Goal: Task Accomplishment & Management: Use online tool/utility

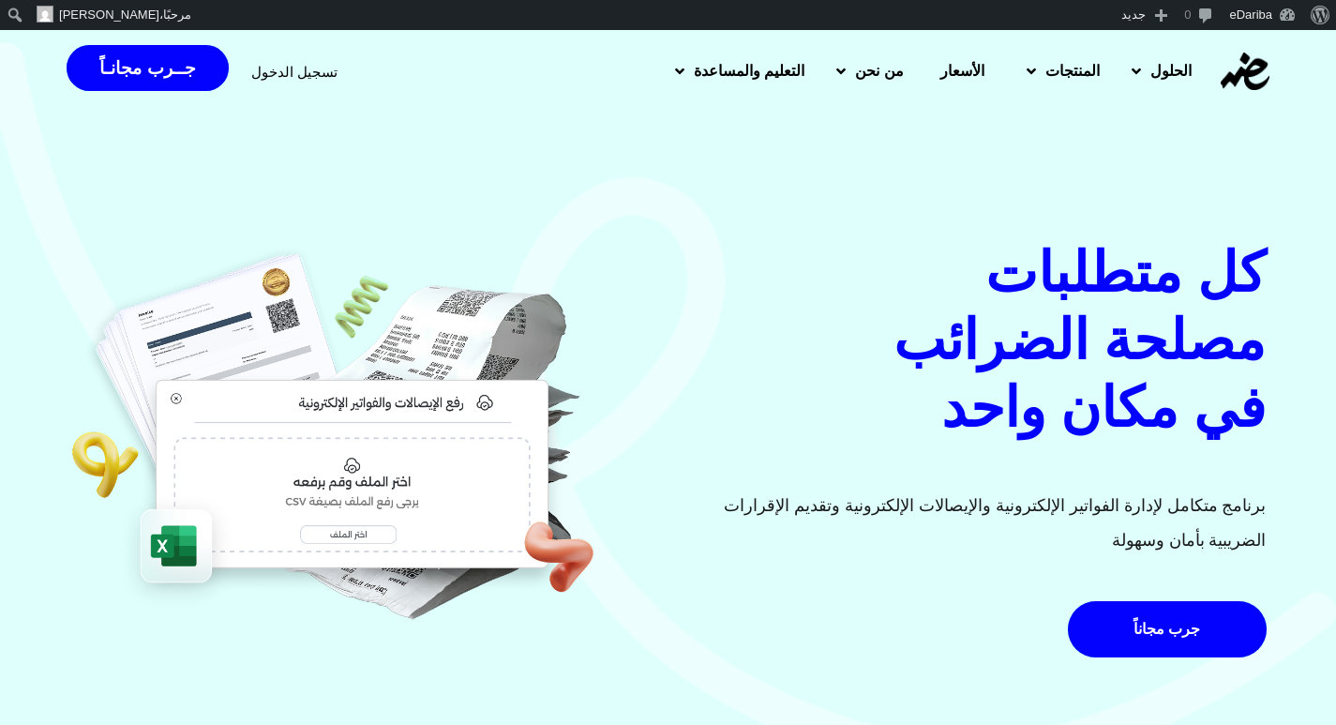
click at [285, 68] on span "تسجيل الدخول" at bounding box center [294, 72] width 86 height 14
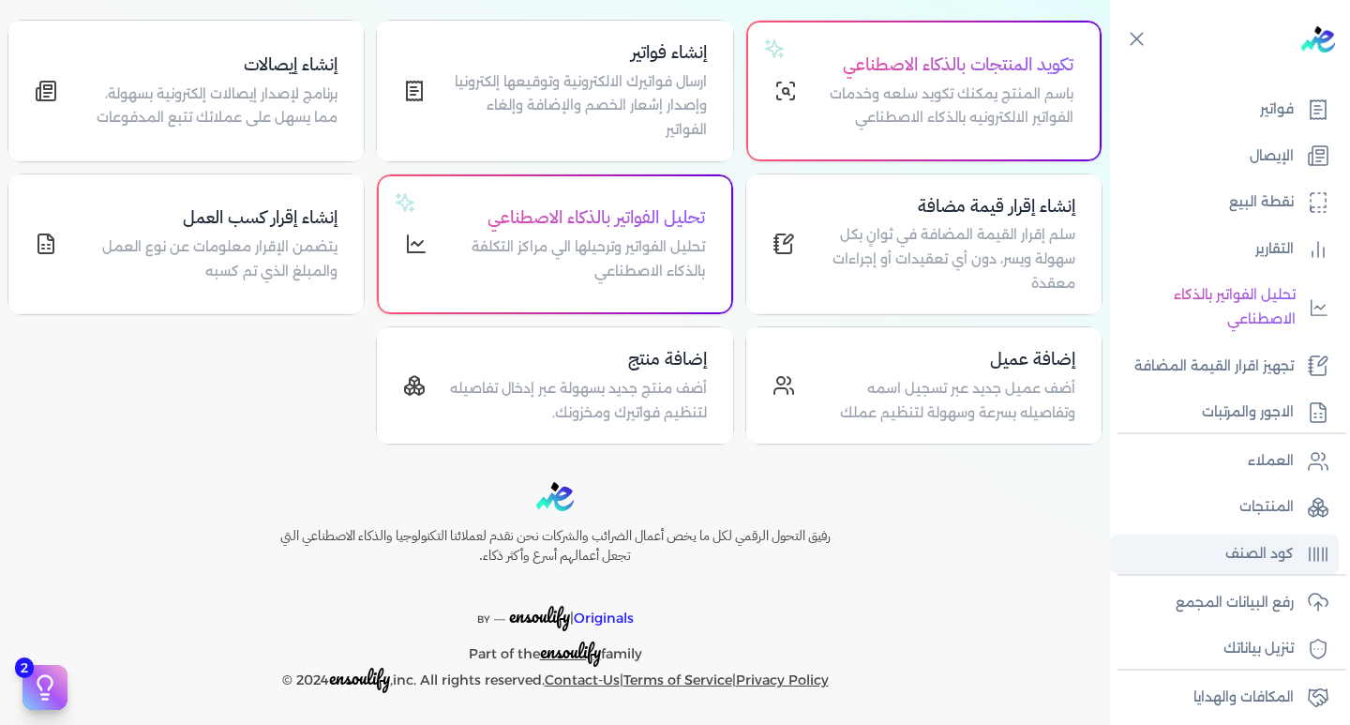
scroll to position [288, 0]
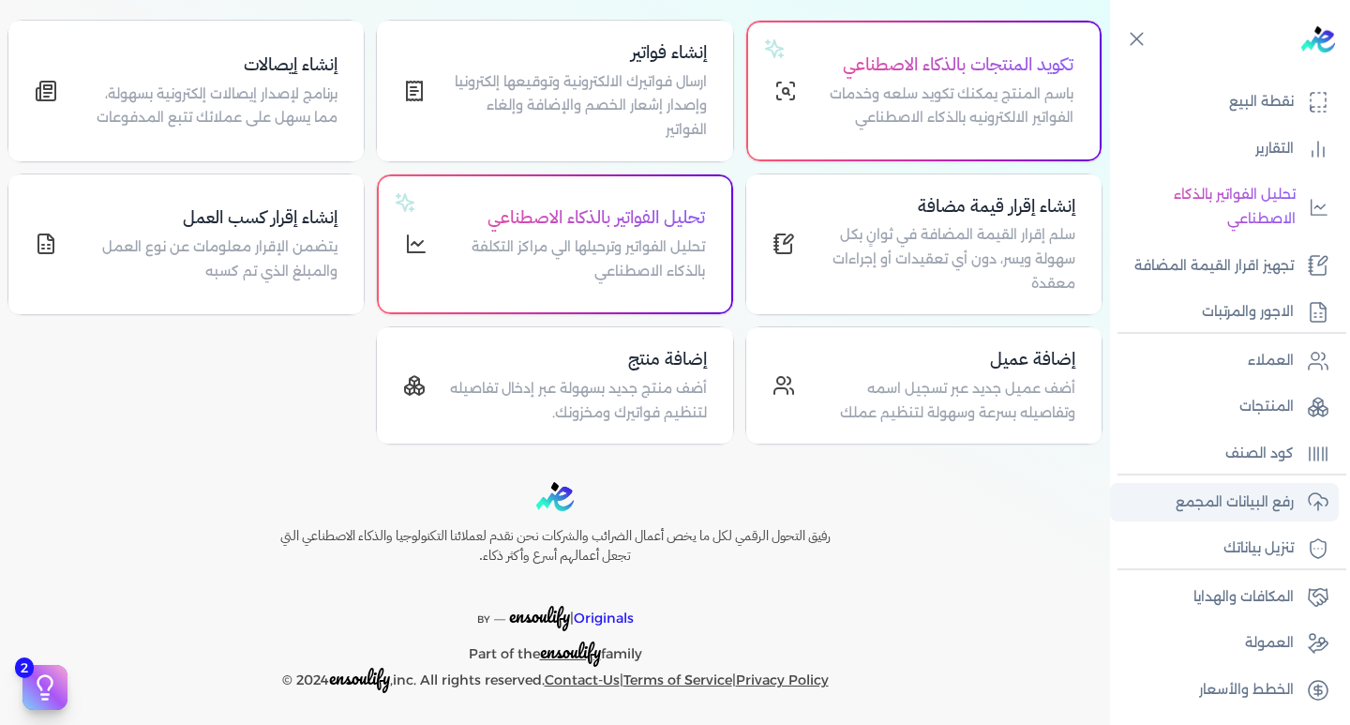
click at [1260, 506] on p "رفع البيانات المجمع" at bounding box center [1235, 502] width 118 height 24
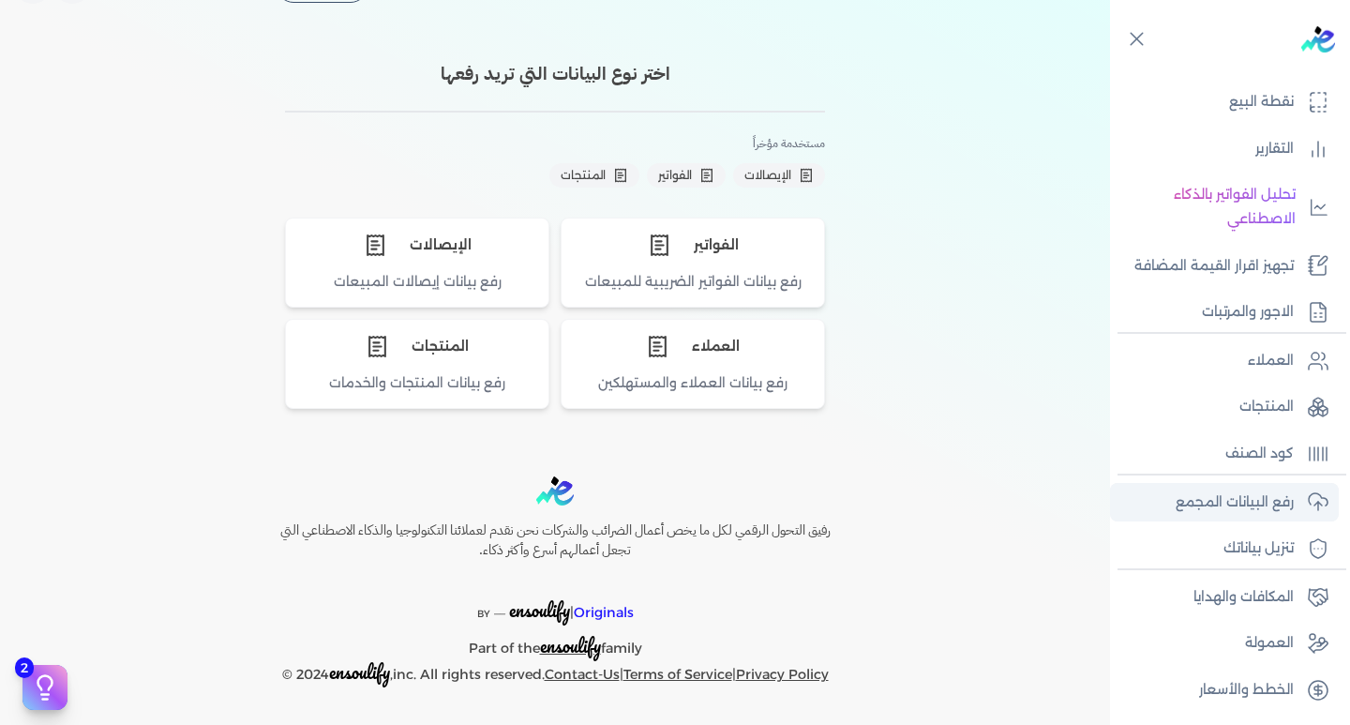
scroll to position [52, 0]
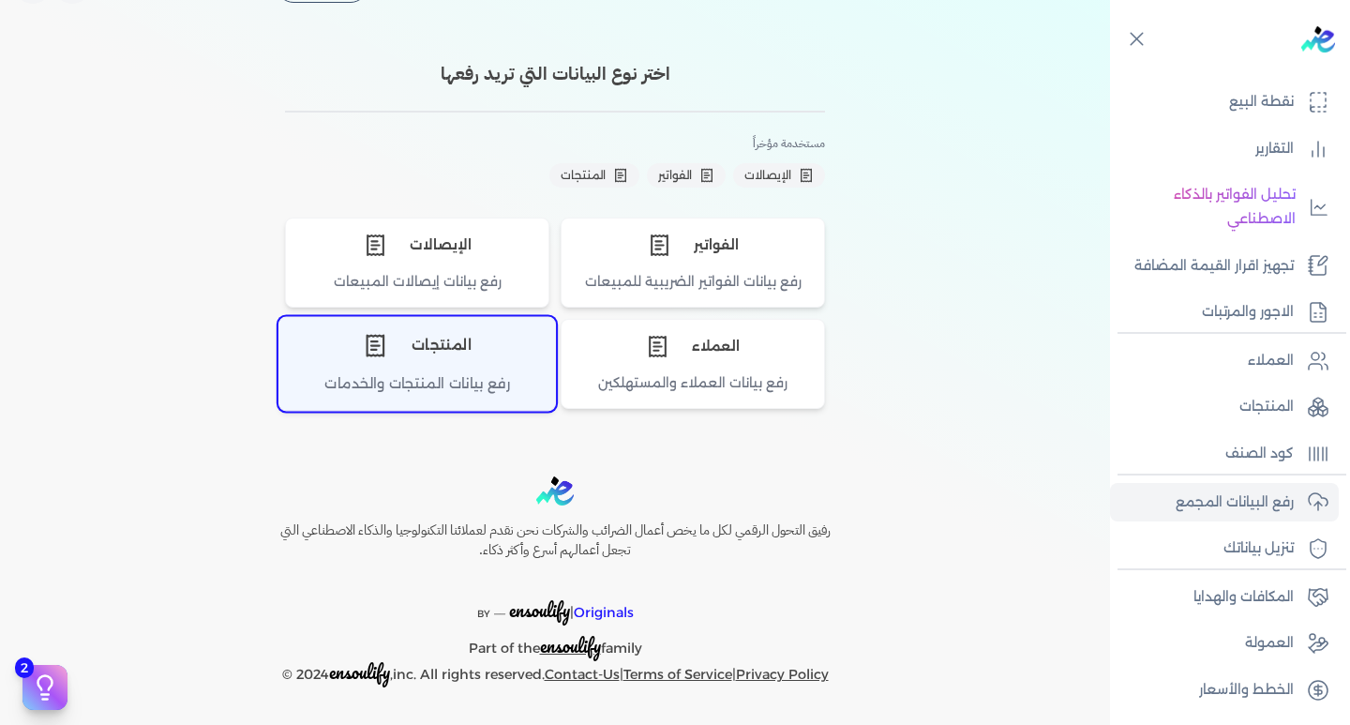
click at [444, 342] on div "المنتجات" at bounding box center [417, 346] width 276 height 56
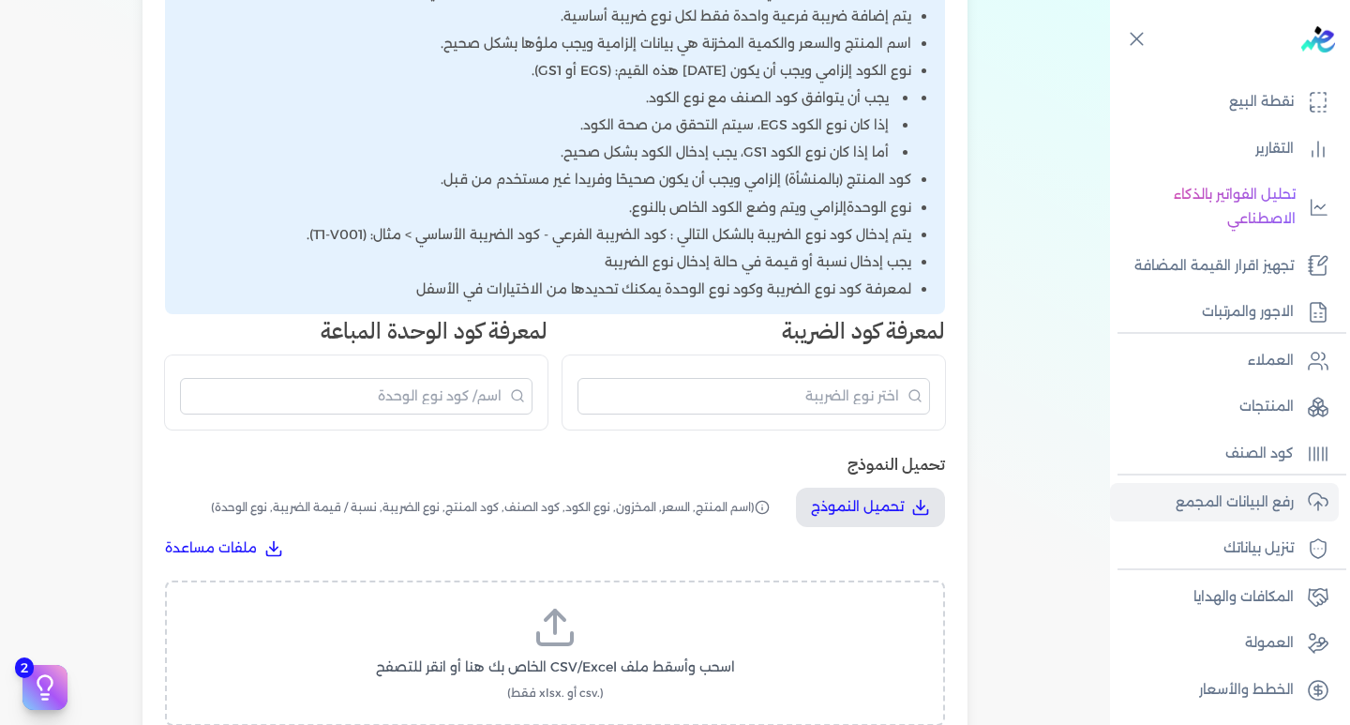
scroll to position [427, 0]
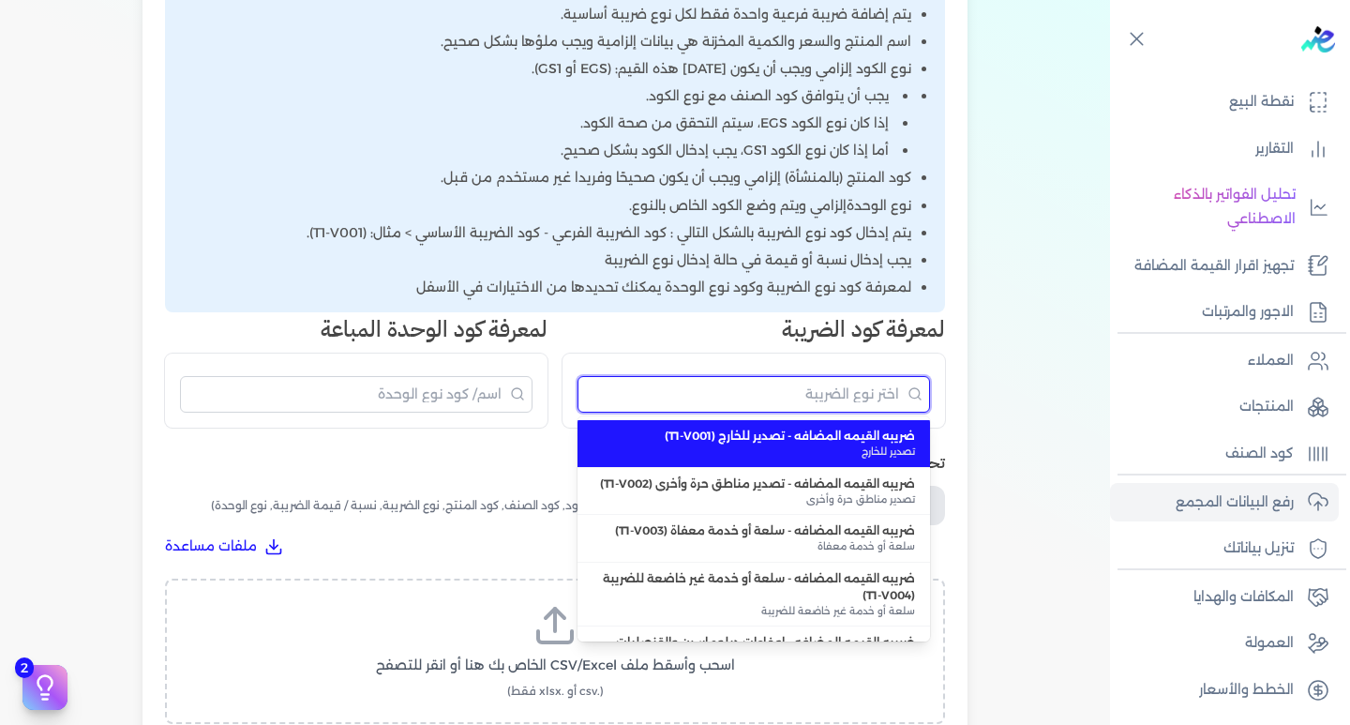
click at [794, 394] on input "البحث" at bounding box center [753, 394] width 352 height 37
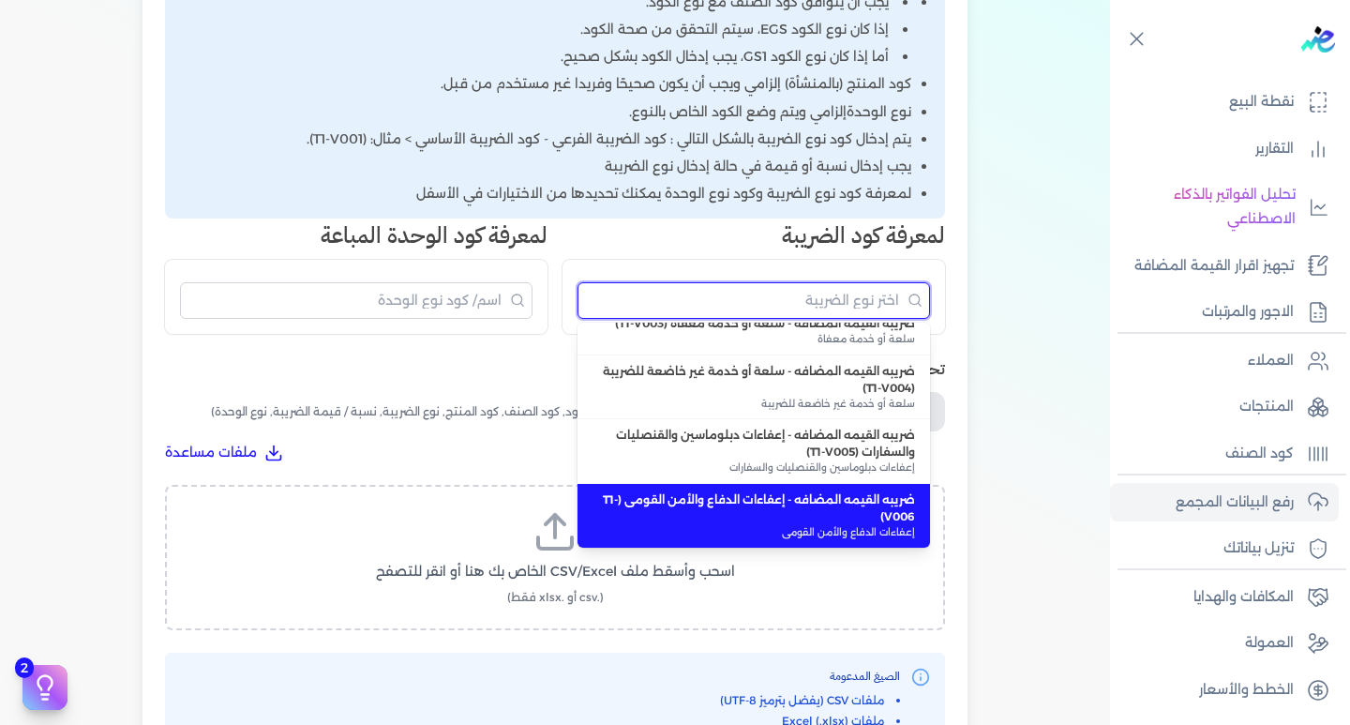
scroll to position [0, 0]
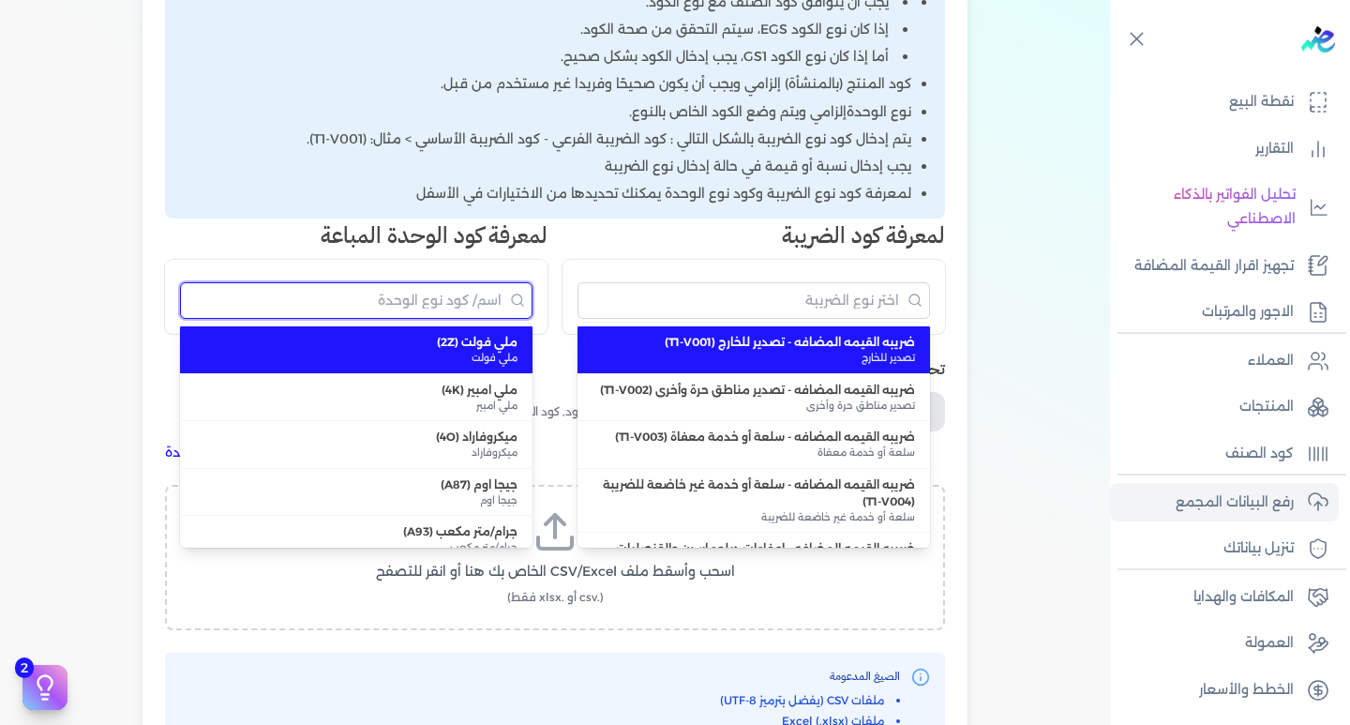
click at [392, 305] on input "البحث" at bounding box center [356, 300] width 352 height 37
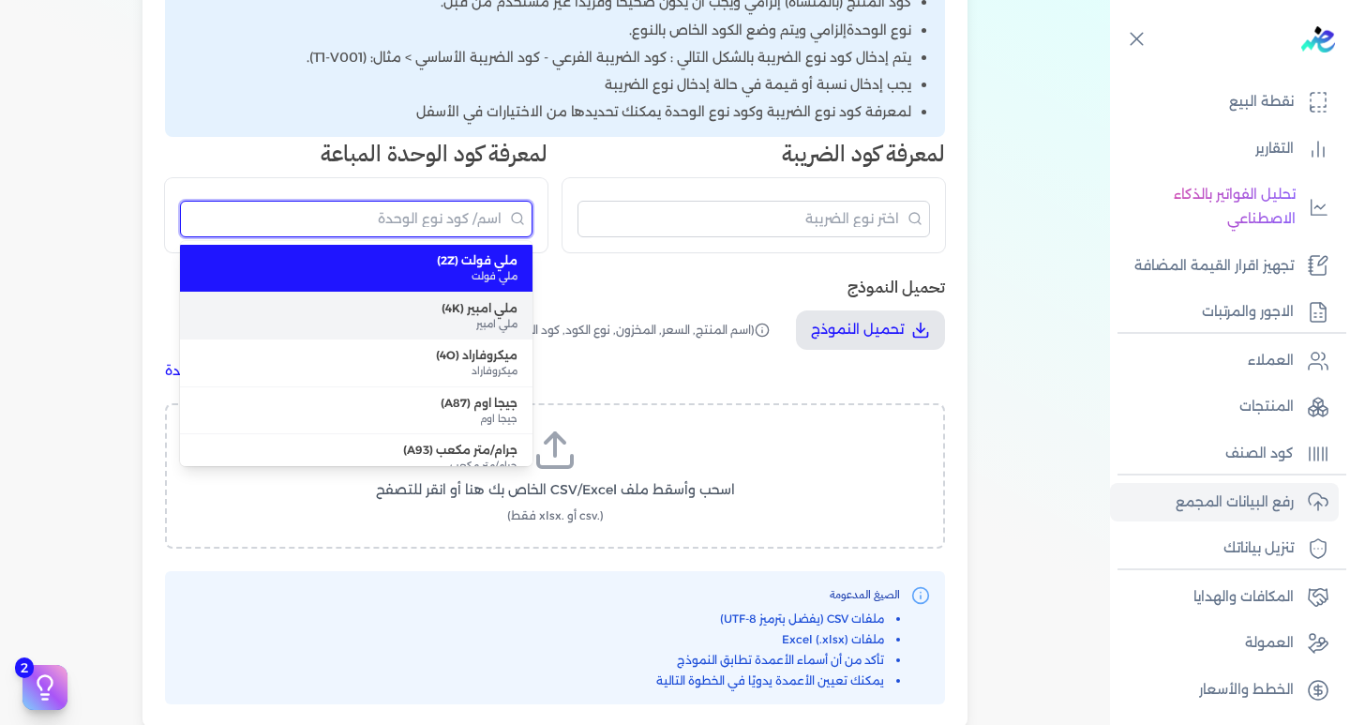
scroll to position [614, 0]
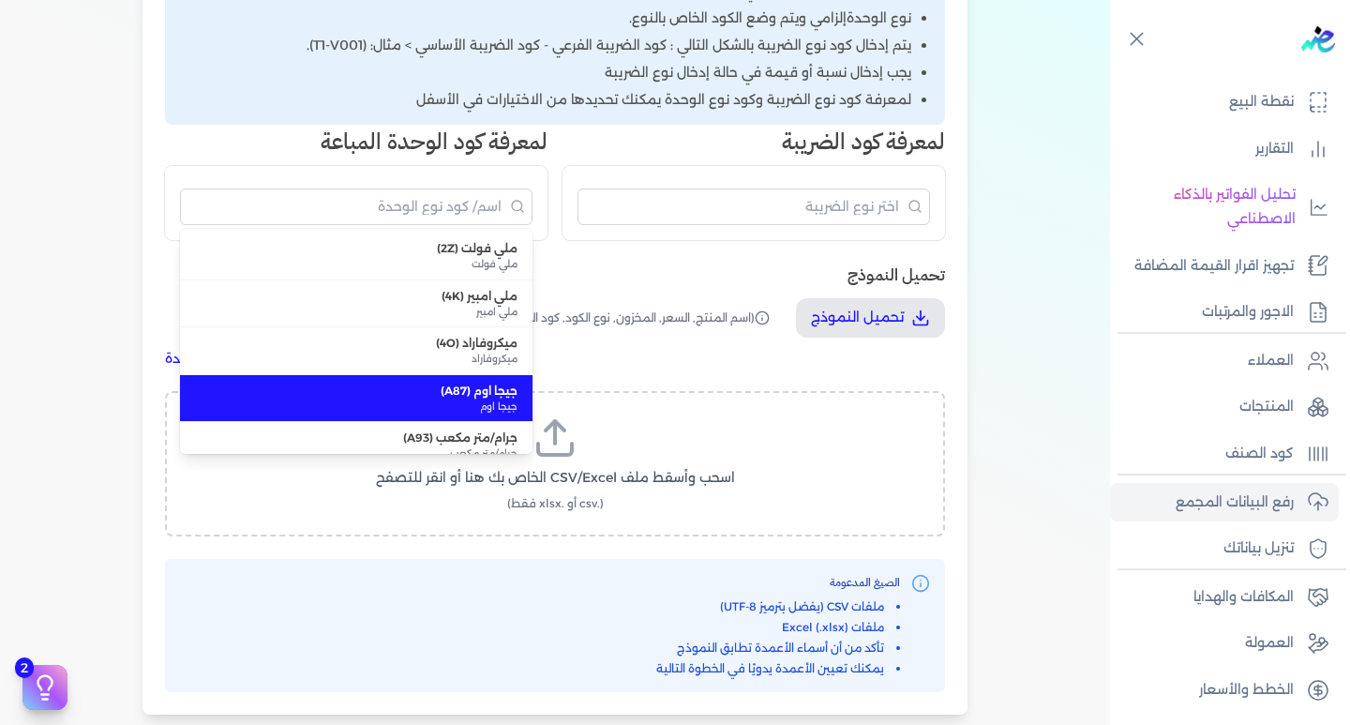
click at [890, 360] on div "ملفات مساعدة" at bounding box center [555, 359] width 780 height 20
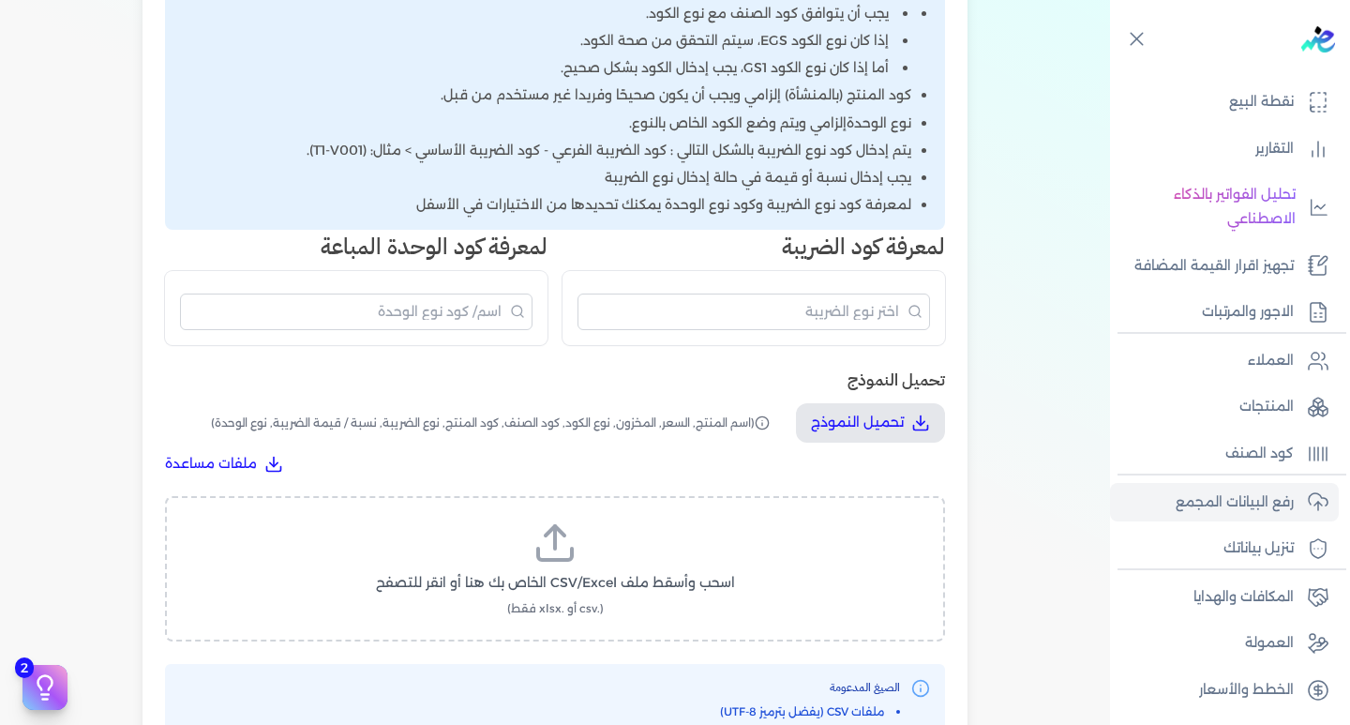
scroll to position [427, 0]
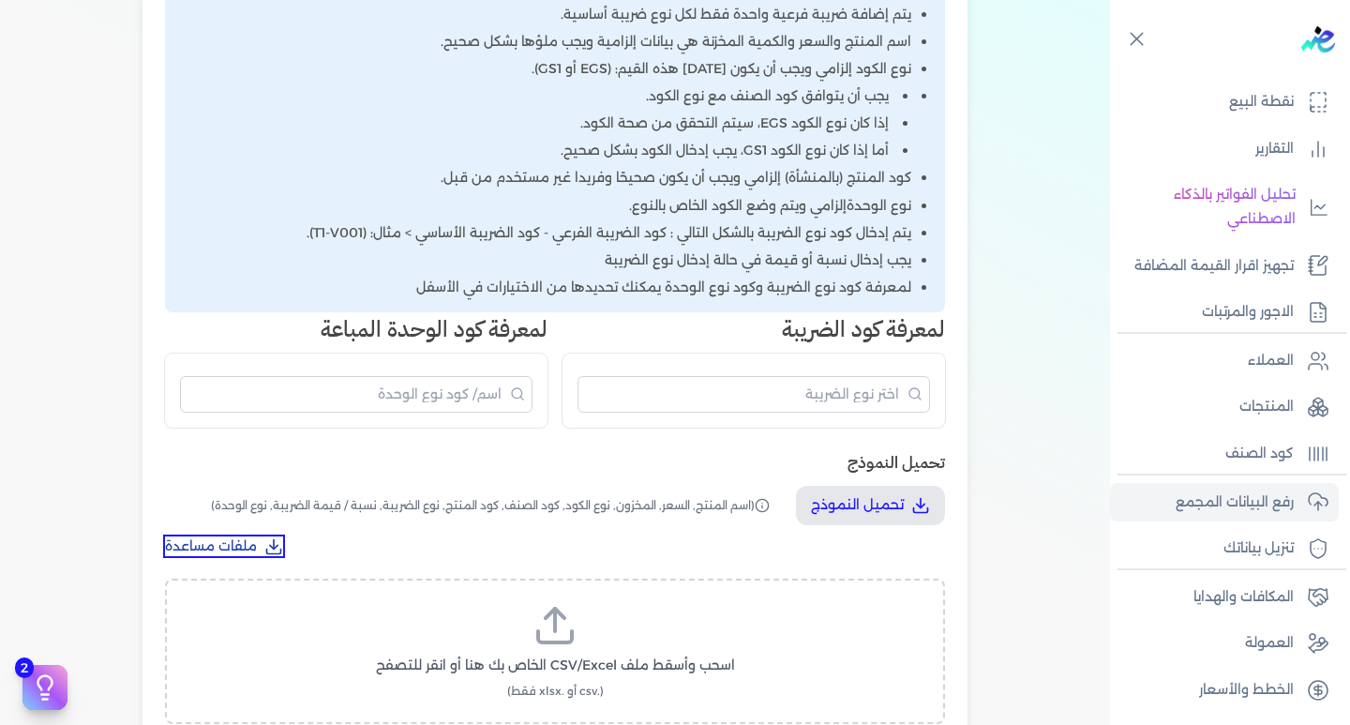
click at [262, 550] on button "ملفات مساعدة" at bounding box center [224, 546] width 118 height 20
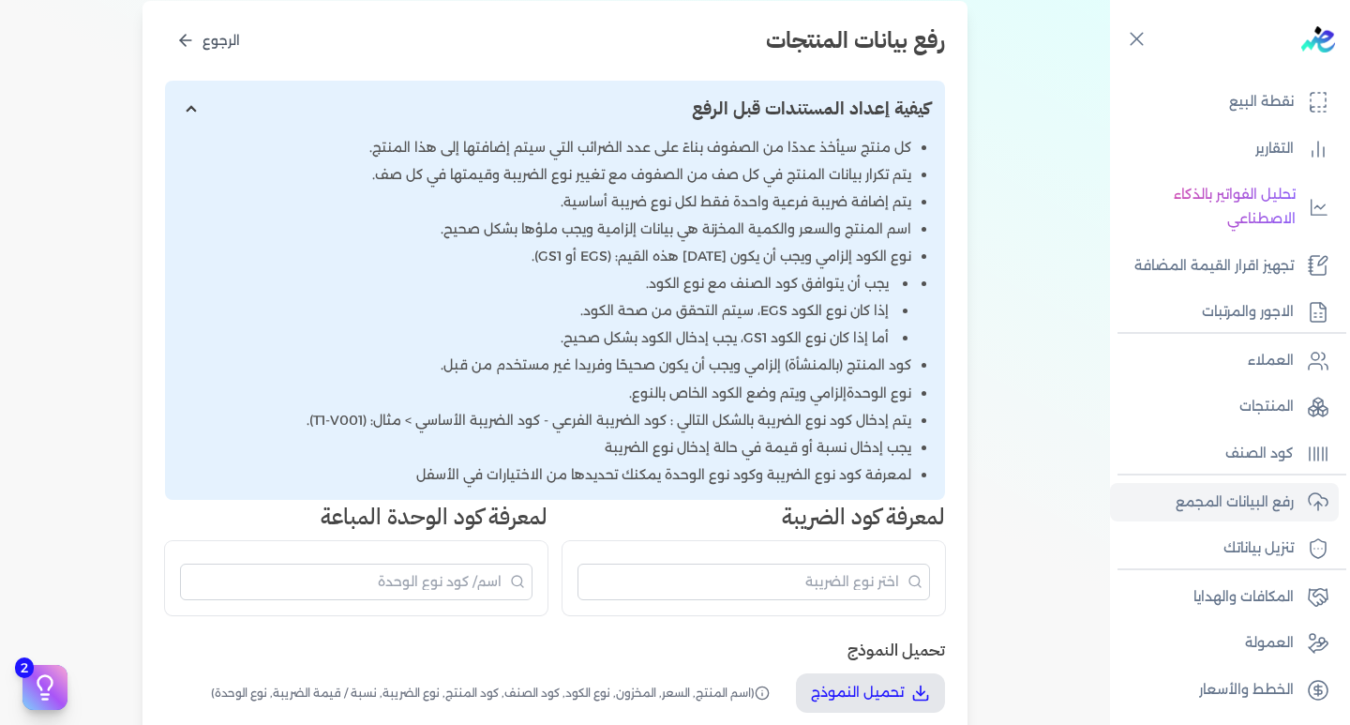
scroll to position [708, 0]
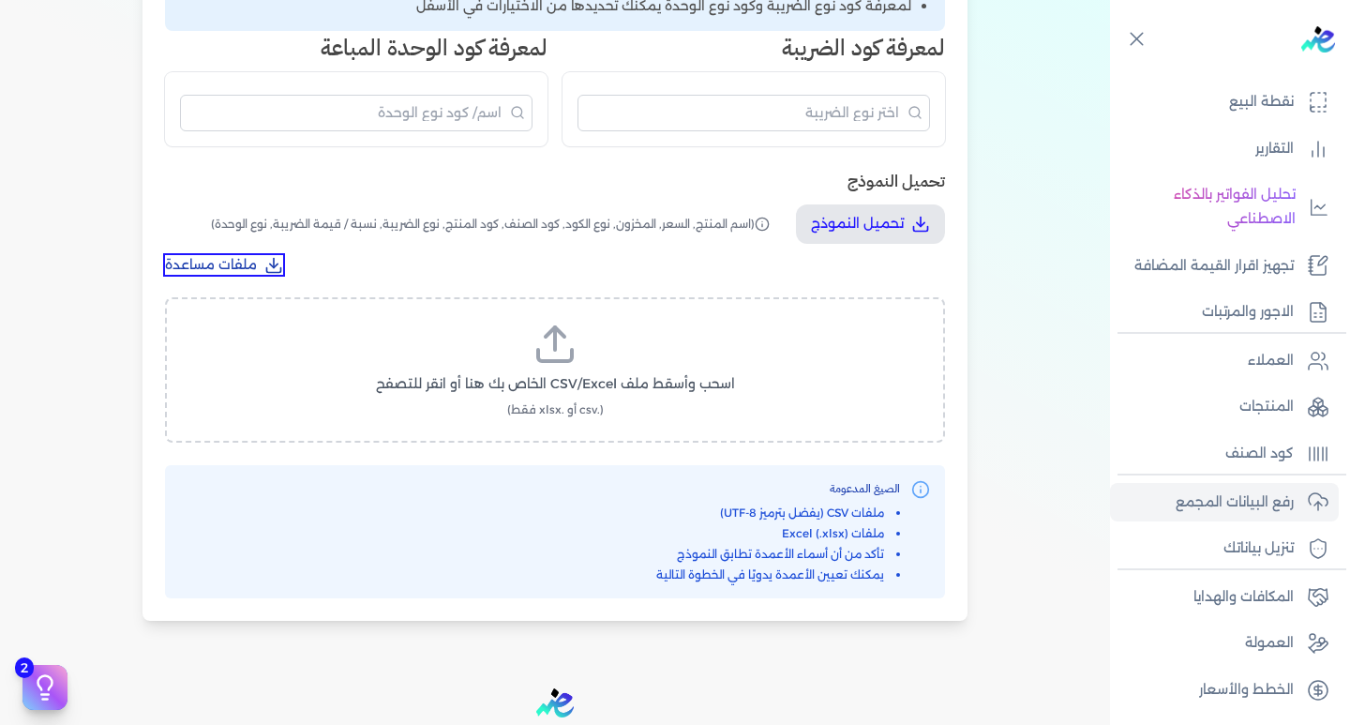
click at [257, 265] on span "ملفات مساعدة" at bounding box center [211, 265] width 92 height 20
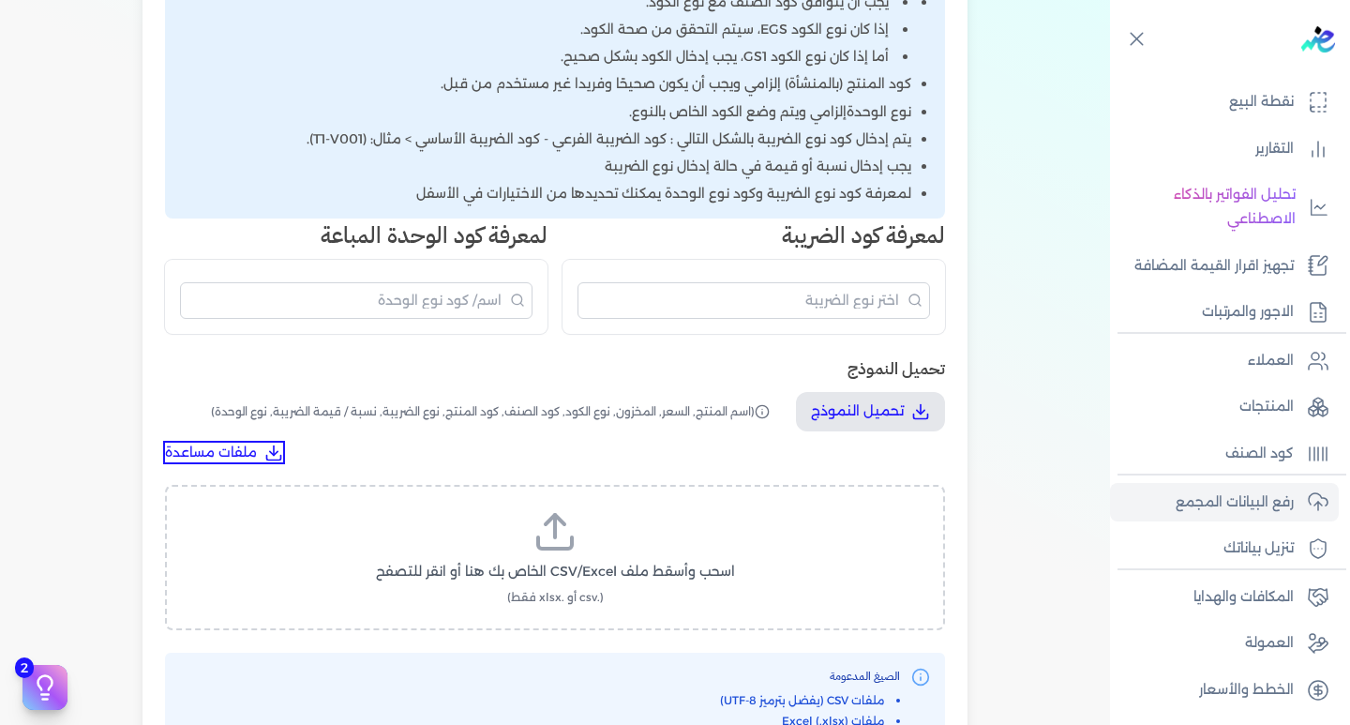
scroll to position [0, 0]
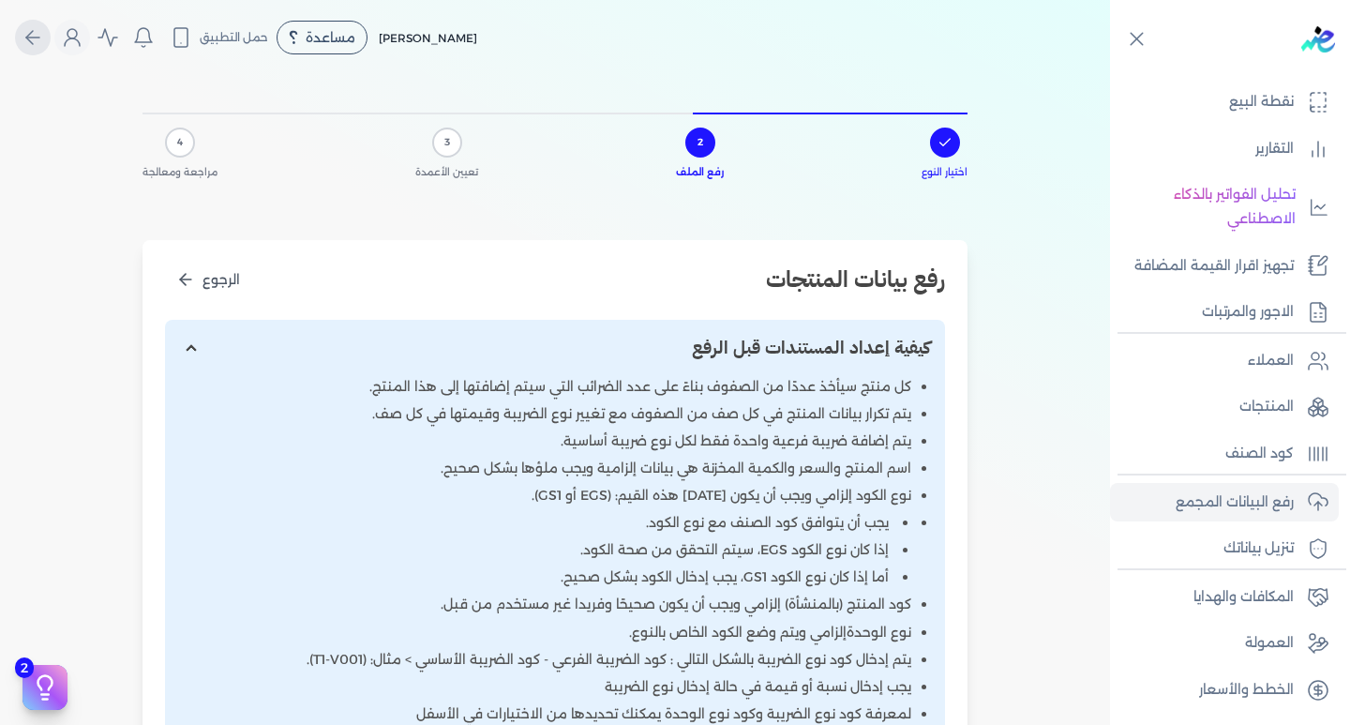
click at [36, 54] on button "عالمي" at bounding box center [33, 38] width 36 height 36
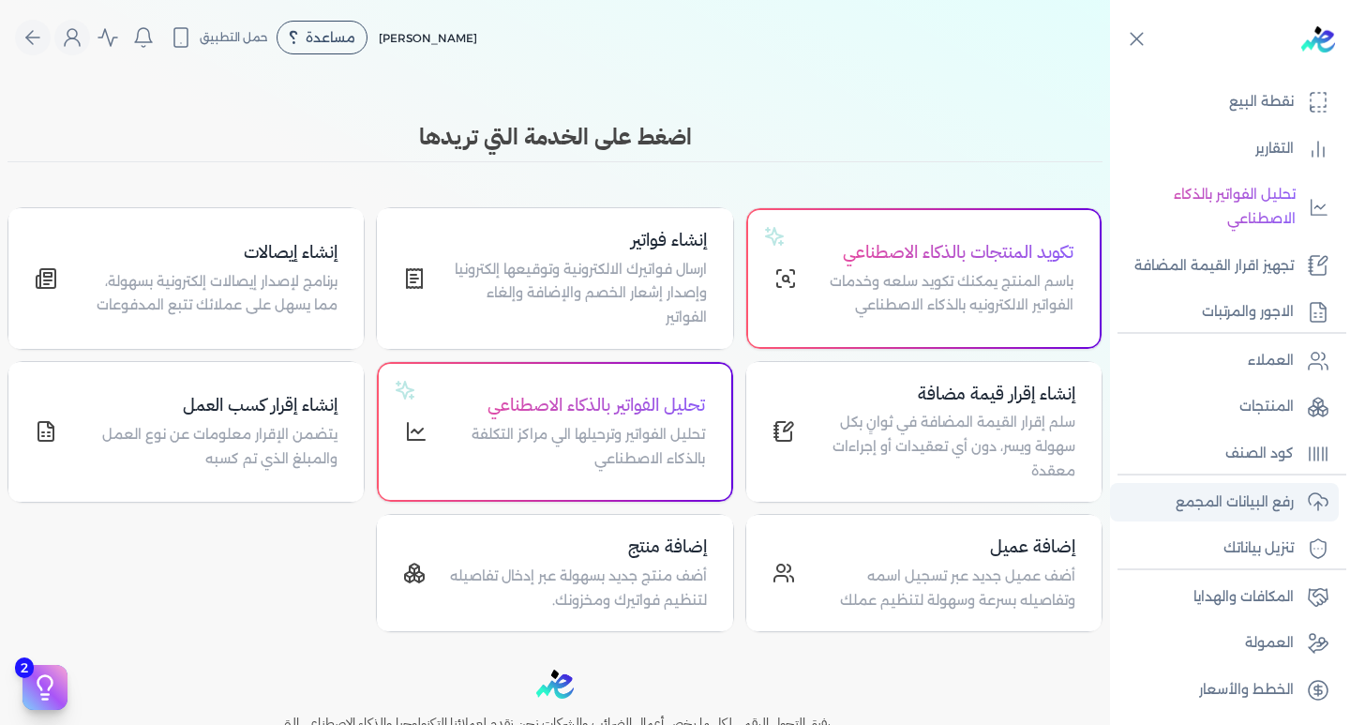
click at [1266, 505] on p "رفع البيانات المجمع" at bounding box center [1235, 502] width 118 height 24
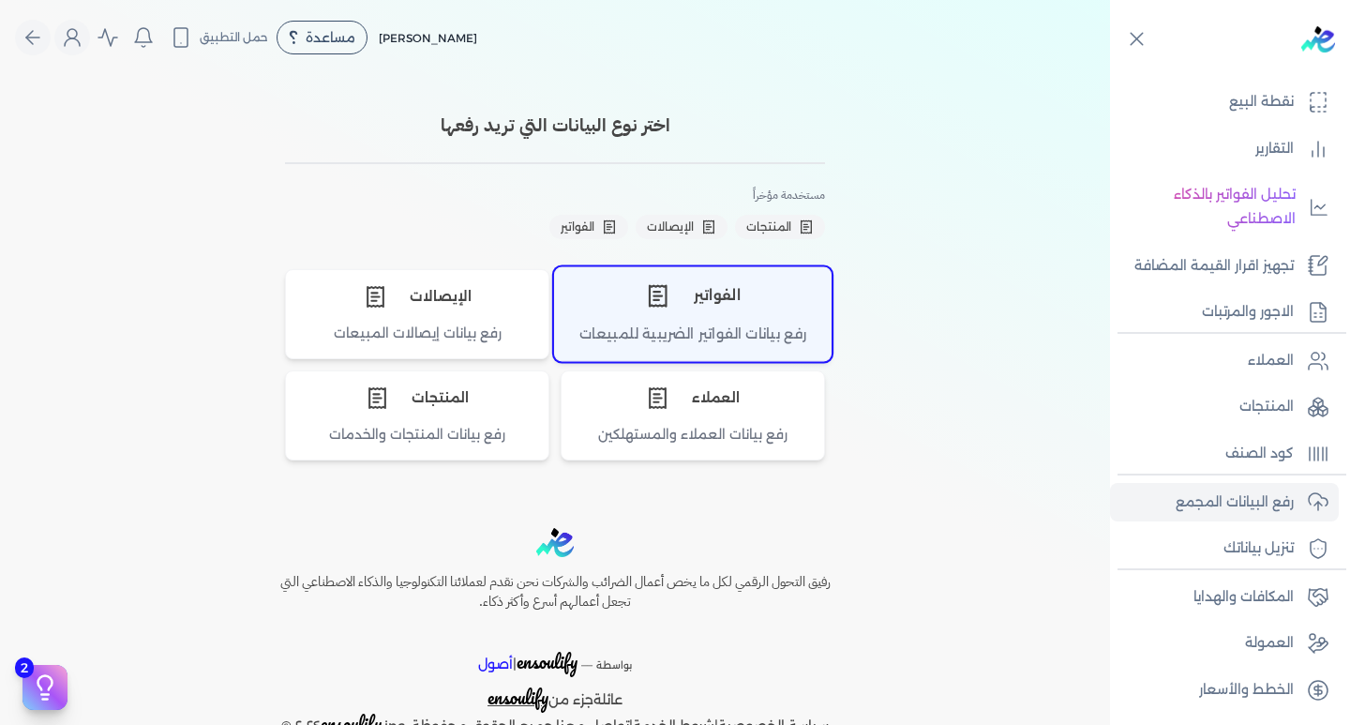
click at [710, 347] on div "رفع بيانات الفواتير الضريبية للمبيعات" at bounding box center [693, 341] width 276 height 37
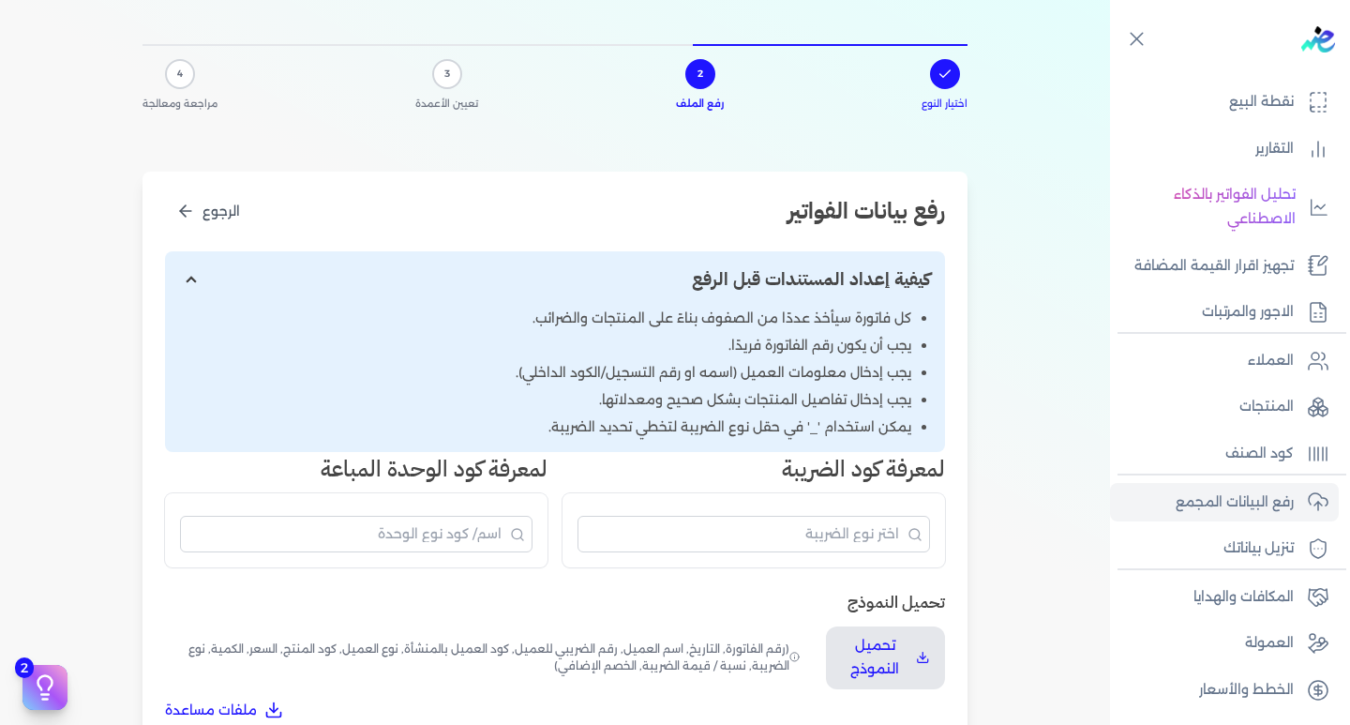
scroll to position [94, 0]
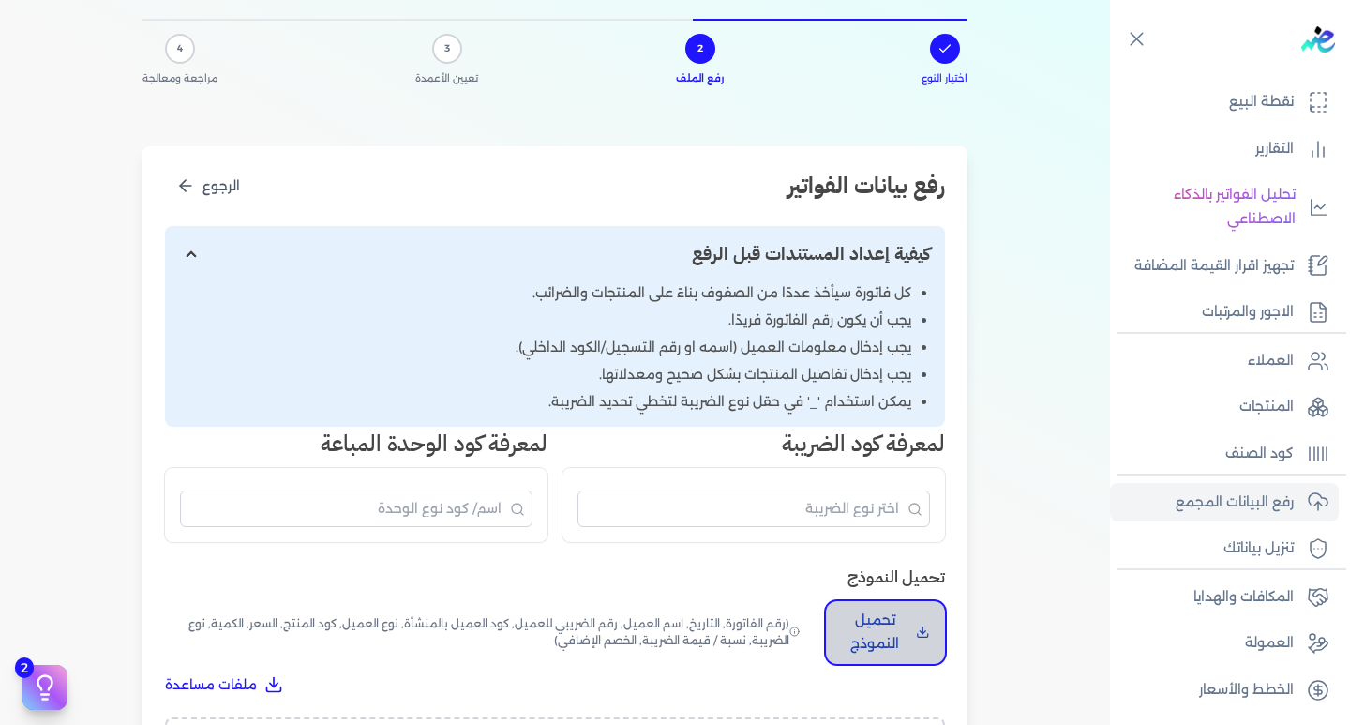
click at [902, 618] on p "تحميل النموذج" at bounding box center [874, 632] width 67 height 48
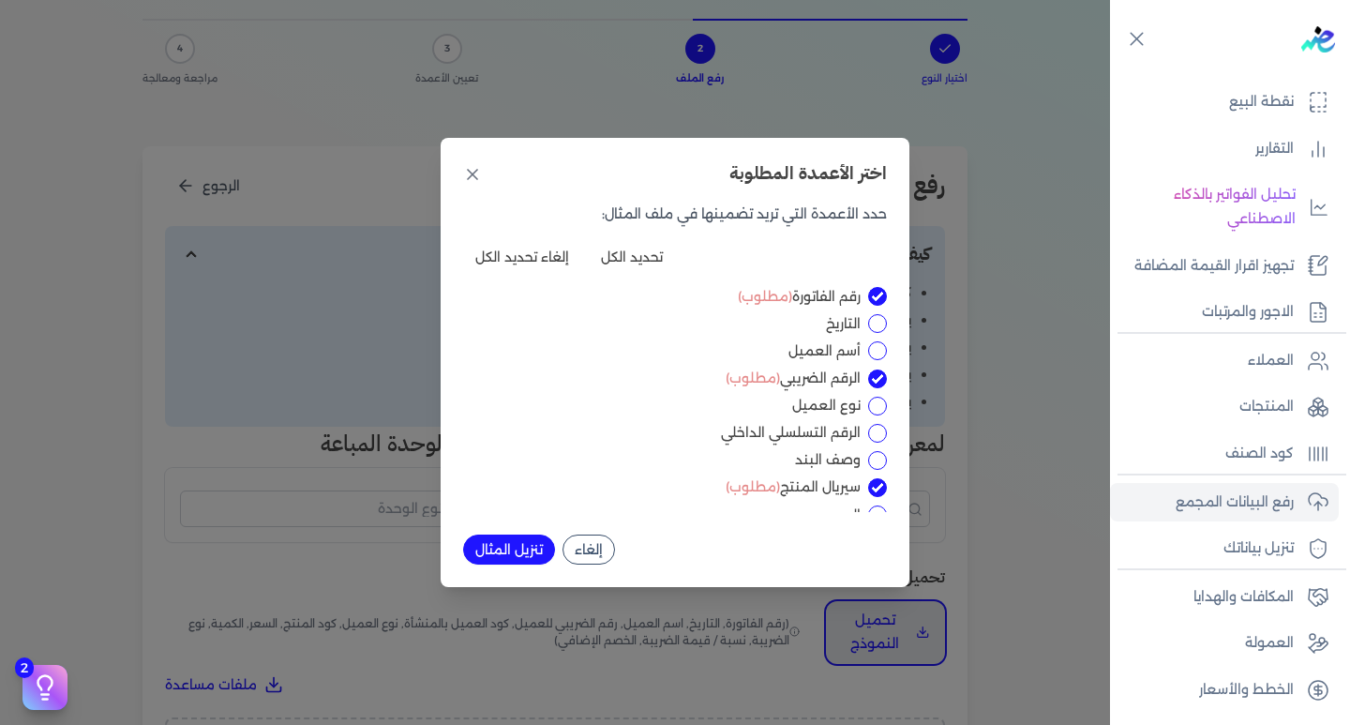
scroll to position [187, 0]
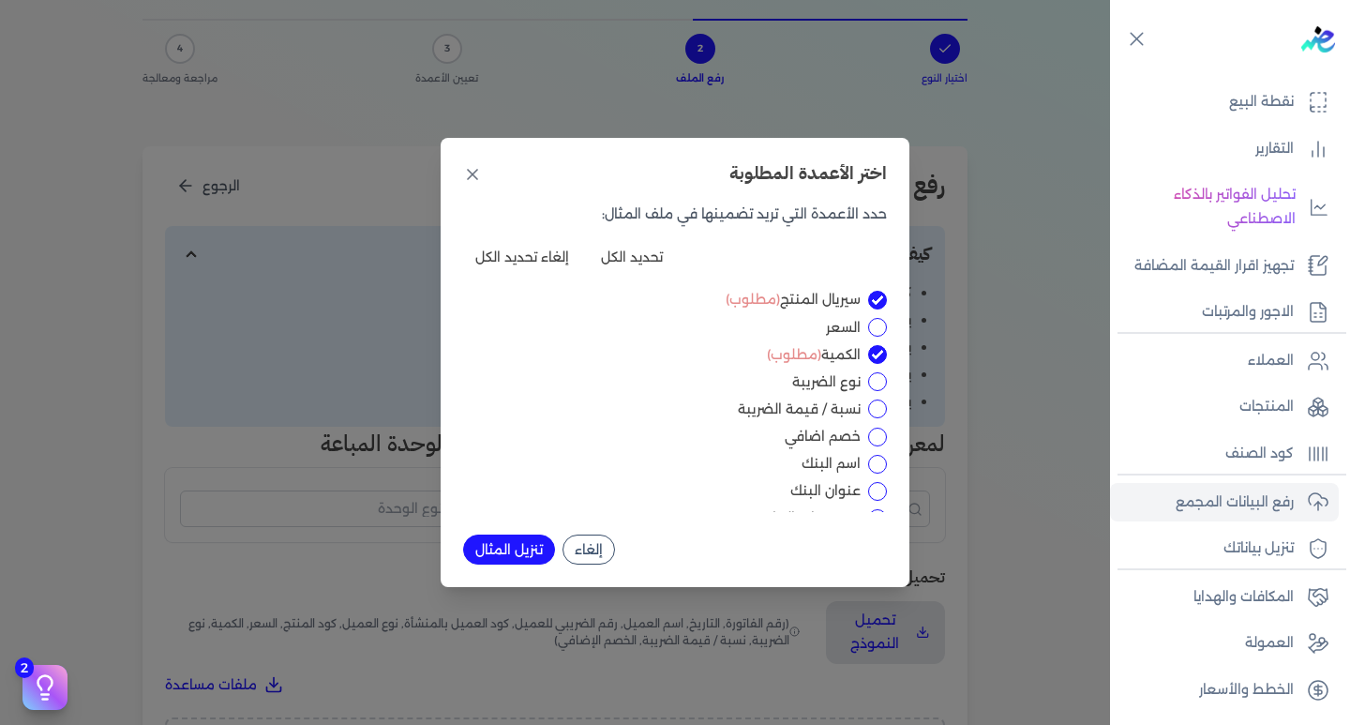
click at [495, 547] on button "تنزيل المثال" at bounding box center [509, 549] width 92 height 30
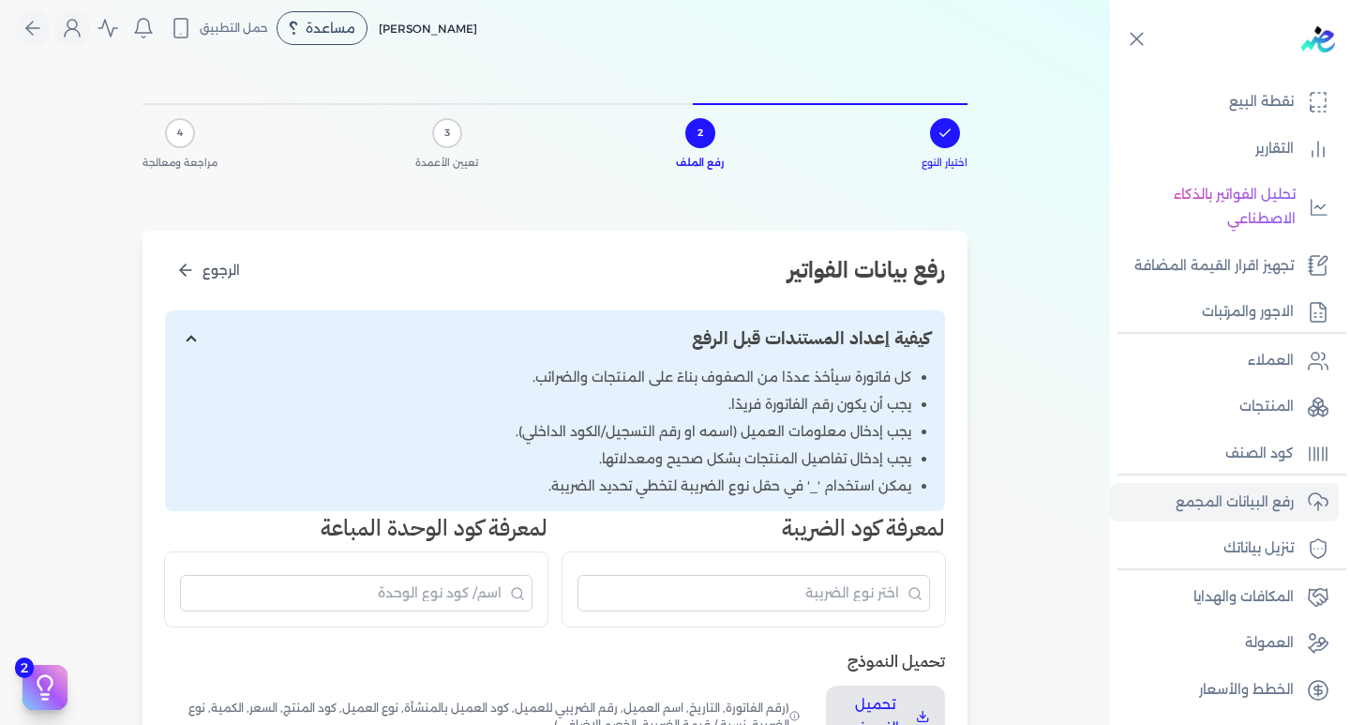
scroll to position [0, 0]
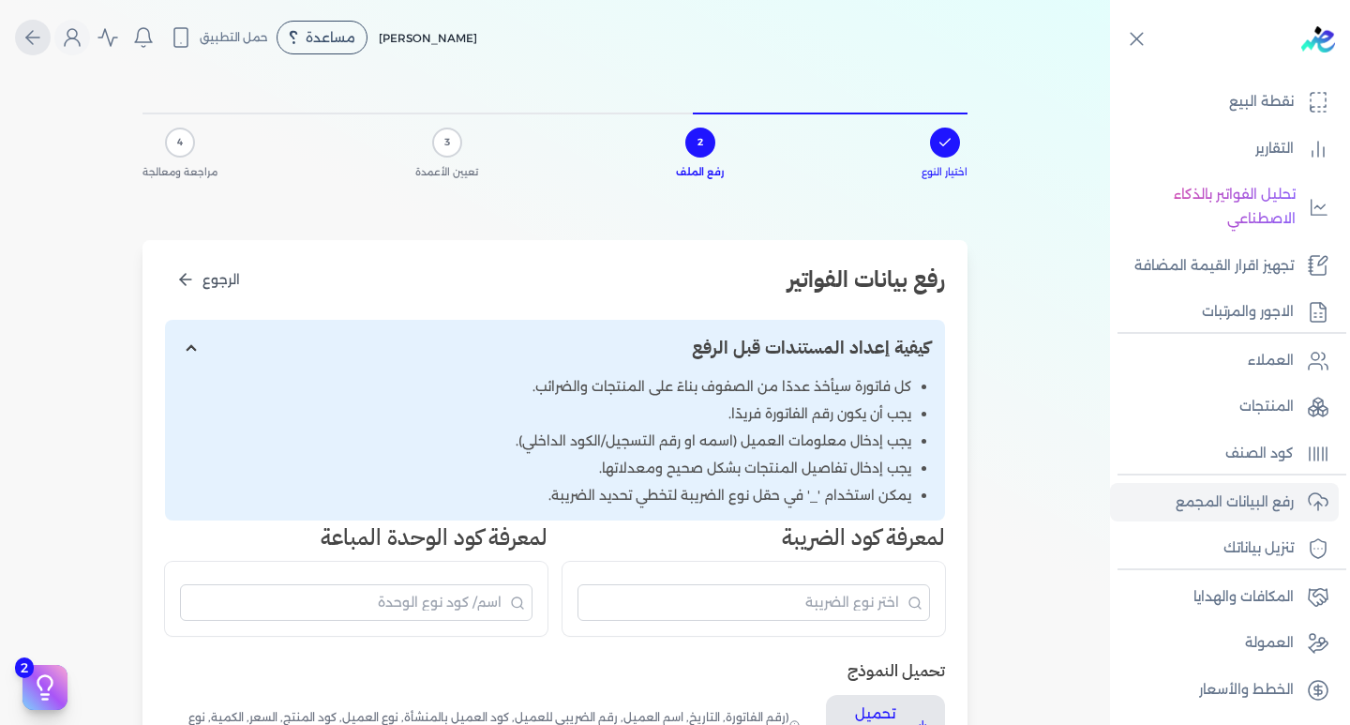
click at [29, 43] on icon "عالمي" at bounding box center [33, 37] width 22 height 22
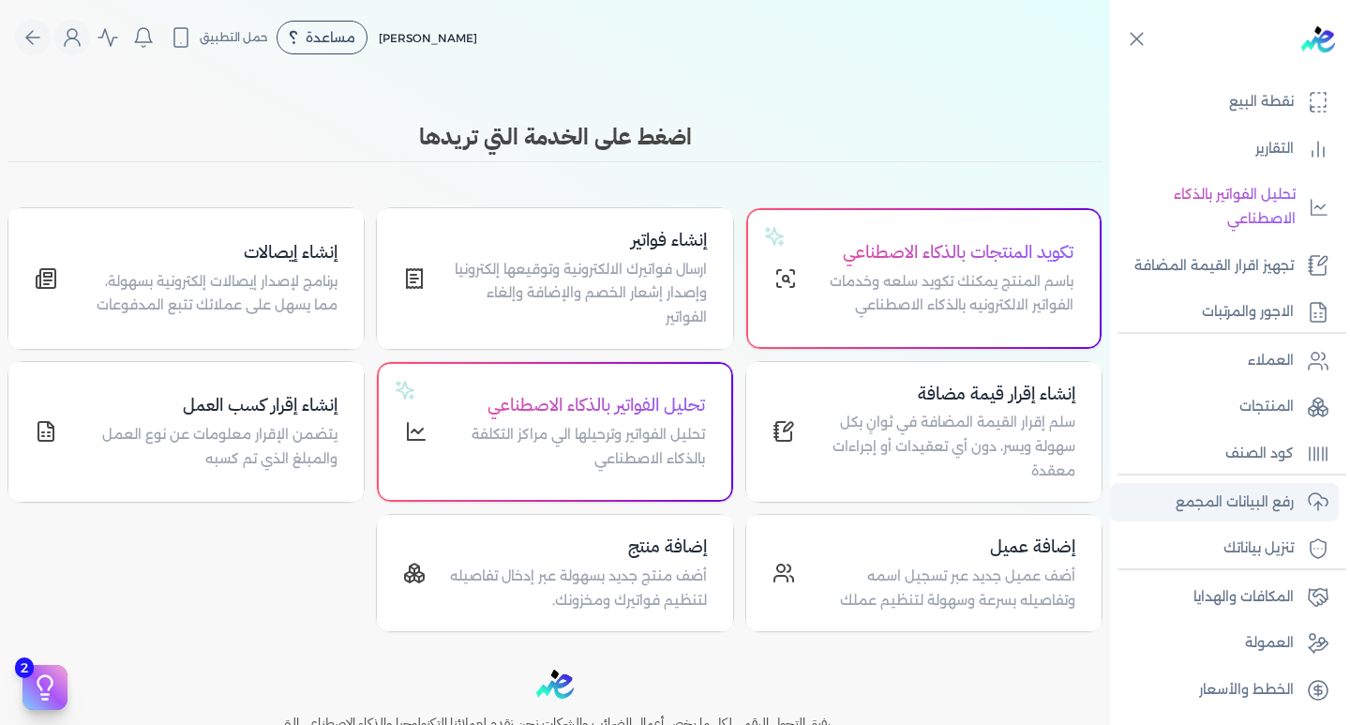
click at [1272, 503] on p "رفع البيانات المجمع" at bounding box center [1235, 502] width 118 height 24
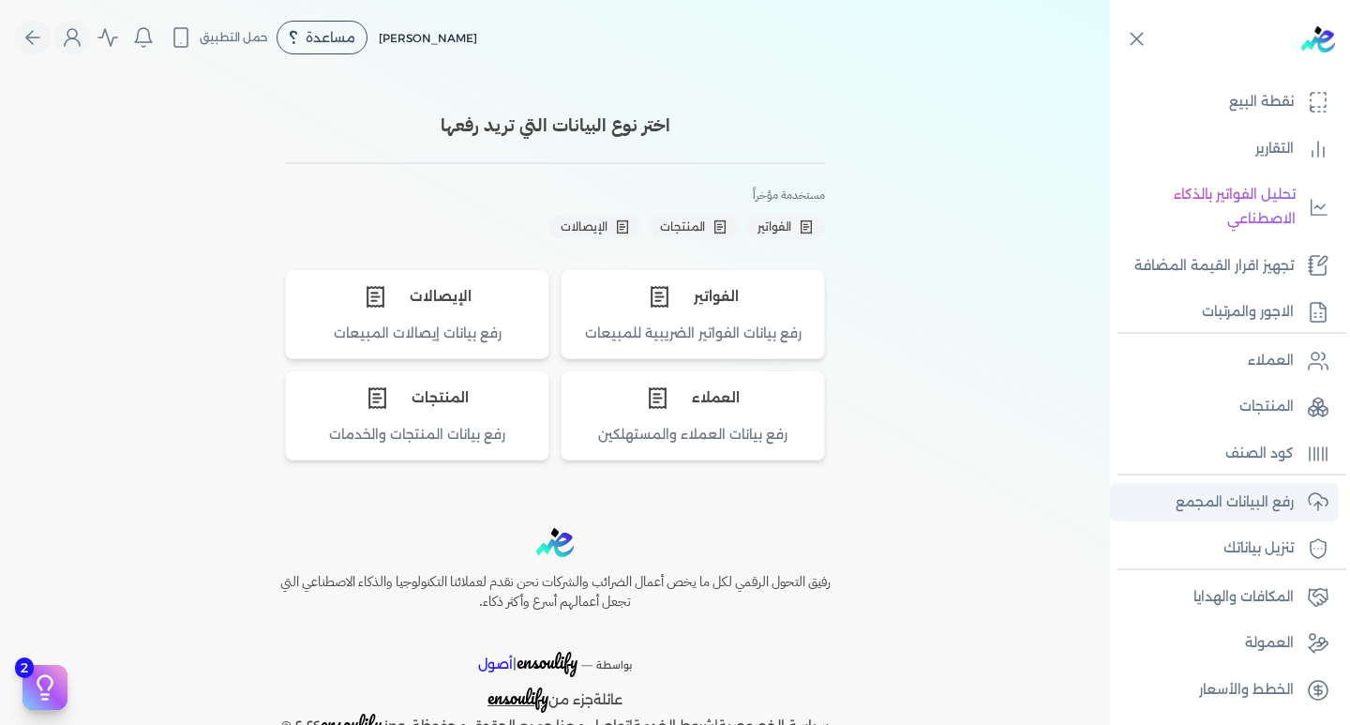
click at [1224, 493] on p "رفع البيانات المجمع" at bounding box center [1235, 502] width 118 height 24
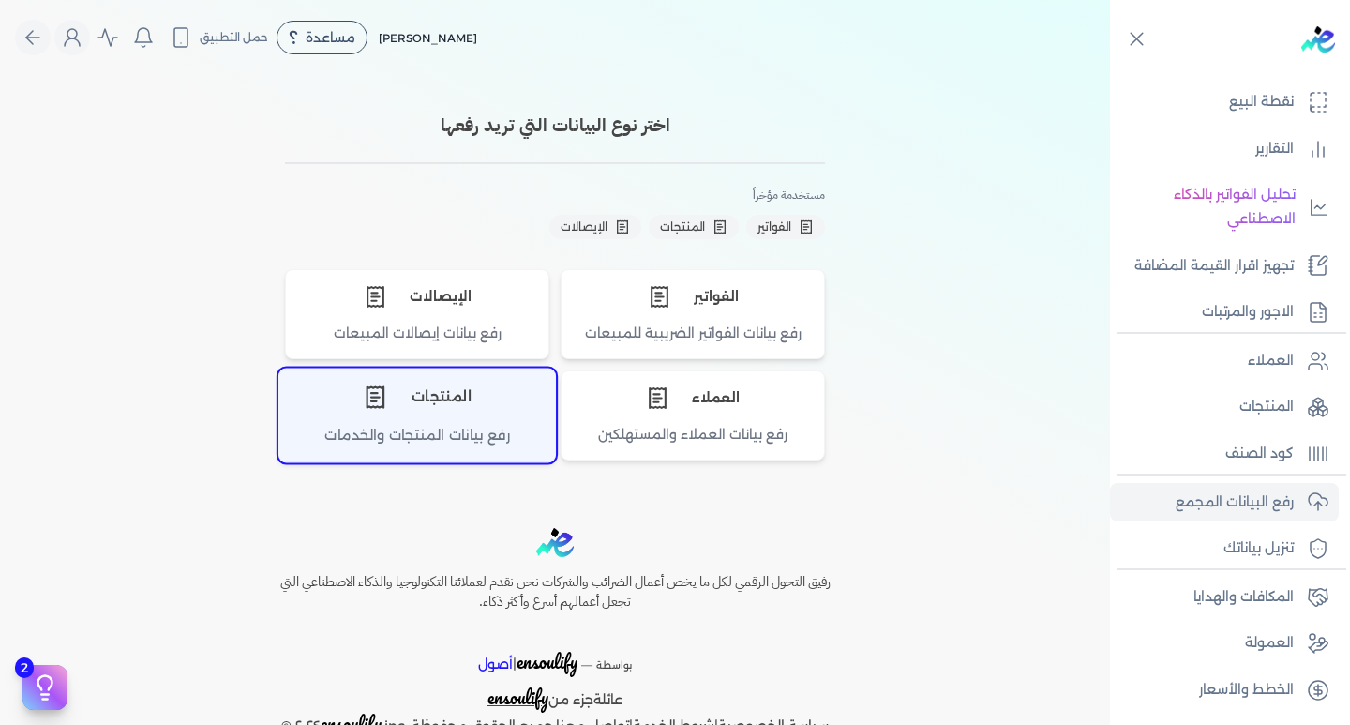
click at [430, 422] on div "المنتجات" at bounding box center [417, 397] width 276 height 56
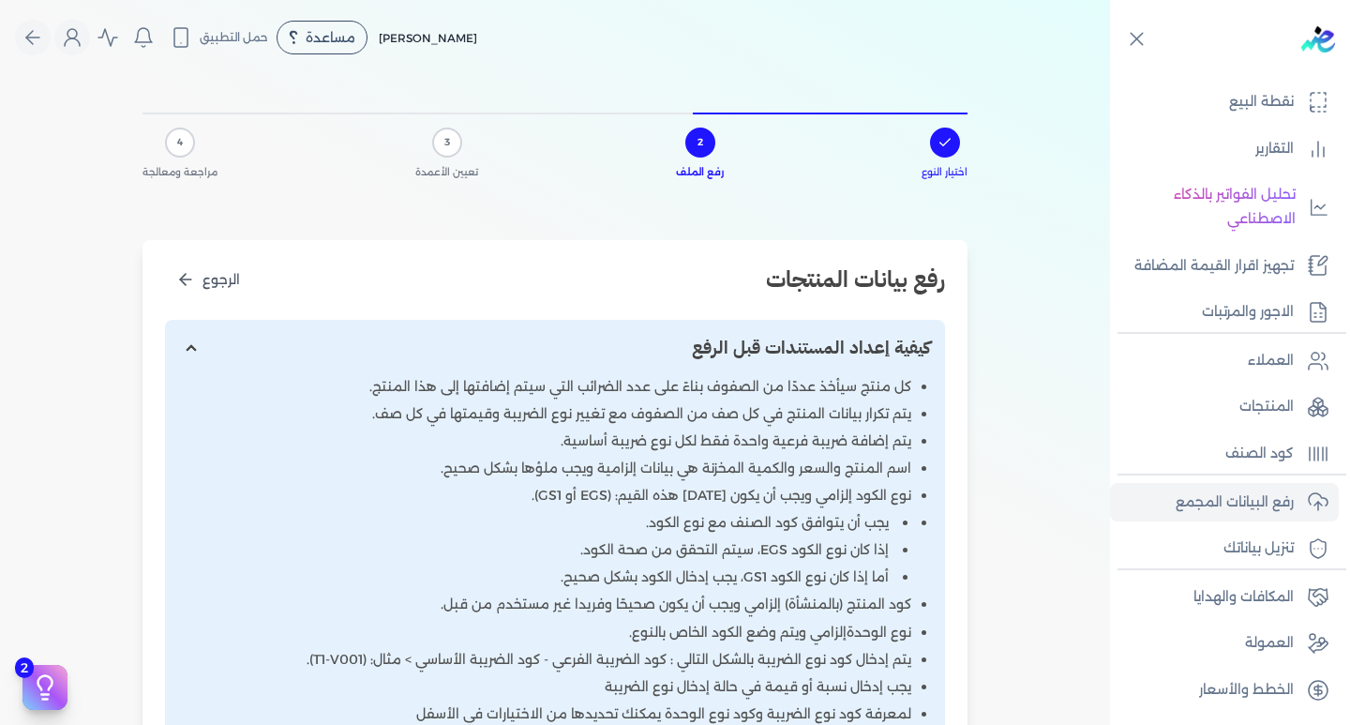
click at [191, 342] on input "إظهار/إخفاء التعليمات" at bounding box center [555, 348] width 780 height 57
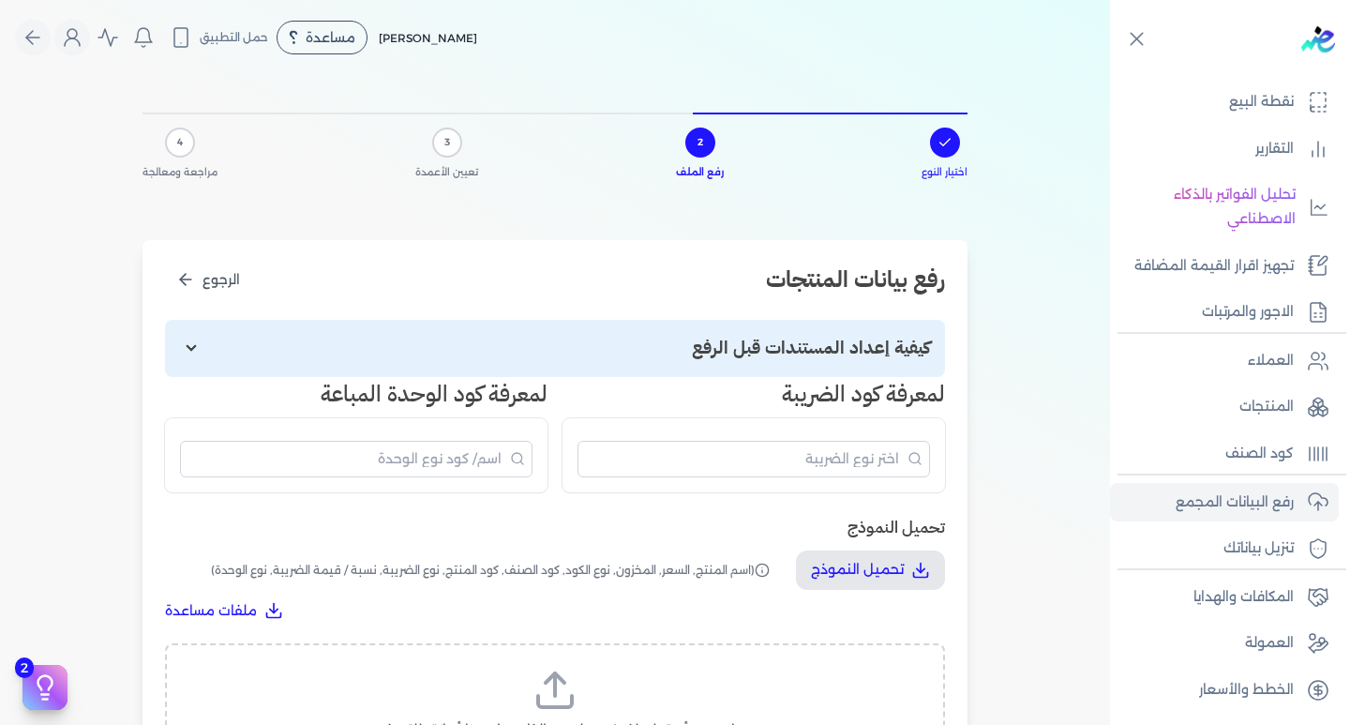
click at [187, 354] on input "إظهار/إخفاء التعليمات" at bounding box center [555, 348] width 780 height 57
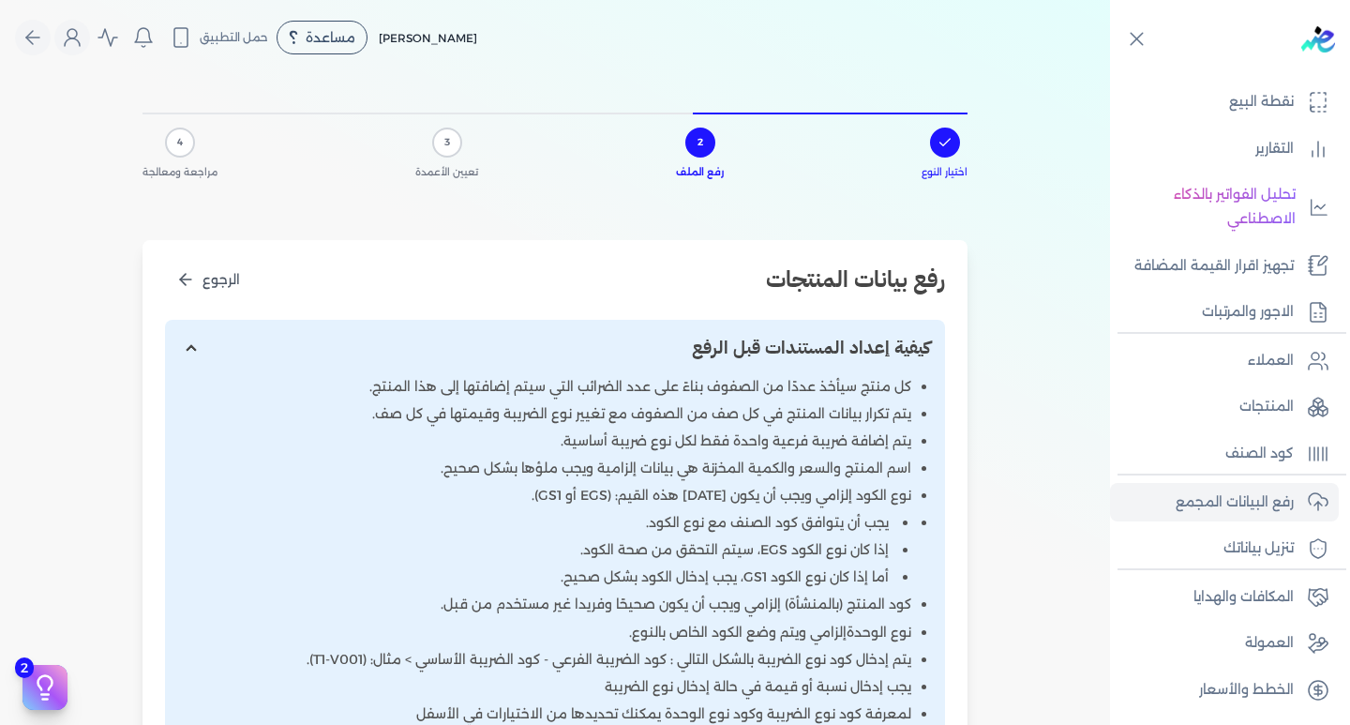
scroll to position [94, 0]
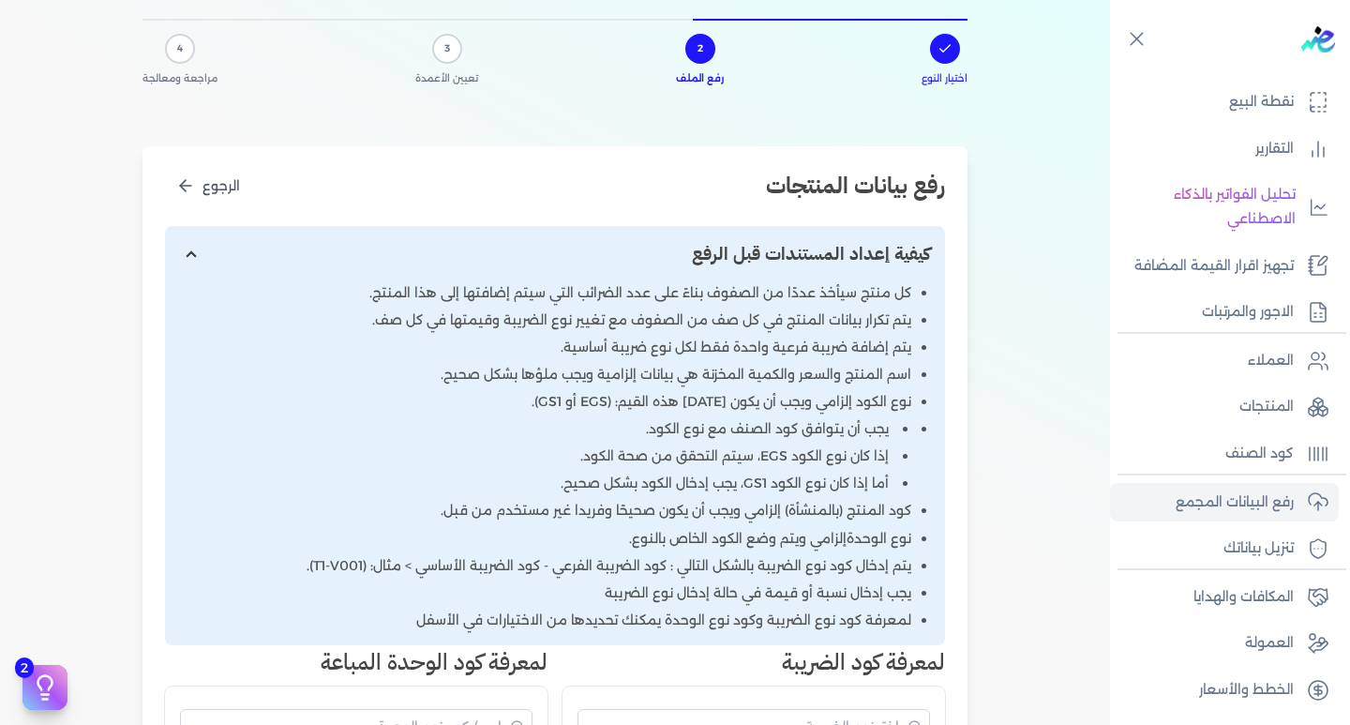
click at [195, 254] on input "إظهار/إخفاء التعليمات" at bounding box center [555, 254] width 780 height 57
checkbox input "false"
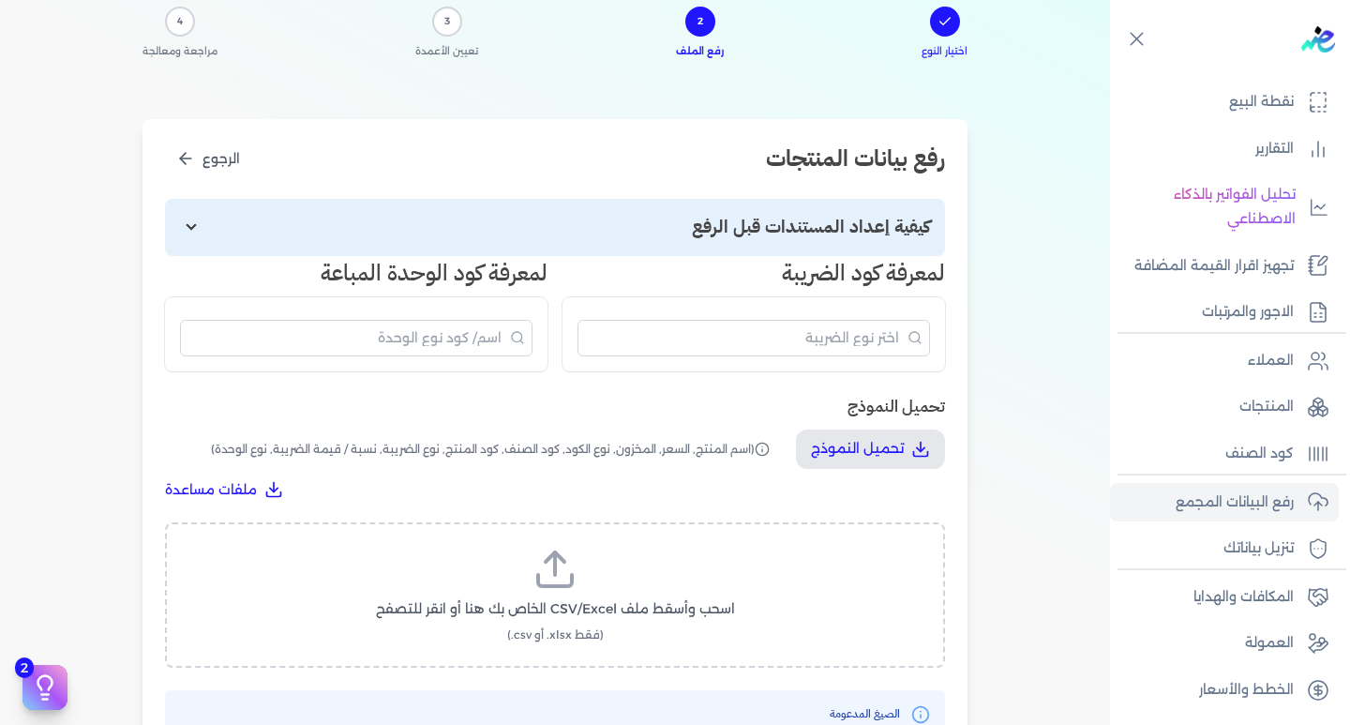
scroll to position [0, 0]
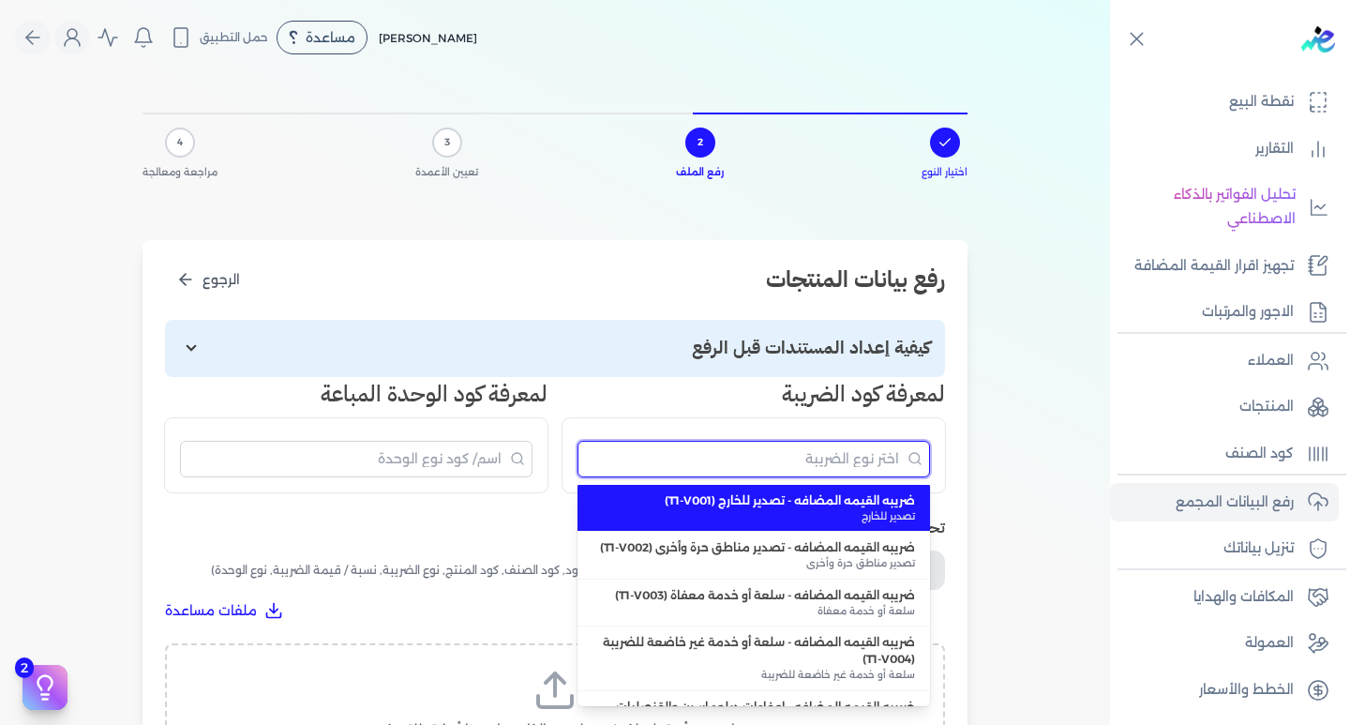
click at [857, 448] on input "البحث" at bounding box center [753, 459] width 352 height 37
click at [809, 517] on div "رفع بيانات المنتجات الرجوع كيفية إعداد المستندات قبل الرفع كل منتج سيأخذ عددًا …" at bounding box center [554, 603] width 825 height 727
click at [817, 464] on input "البحث" at bounding box center [753, 459] width 352 height 37
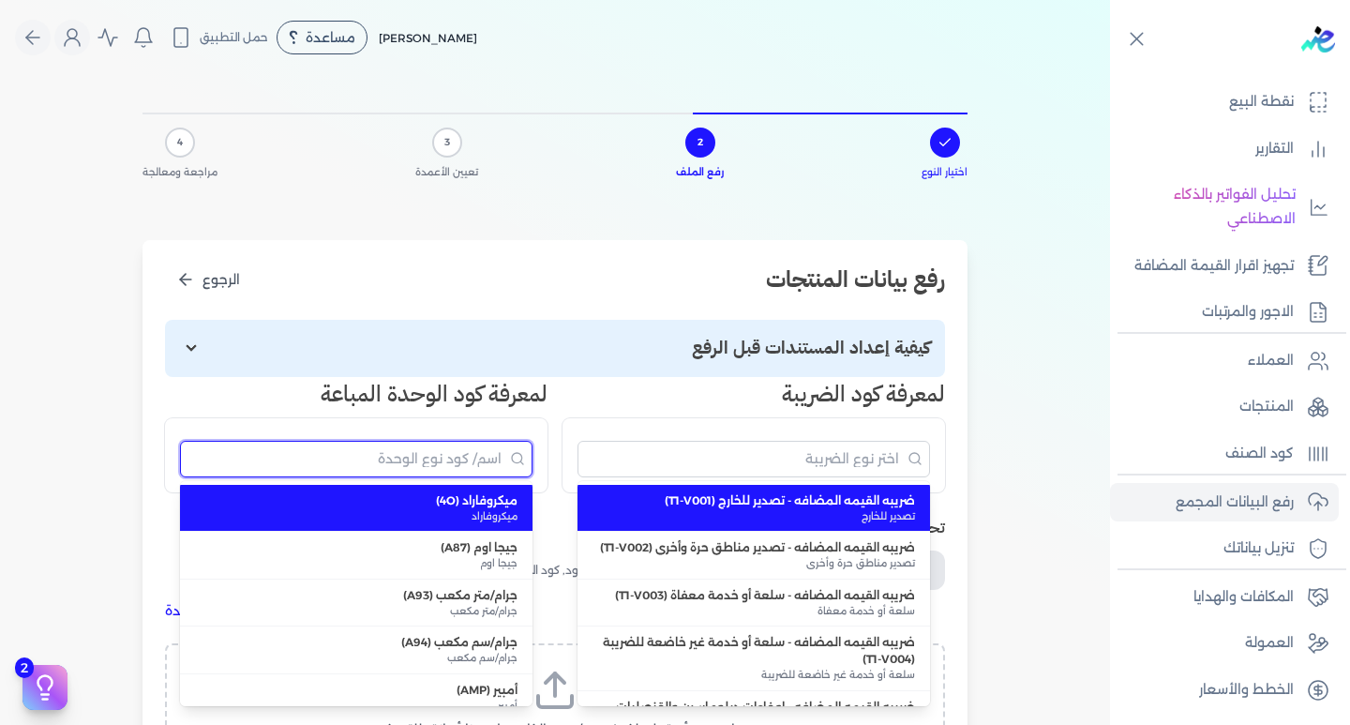
click at [453, 449] on input "البحث" at bounding box center [356, 459] width 352 height 37
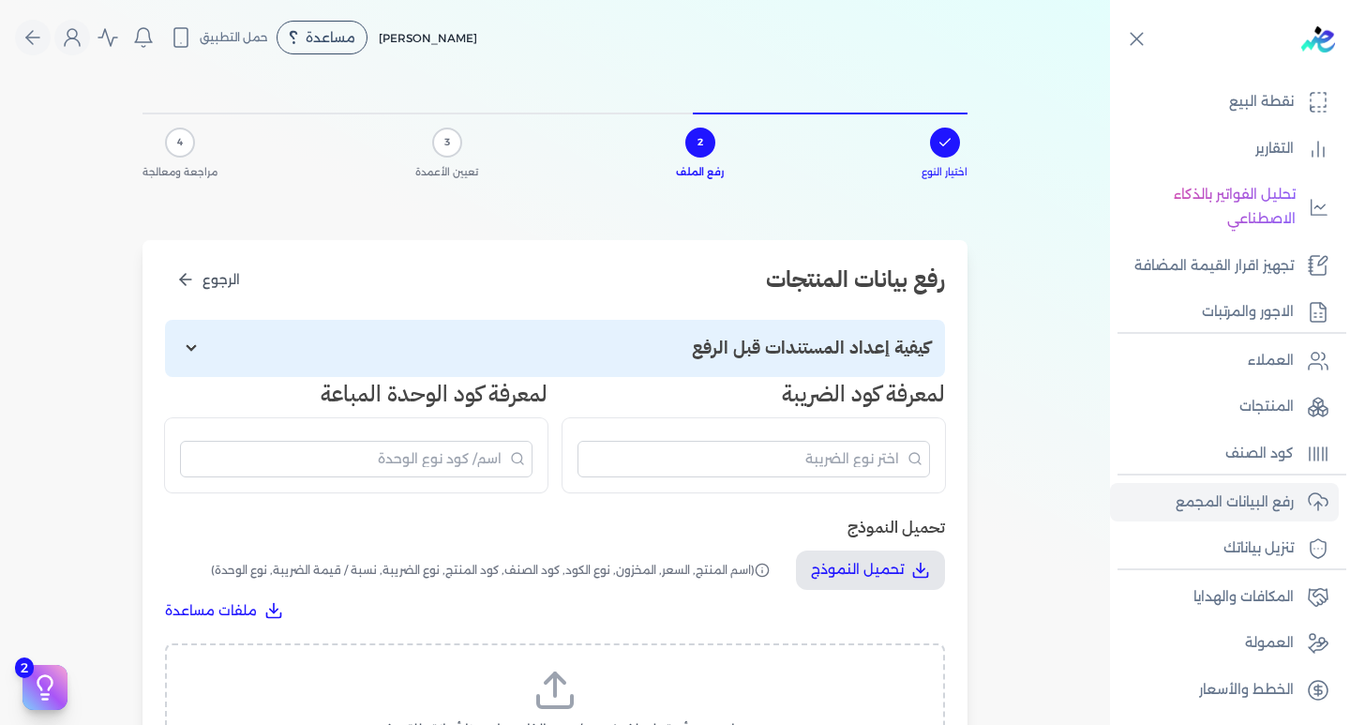
click at [679, 416] on div "لمعرفة كود الضريبة ضريبه القيمه المضافه - تصدير للخارج (T1-V001) تصدير للخارج ض…" at bounding box center [753, 434] width 382 height 115
click at [897, 570] on font "تحميل النموذج" at bounding box center [857, 569] width 93 height 17
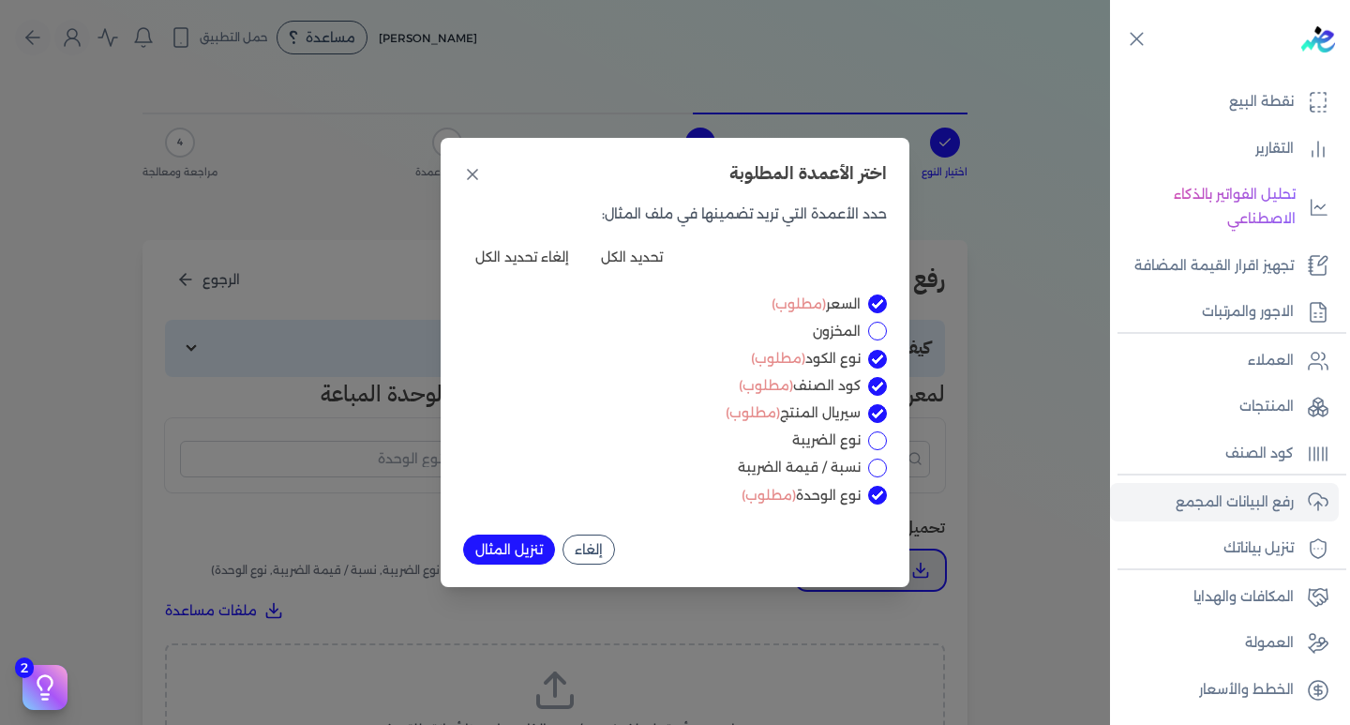
scroll to position [21, 0]
click at [868, 438] on input "نوع الضريبة" at bounding box center [877, 439] width 19 height 19
checkbox input "true"
click at [496, 548] on font "تنزيل المثال" at bounding box center [508, 549] width 67 height 17
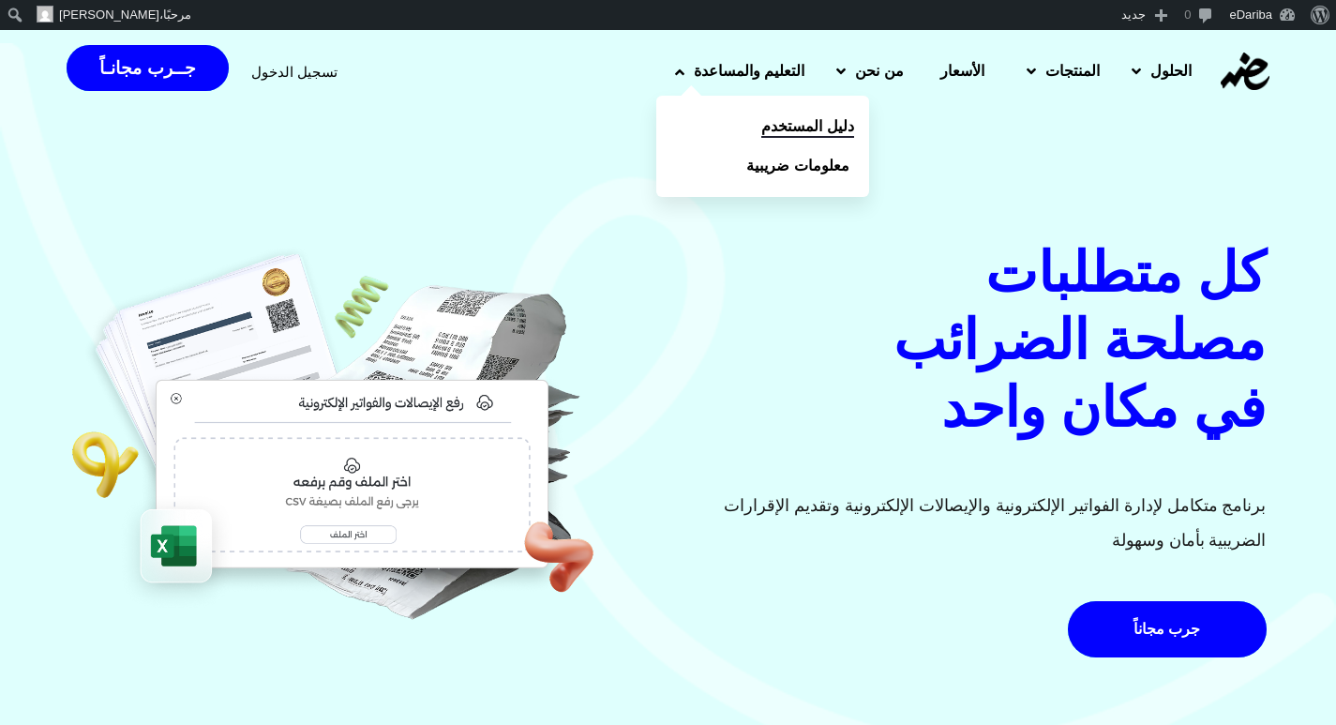
click at [785, 132] on span "دليل المستخدم" at bounding box center [807, 126] width 92 height 22
click at [759, 167] on span "معلومات ضريبية" at bounding box center [802, 166] width 102 height 22
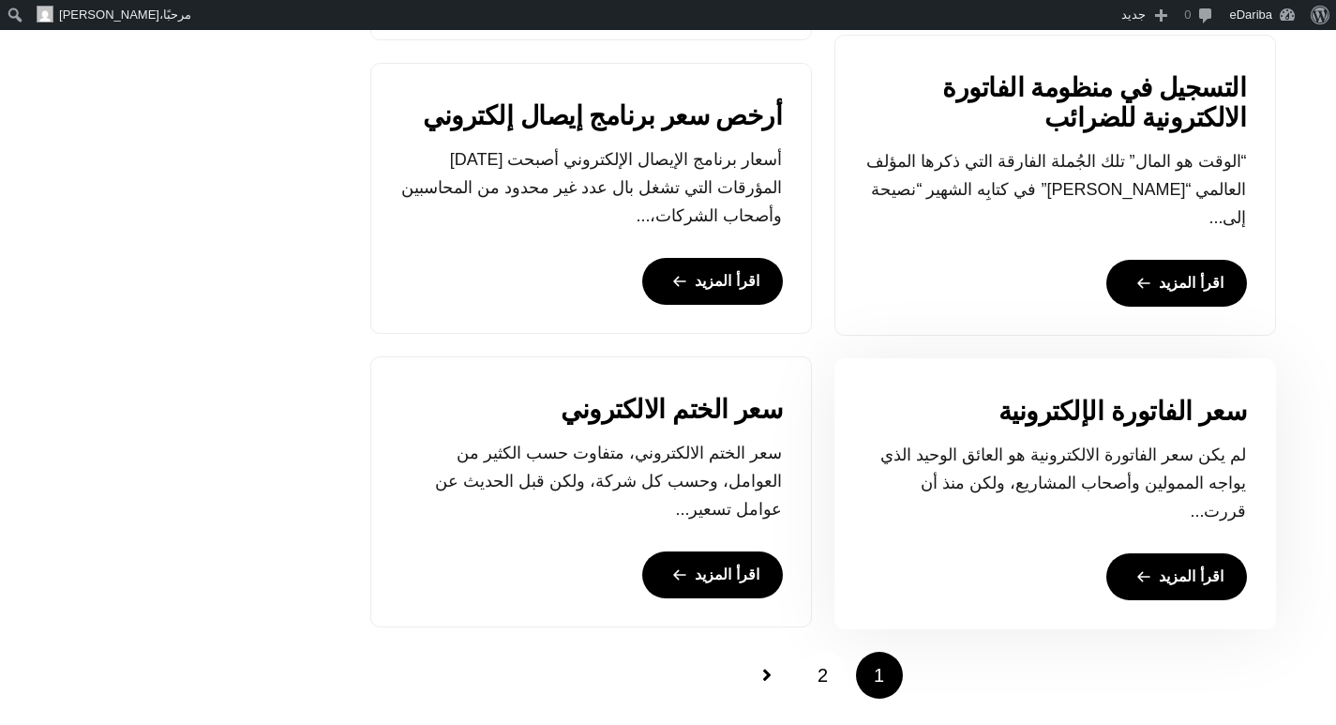
scroll to position [1687, 0]
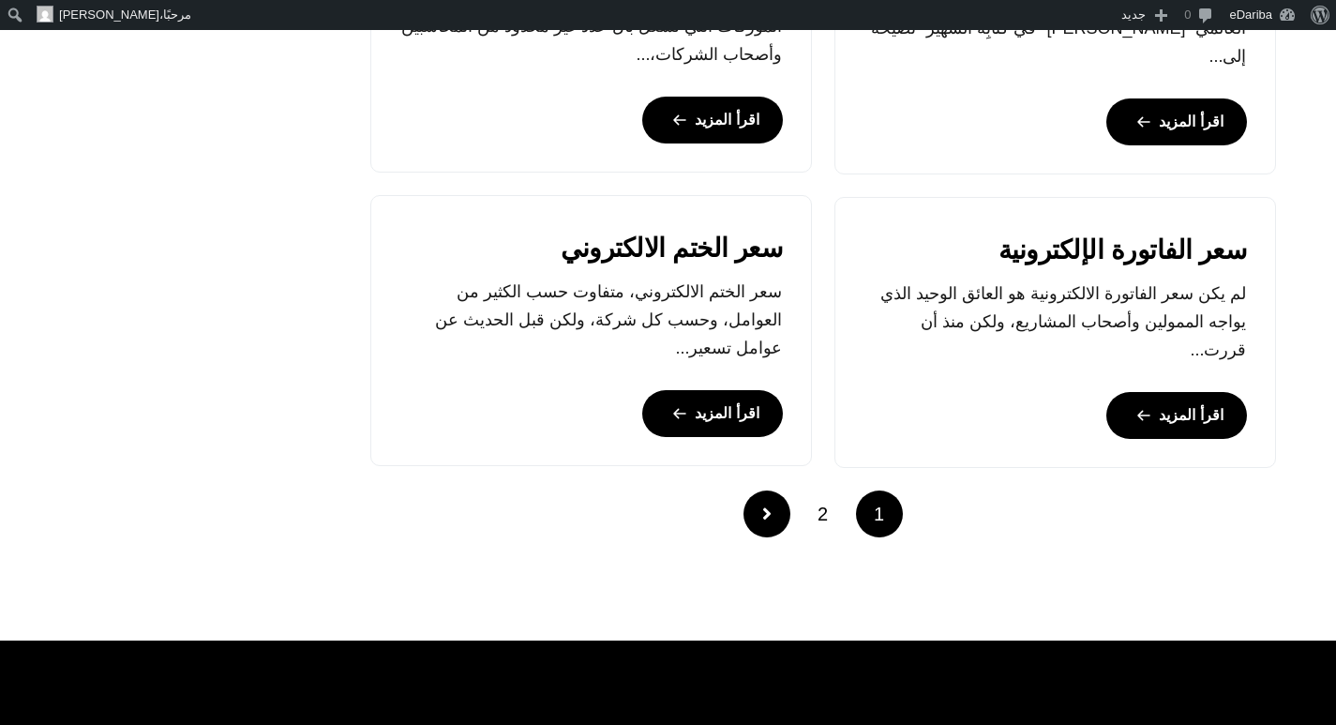
click at [763, 499] on link "Posts pagination" at bounding box center [766, 513] width 47 height 47
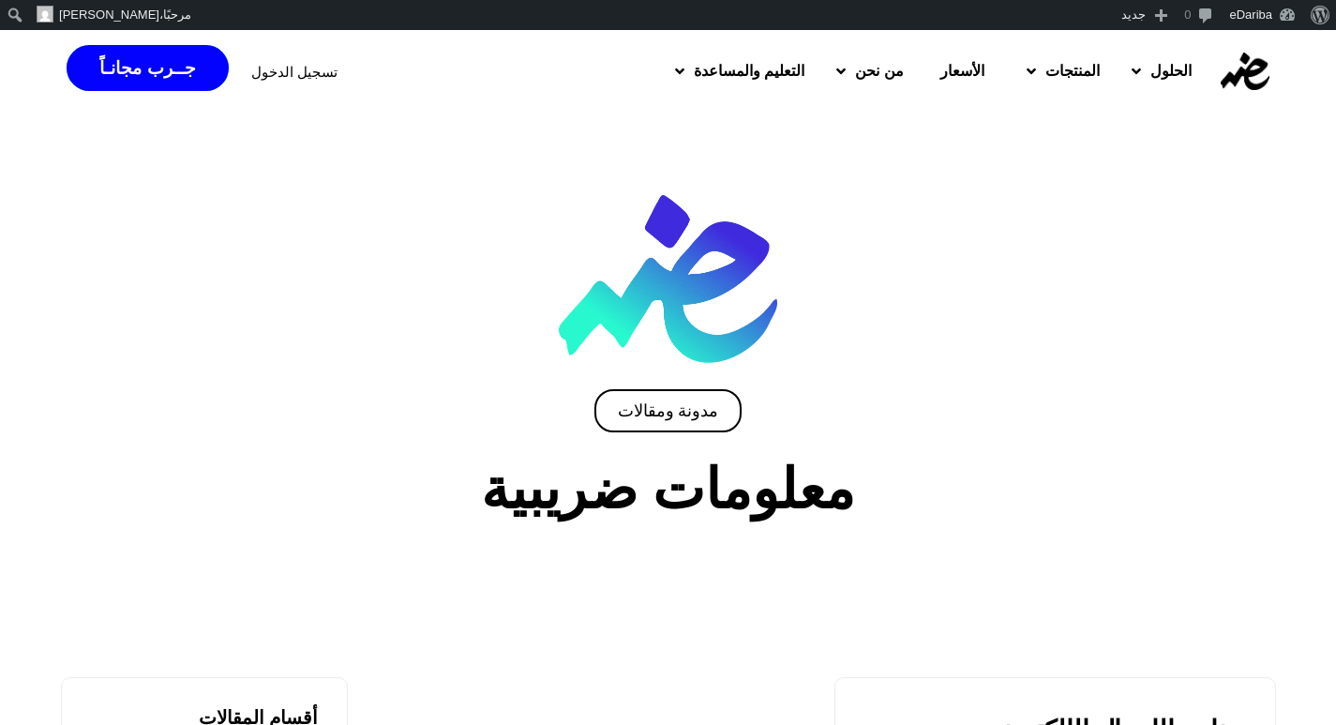
click at [251, 70] on span "تسجيل الدخول" at bounding box center [294, 72] width 86 height 14
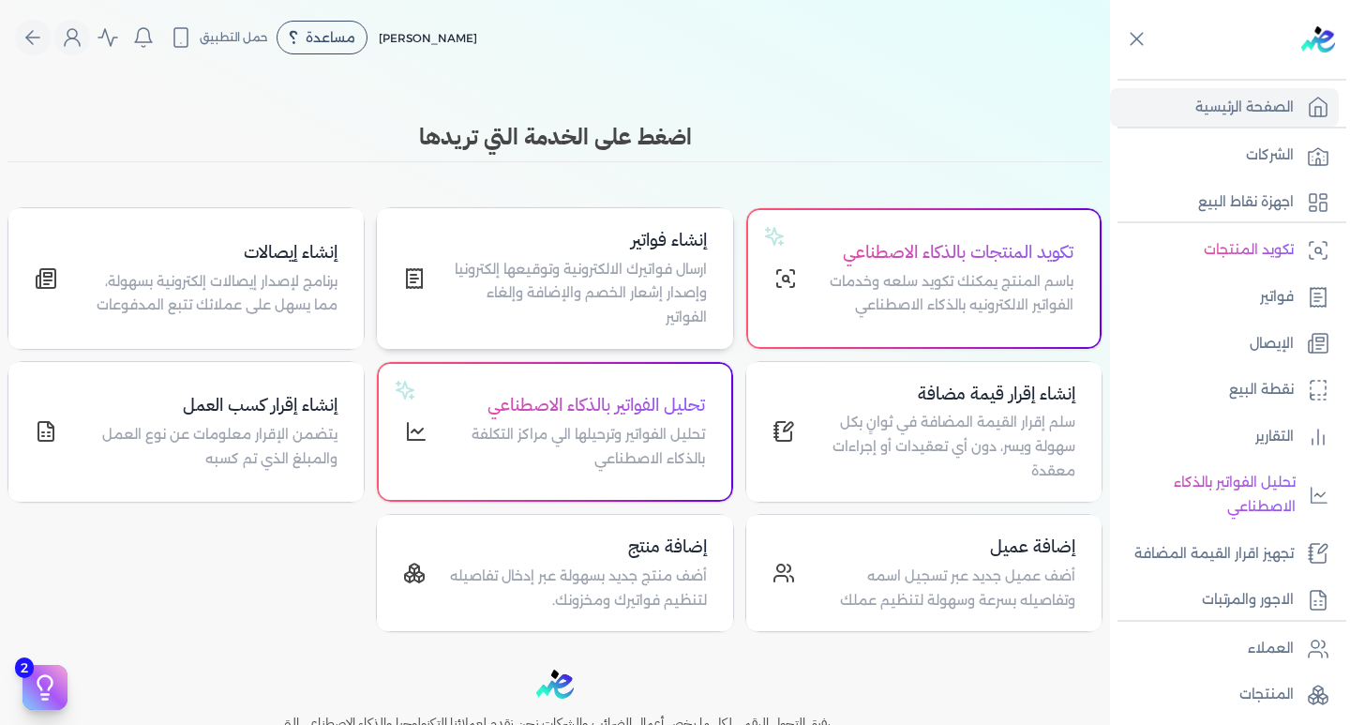
click at [587, 273] on p "ارسال فواتيرك الالكترونية وتوقيعها إلكترونيا وإصدار إشعار الخصم والإضافة وإلغاء…" at bounding box center [577, 294] width 258 height 72
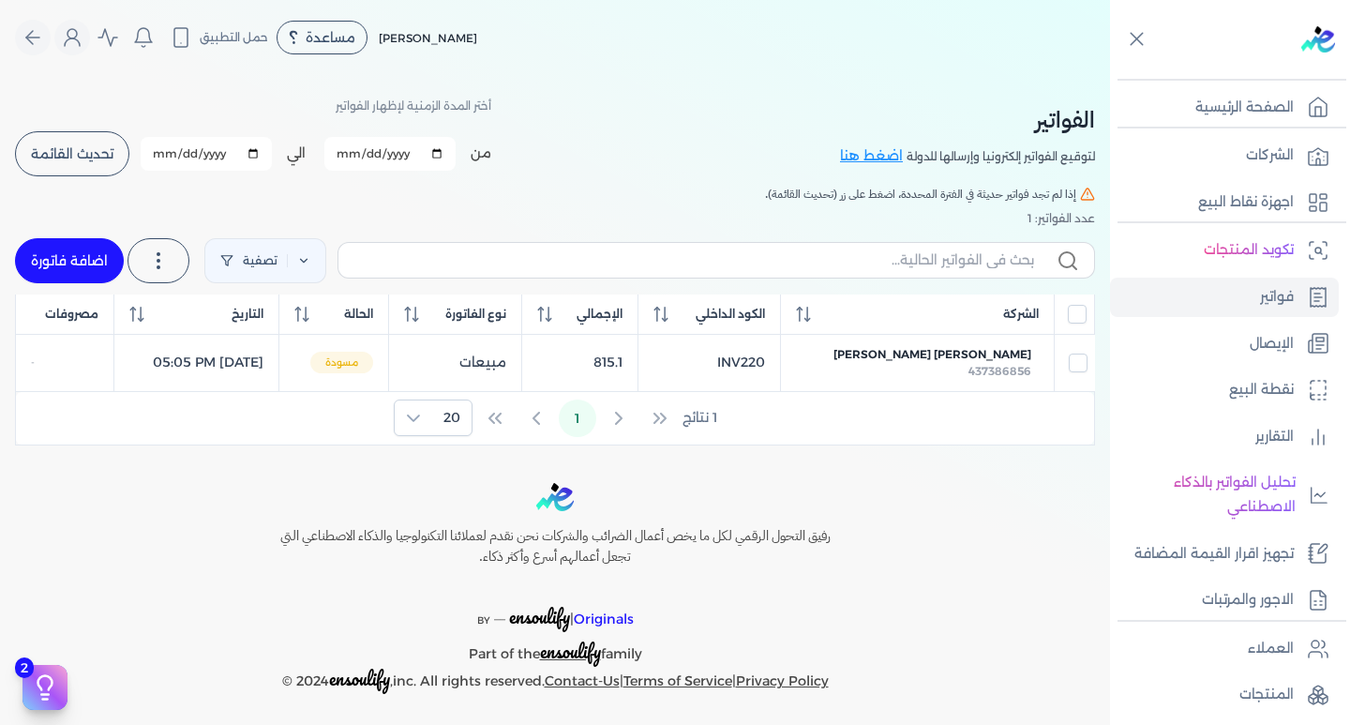
click at [83, 262] on link "اضافة فاتورة" at bounding box center [69, 260] width 109 height 45
select select "EGP"
select select "B"
select select "EGS"
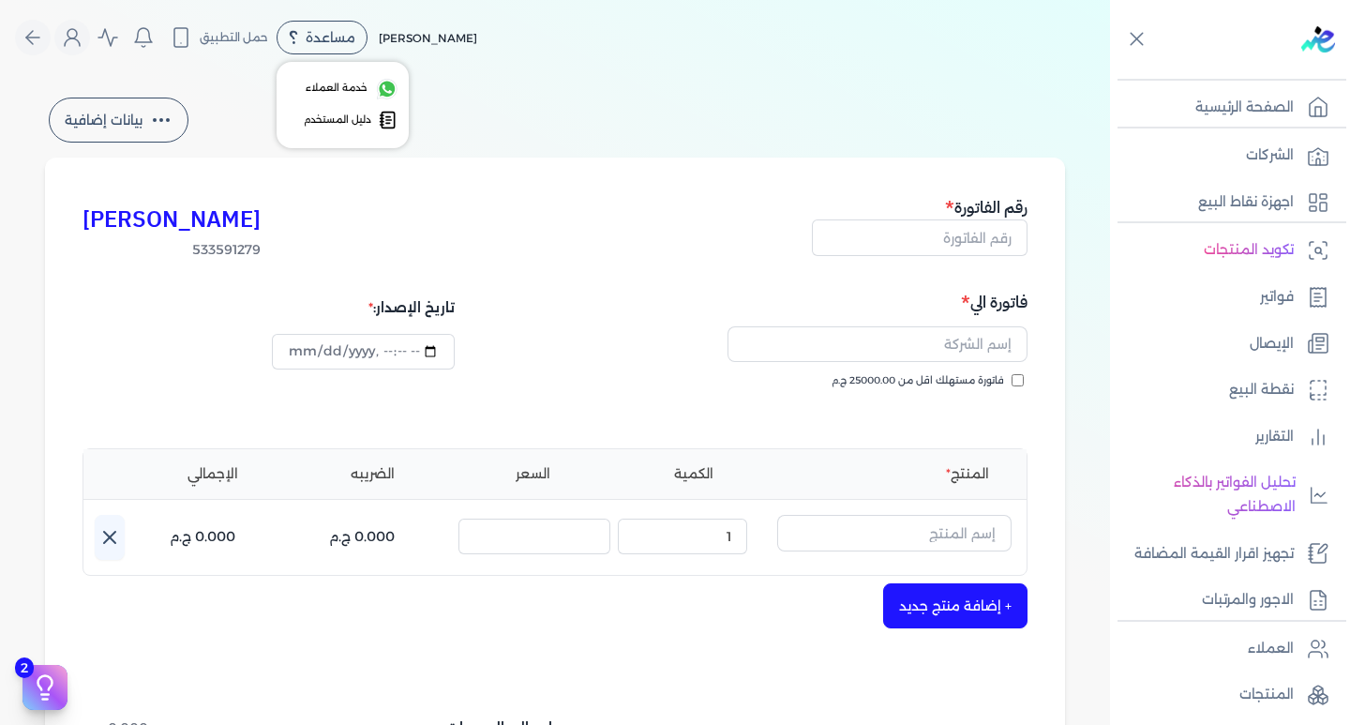
click at [319, 31] on span "مساعدة" at bounding box center [331, 37] width 50 height 13
click at [339, 112] on link "دليل المستخدم" at bounding box center [343, 120] width 110 height 26
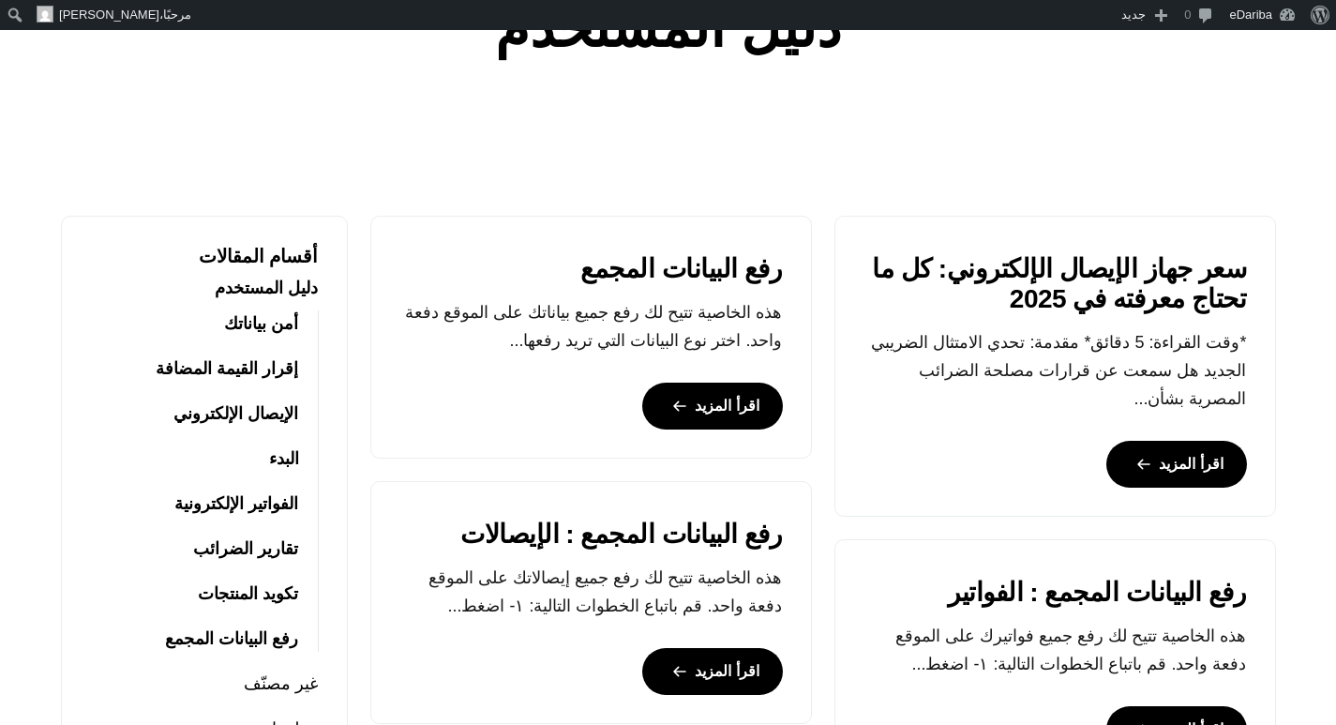
scroll to position [469, 0]
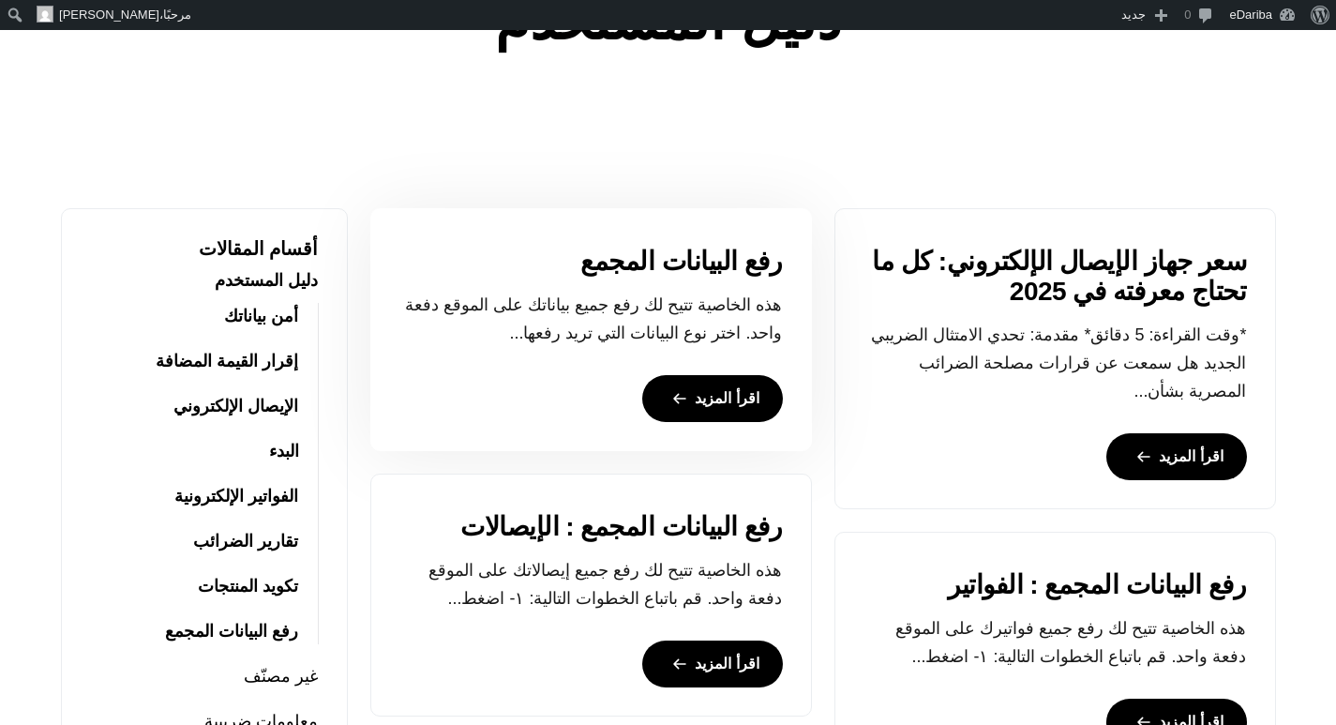
click at [720, 380] on link "اقرأ المزيد" at bounding box center [712, 398] width 141 height 47
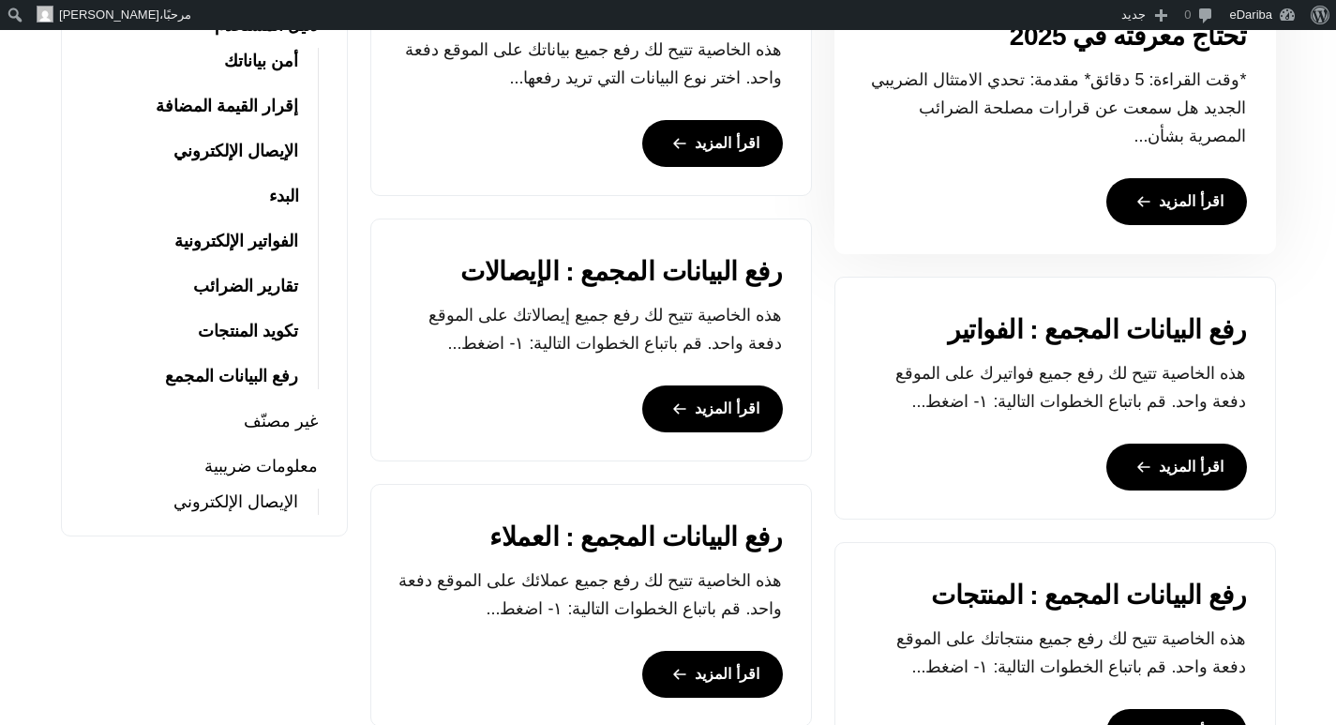
scroll to position [757, 0]
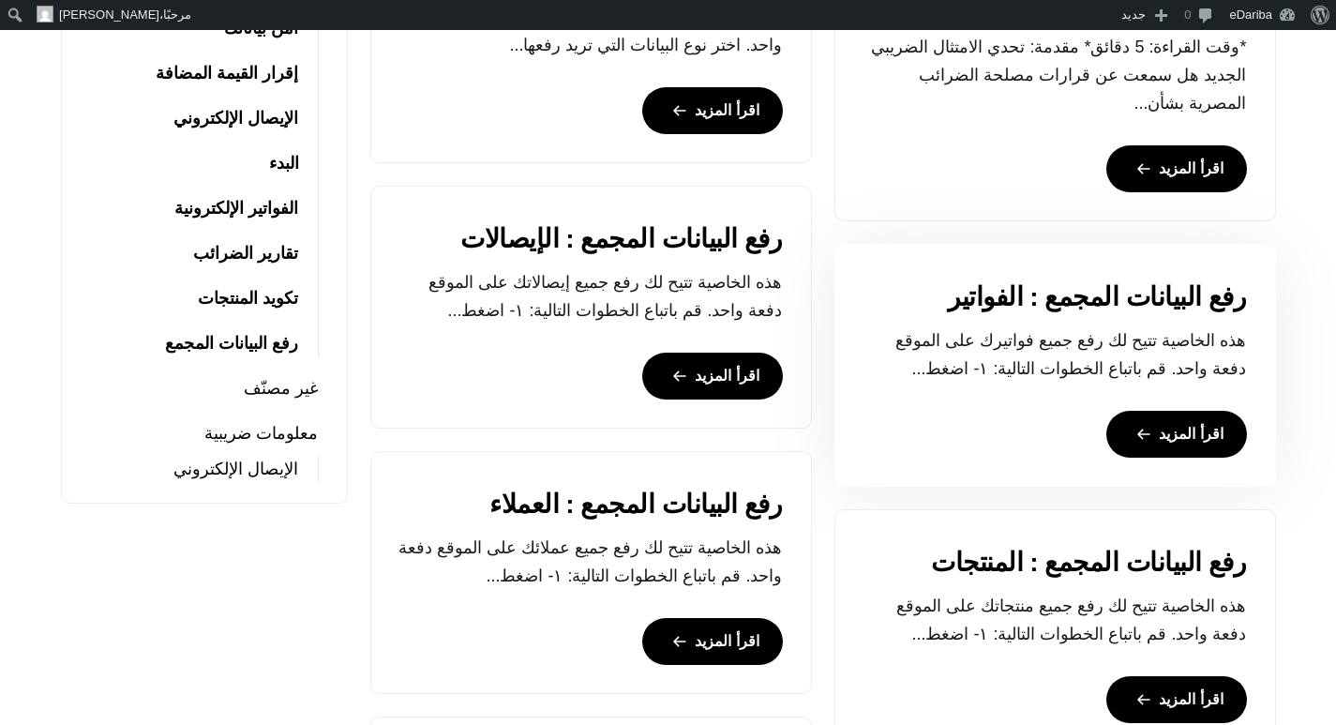
click at [1190, 411] on link "اقرأ المزيد" at bounding box center [1176, 434] width 141 height 47
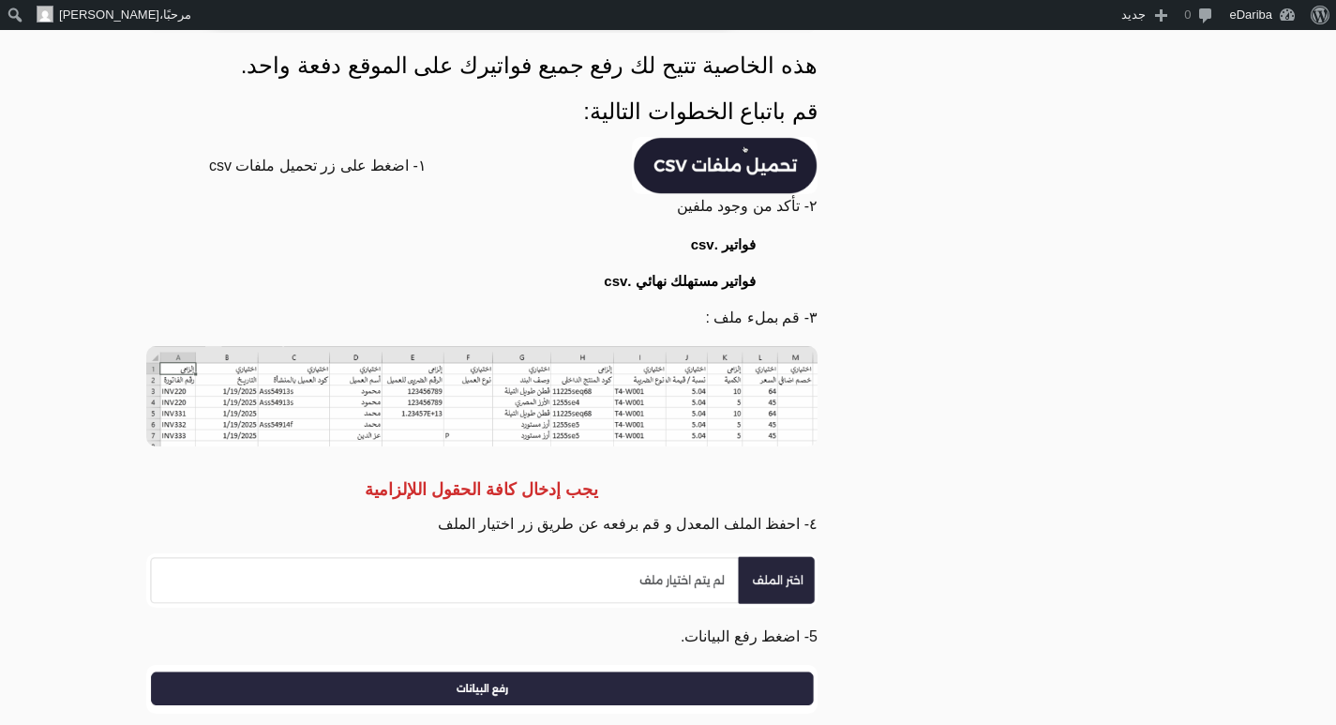
scroll to position [375, 0]
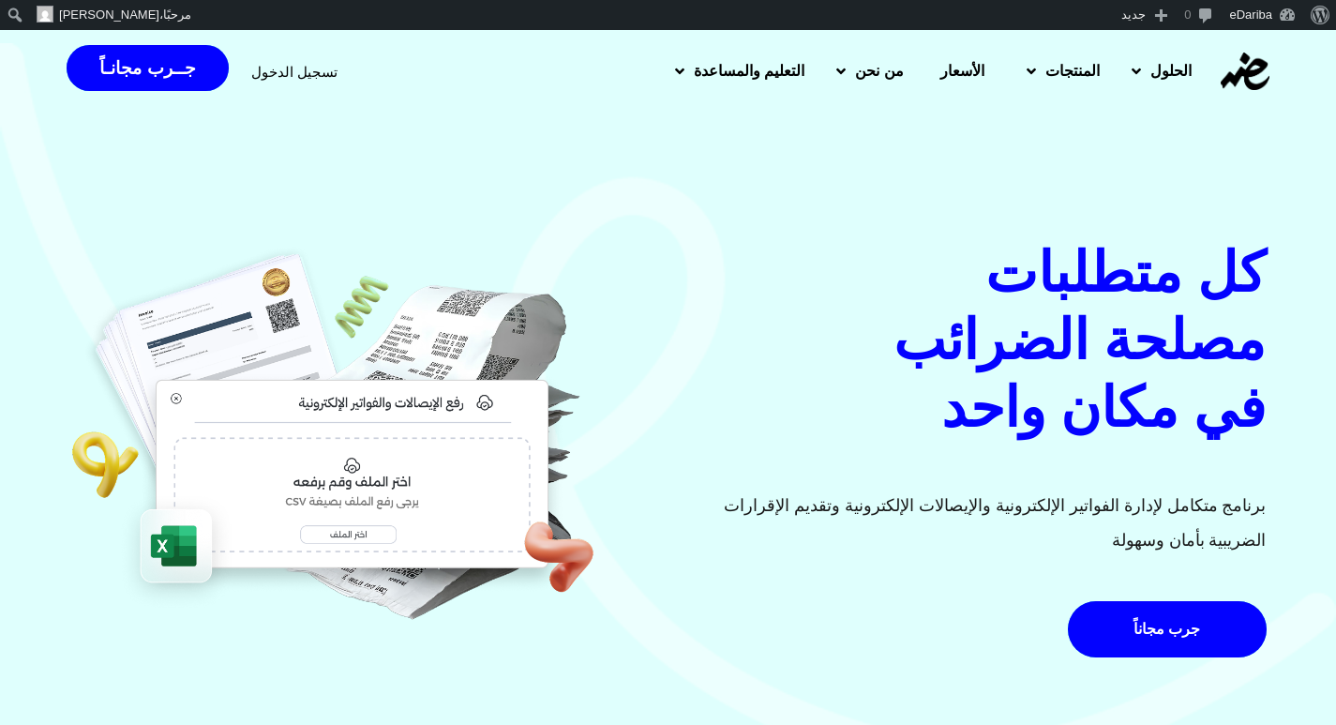
click at [297, 79] on span "تسجيل الدخول" at bounding box center [294, 72] width 86 height 14
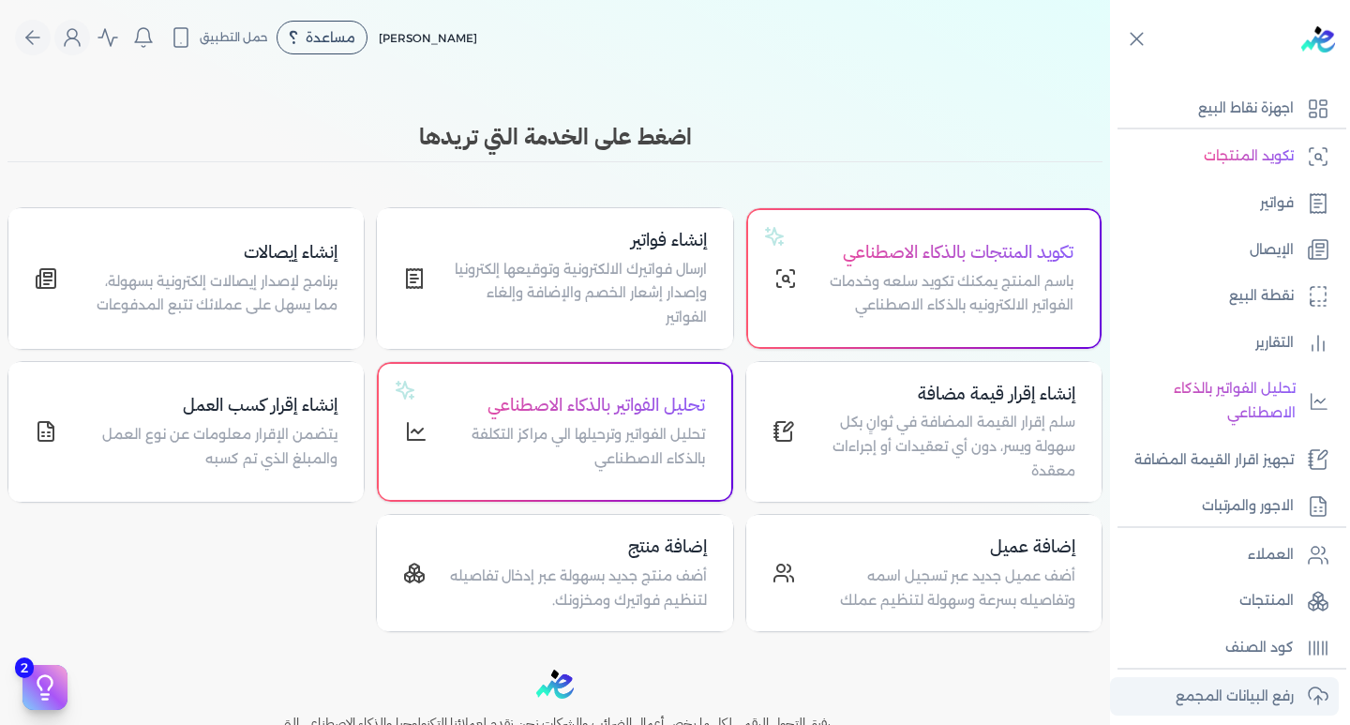
scroll to position [281, 0]
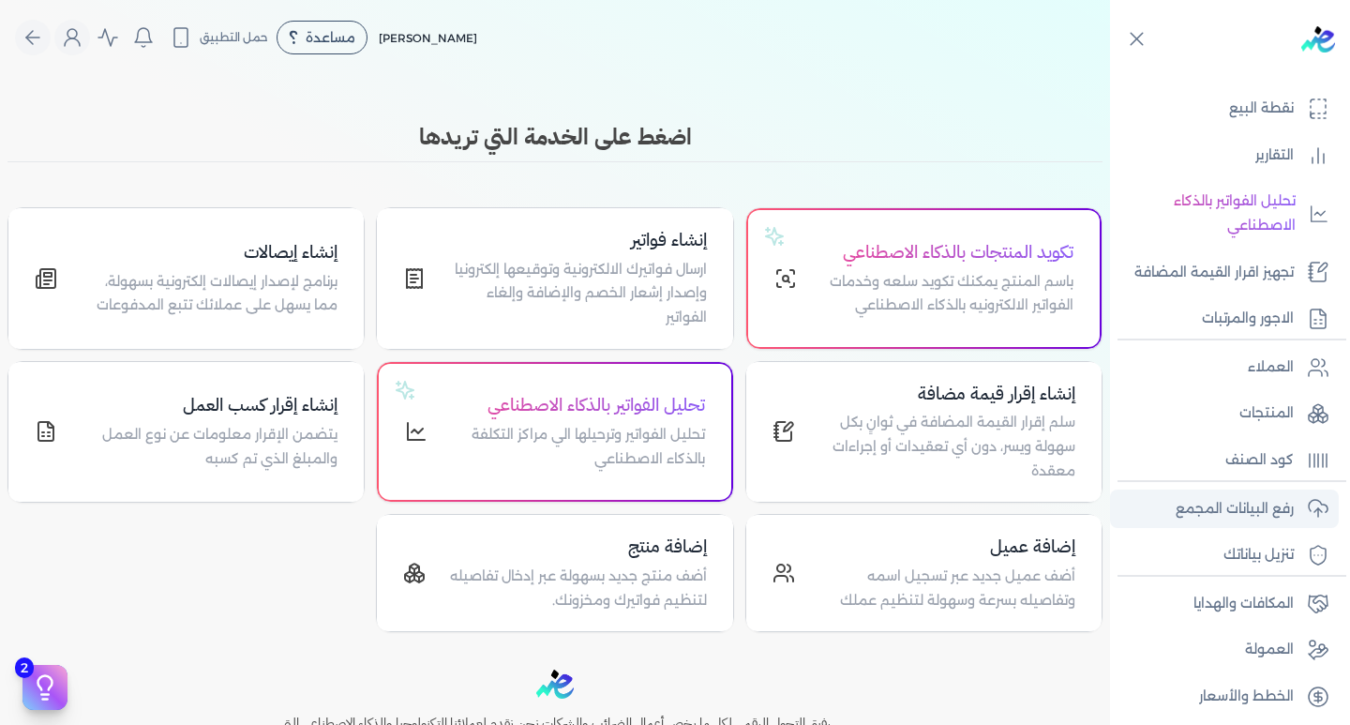
click at [1271, 521] on link "رفع البيانات المجمع" at bounding box center [1224, 508] width 229 height 39
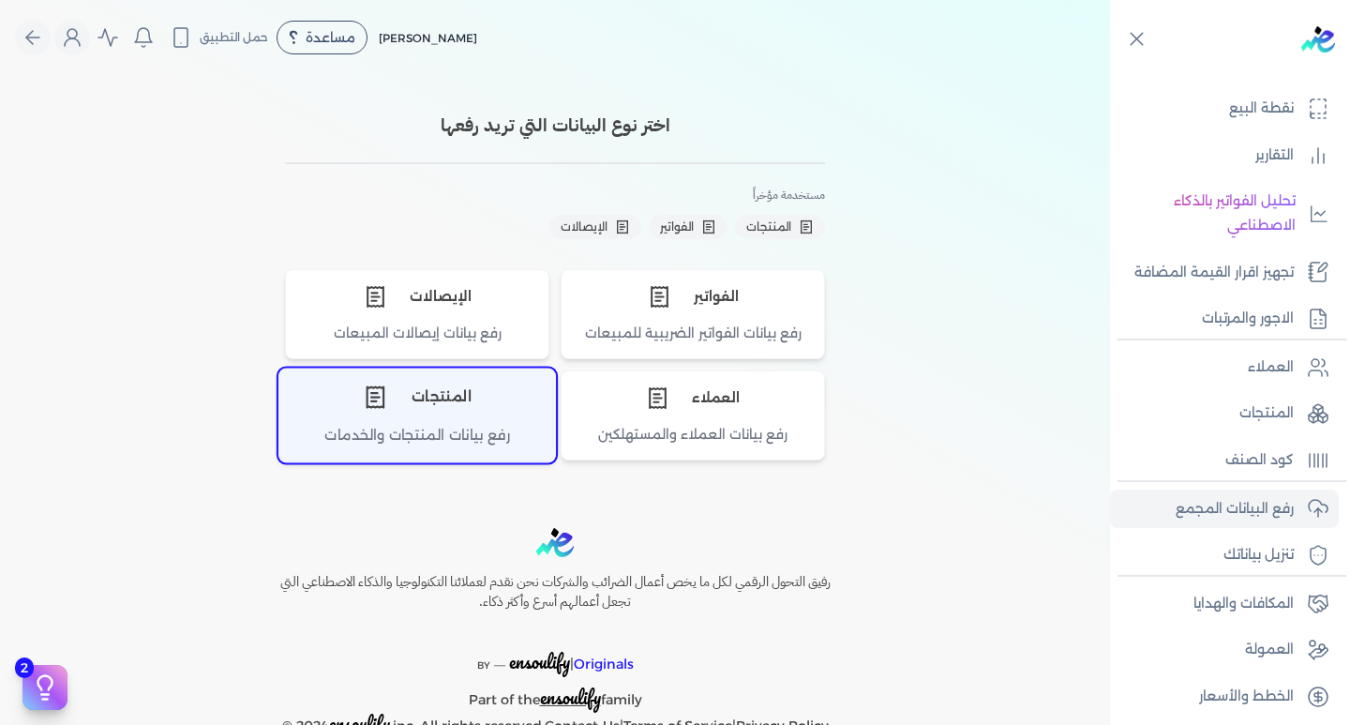
click at [442, 400] on div "المنتجات" at bounding box center [417, 397] width 276 height 56
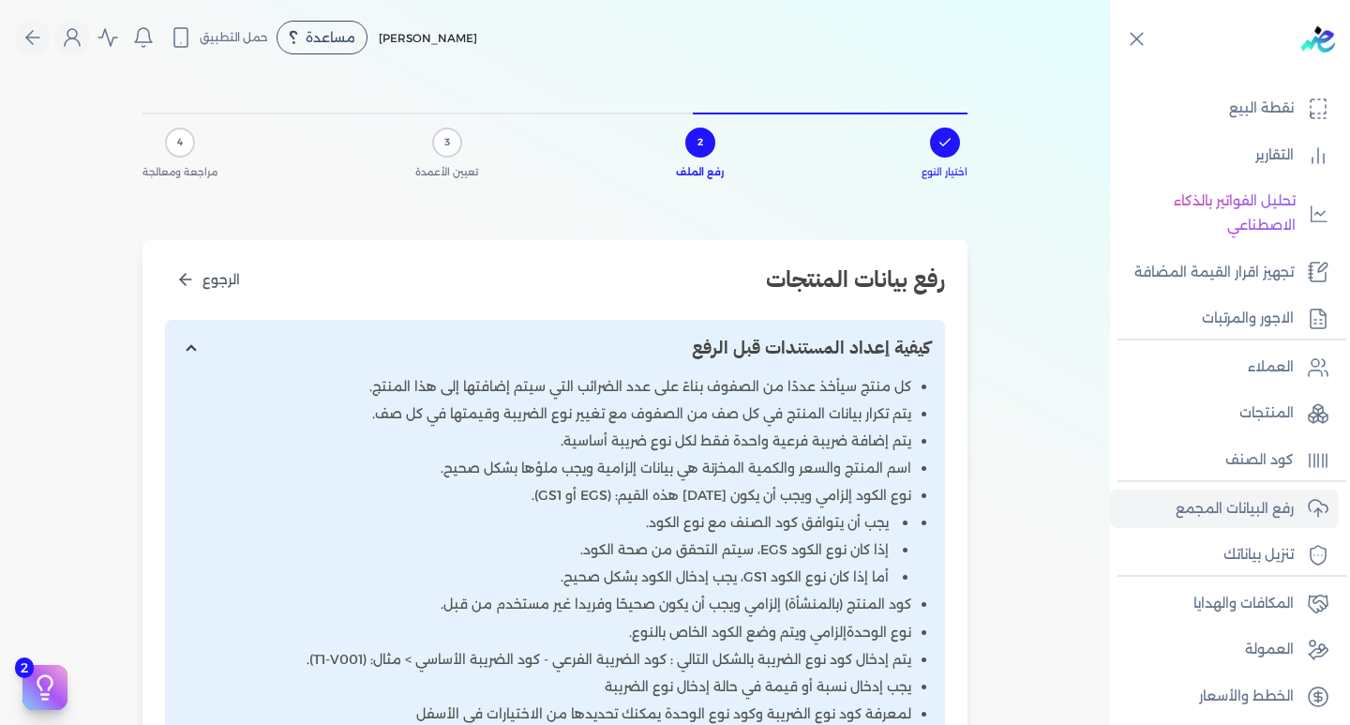
click at [173, 344] on input "إظهار/إخفاء التعليمات" at bounding box center [555, 348] width 780 height 57
checkbox input "false"
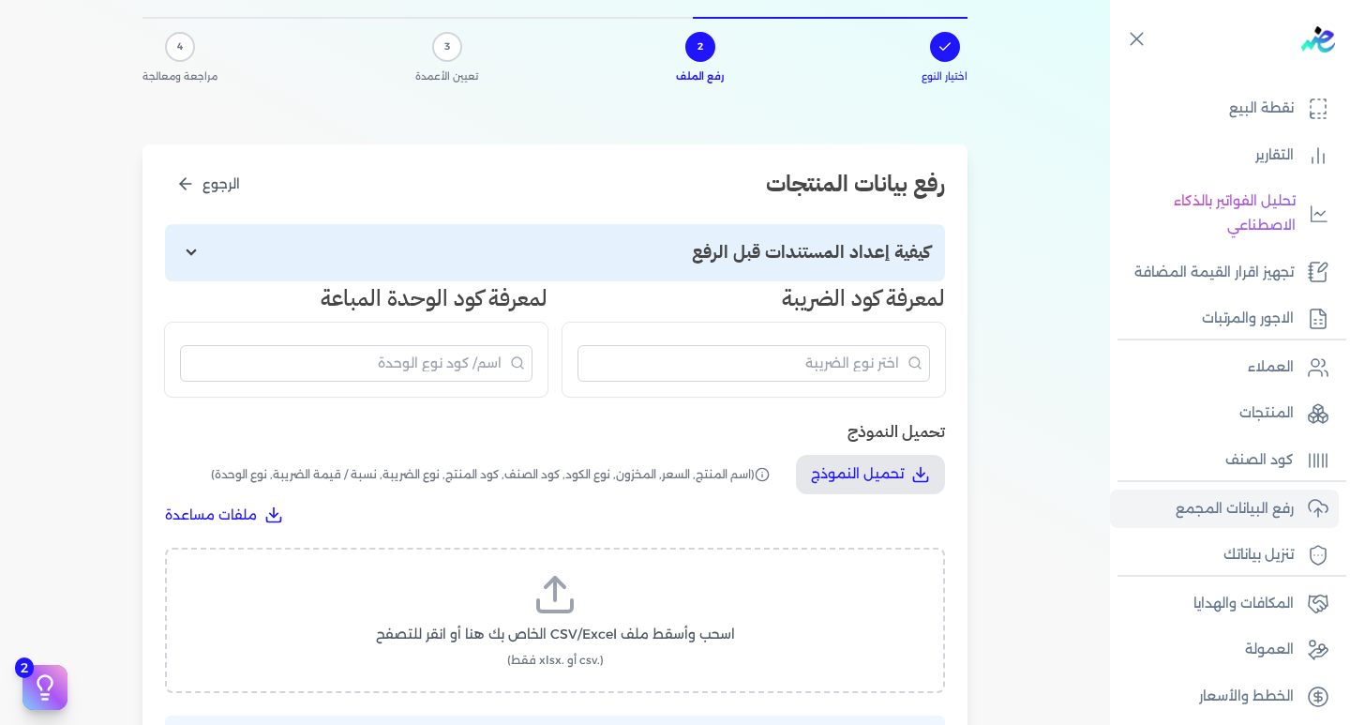
scroll to position [94, 0]
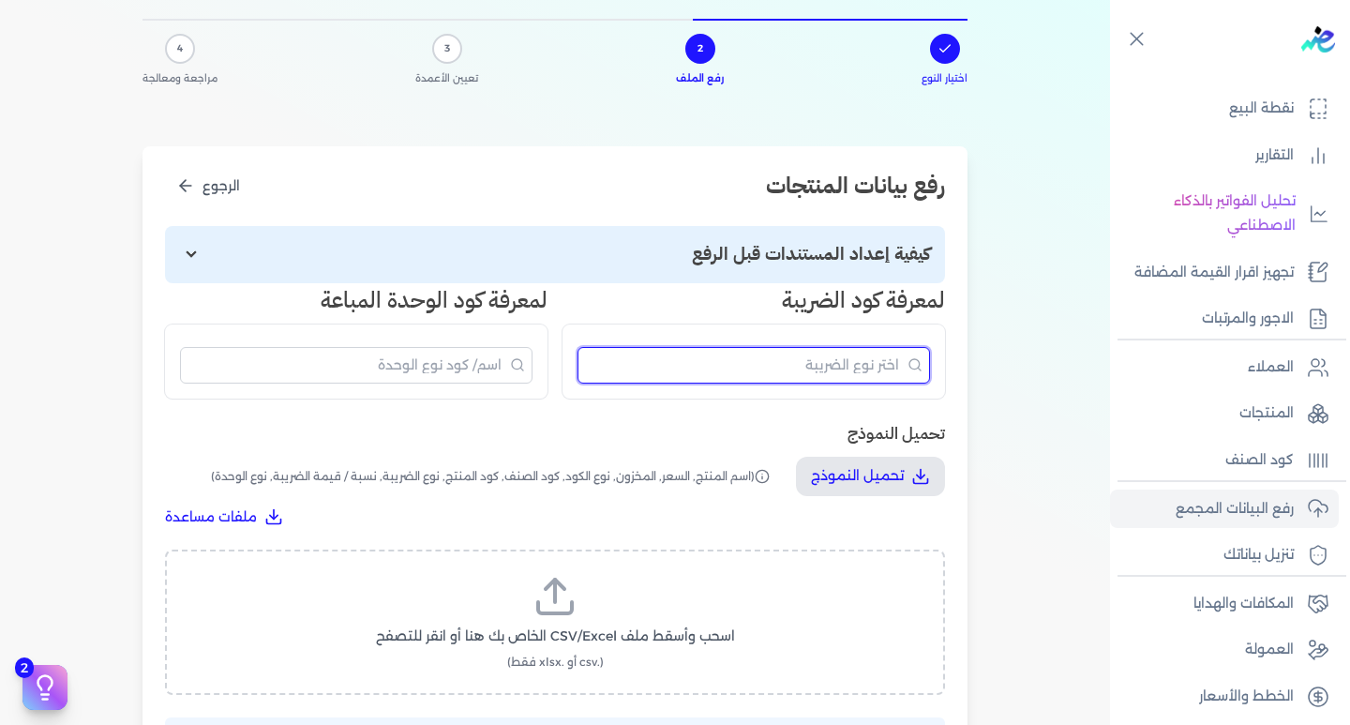
click at [821, 367] on input "البحث" at bounding box center [753, 365] width 352 height 37
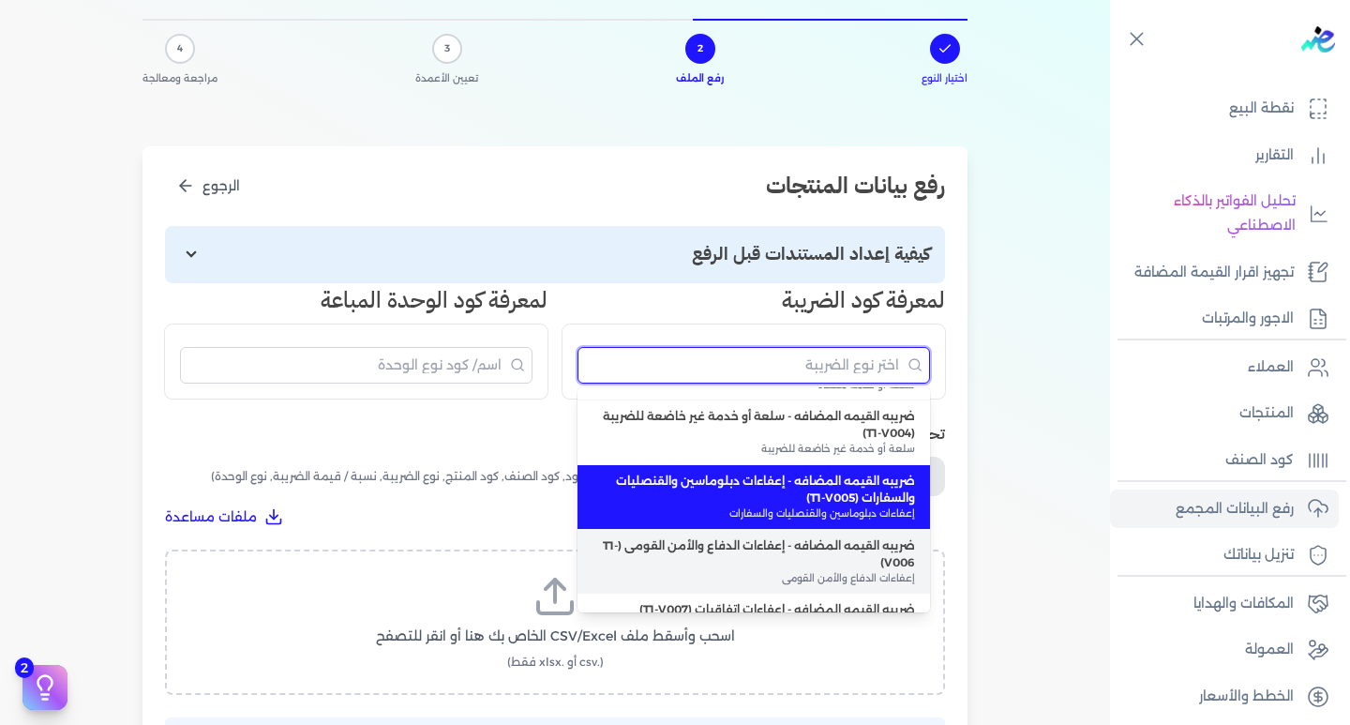
scroll to position [187, 0]
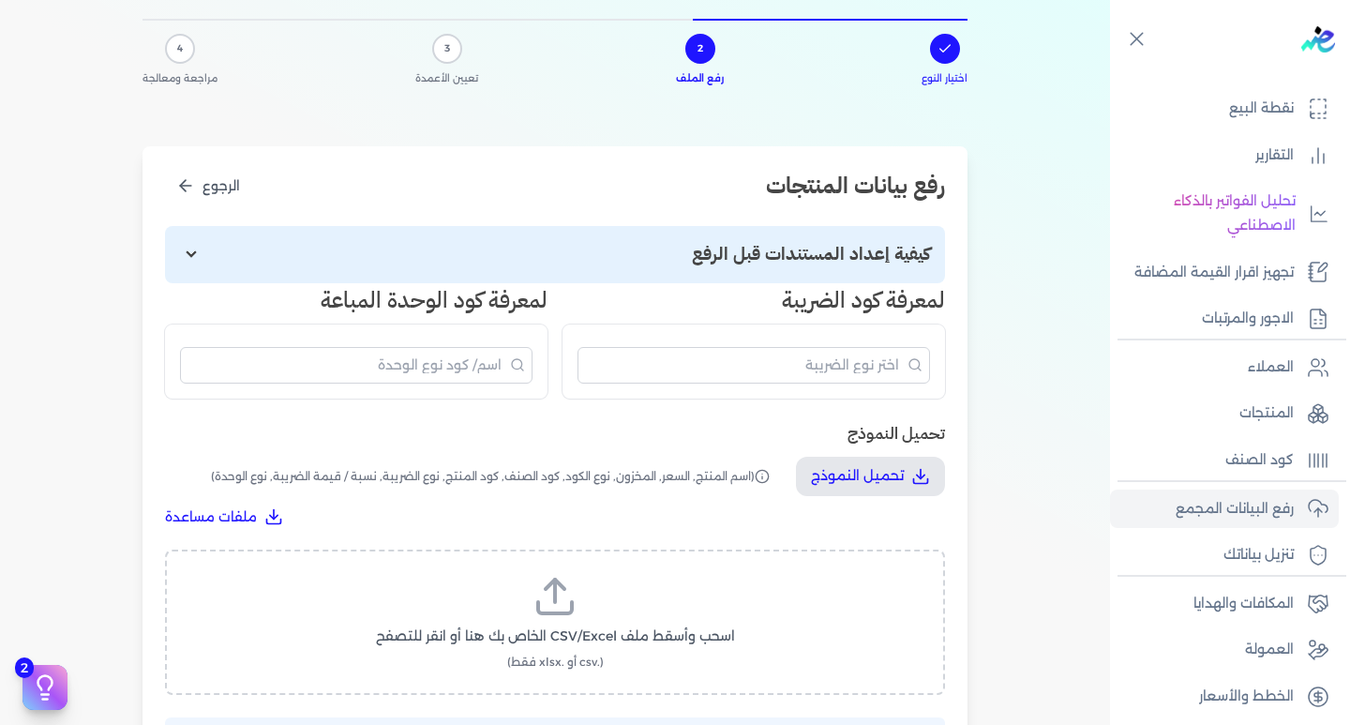
click at [1105, 352] on div "اختيار النوع 2 رفع الملف 3 تعيين الأعمدة 4 مراجعة ومعالجة رفع بيانات المنتجات ا…" at bounding box center [555, 442] width 1110 height 922
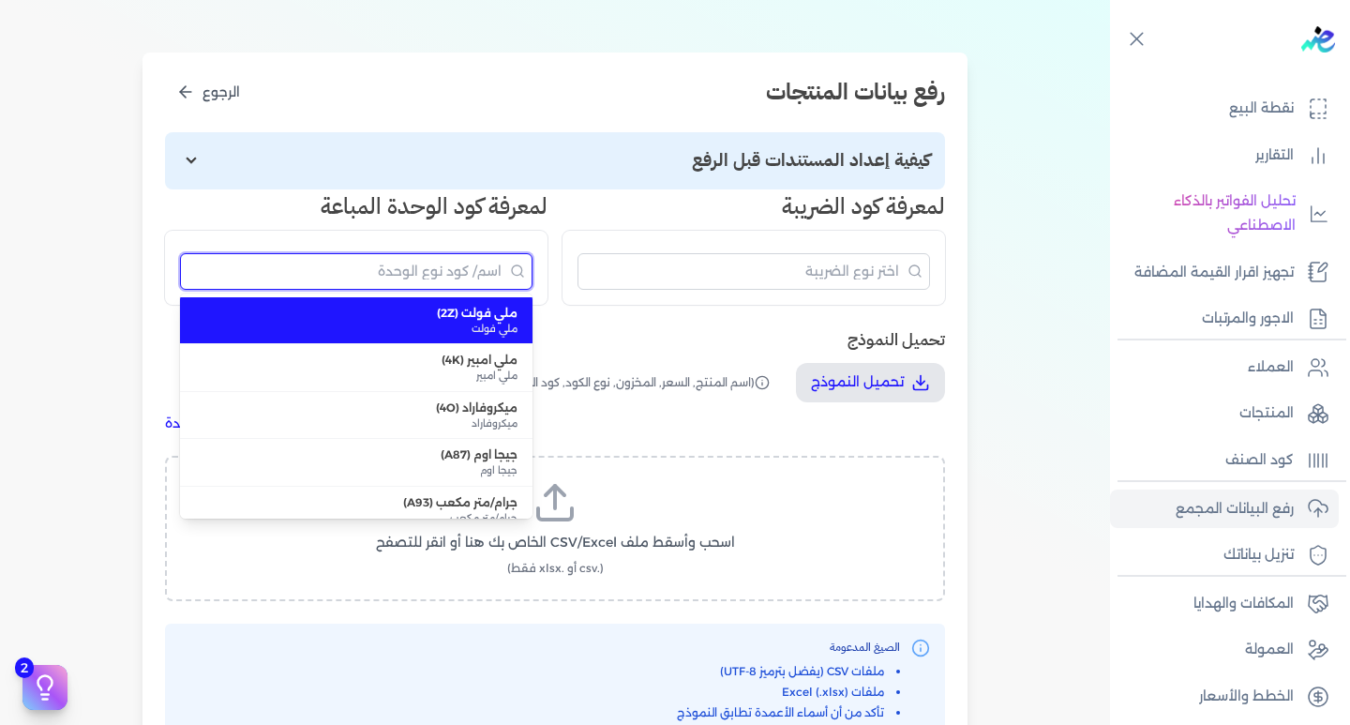
click at [390, 269] on input "البحث" at bounding box center [356, 271] width 352 height 37
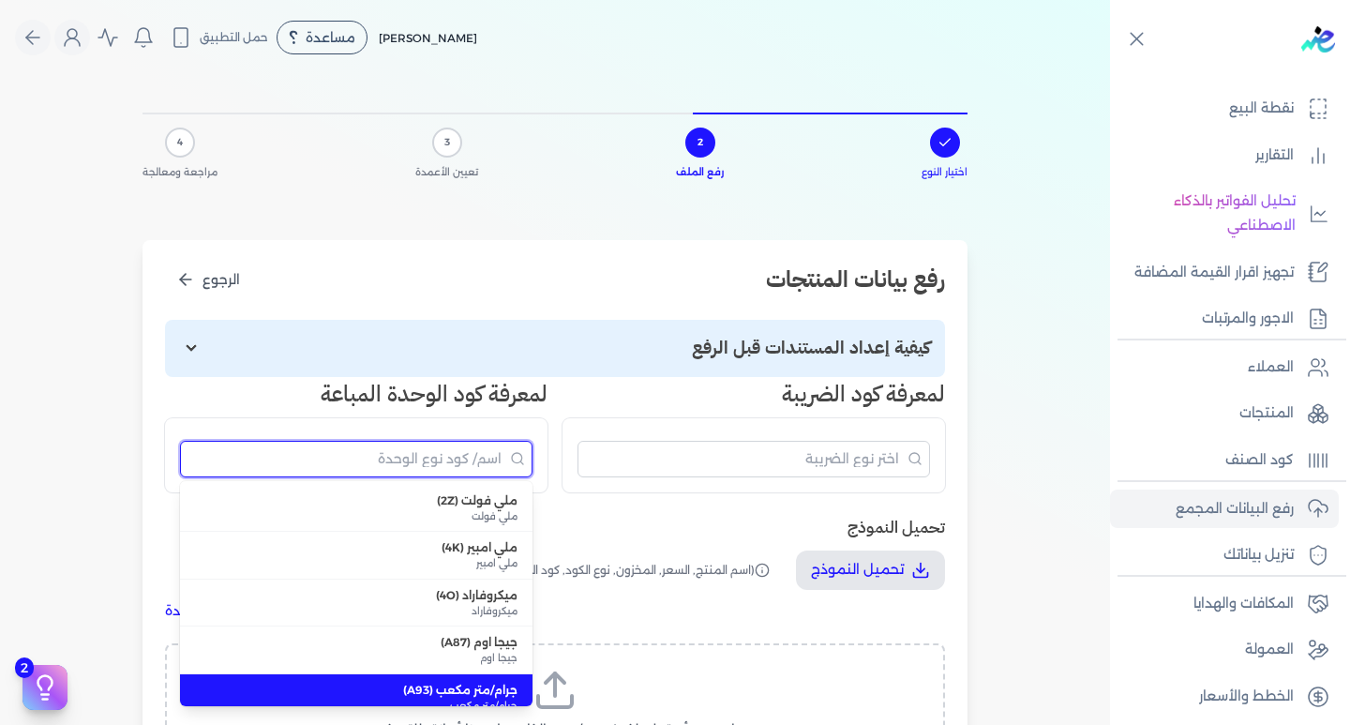
scroll to position [94, 0]
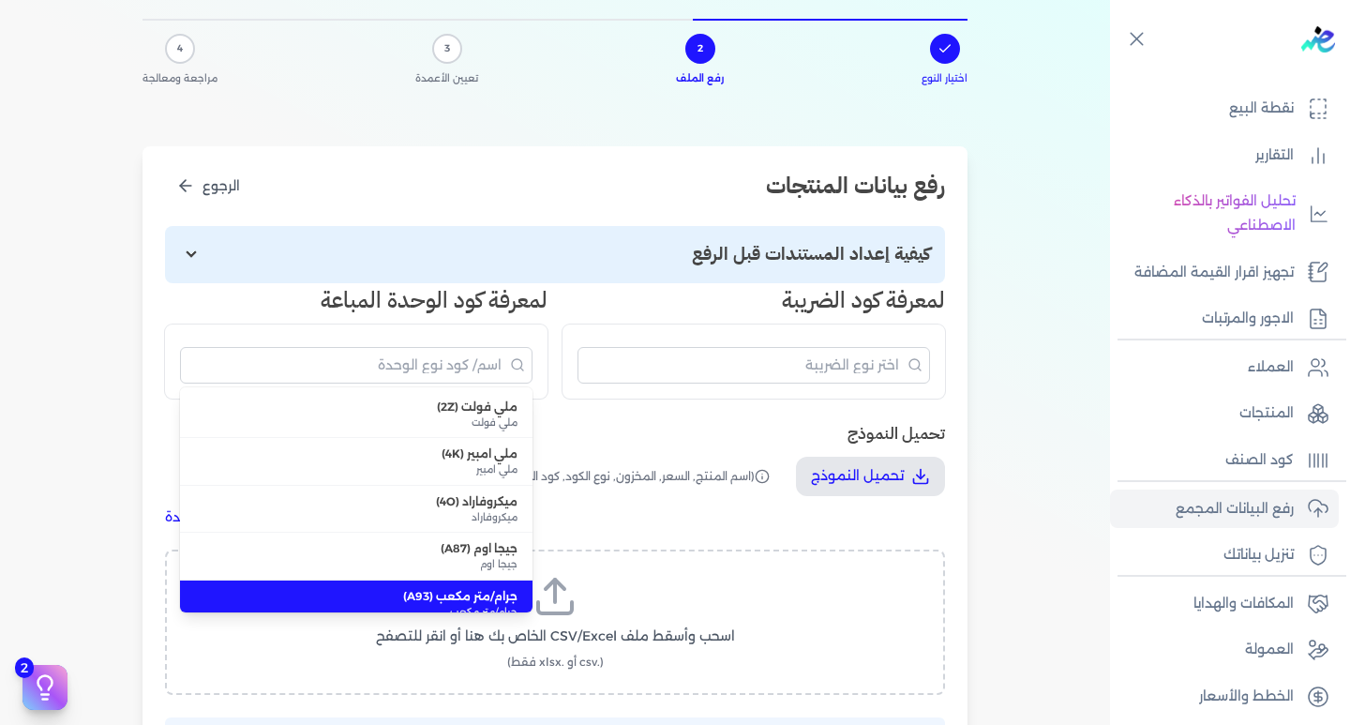
click at [620, 724] on html "برجاء مراجعة صحة رقم التسجيل الضريبي : 533591279 من هنا Dismiss ✕ ✕ استهلكت 100…" at bounding box center [675, 362] width 1350 height 725
click at [377, 358] on input "البحث" at bounding box center [356, 365] width 352 height 37
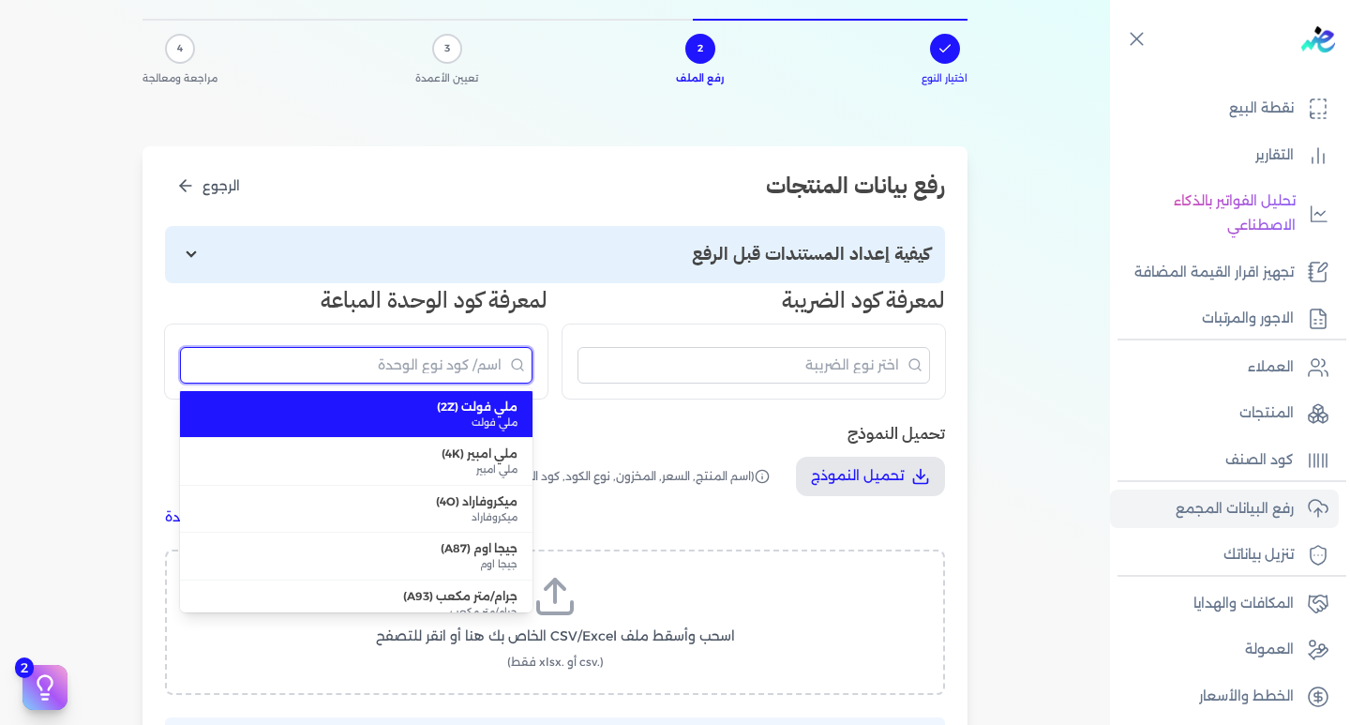
click at [431, 347] on input "البحث" at bounding box center [356, 365] width 352 height 37
click at [438, 356] on input "البحث" at bounding box center [356, 365] width 352 height 37
click at [327, 429] on span "ملي فولت" at bounding box center [356, 422] width 322 height 15
type input "ملي فولت (2Z)"
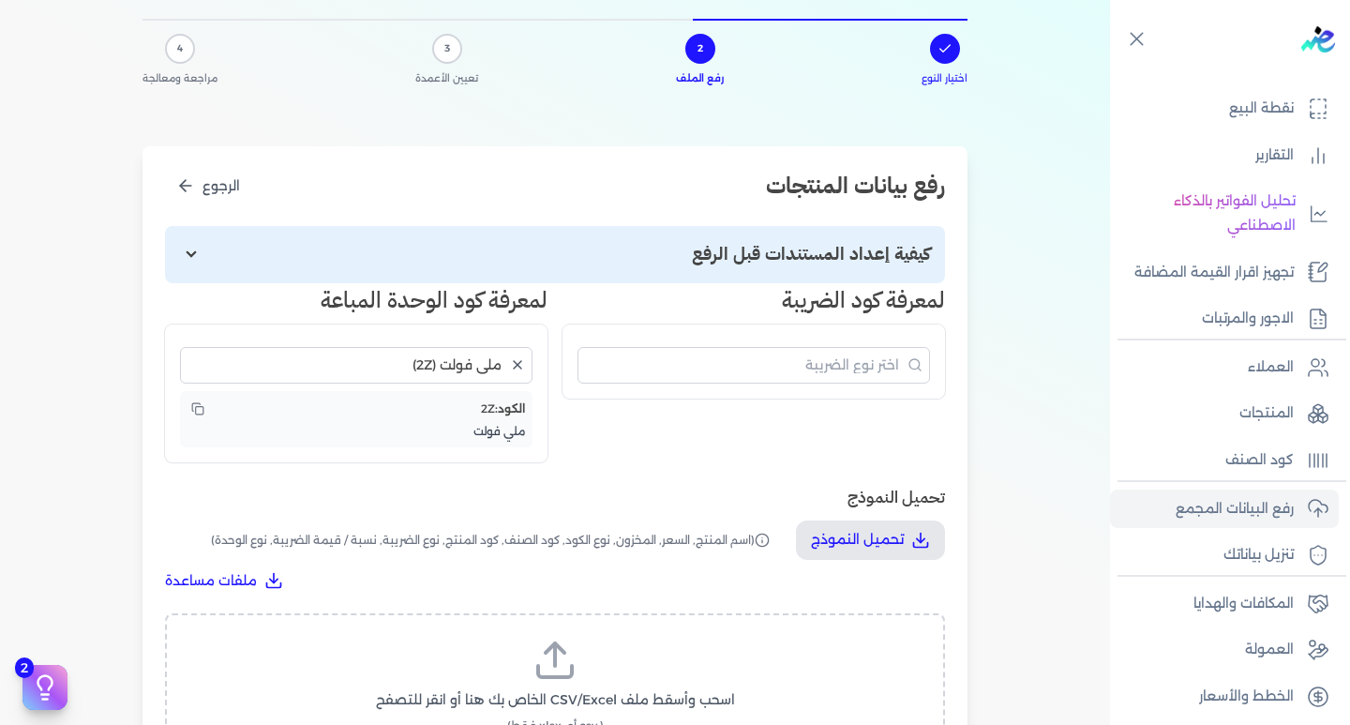
click at [524, 365] on icon "مسح البحث" at bounding box center [517, 364] width 15 height 15
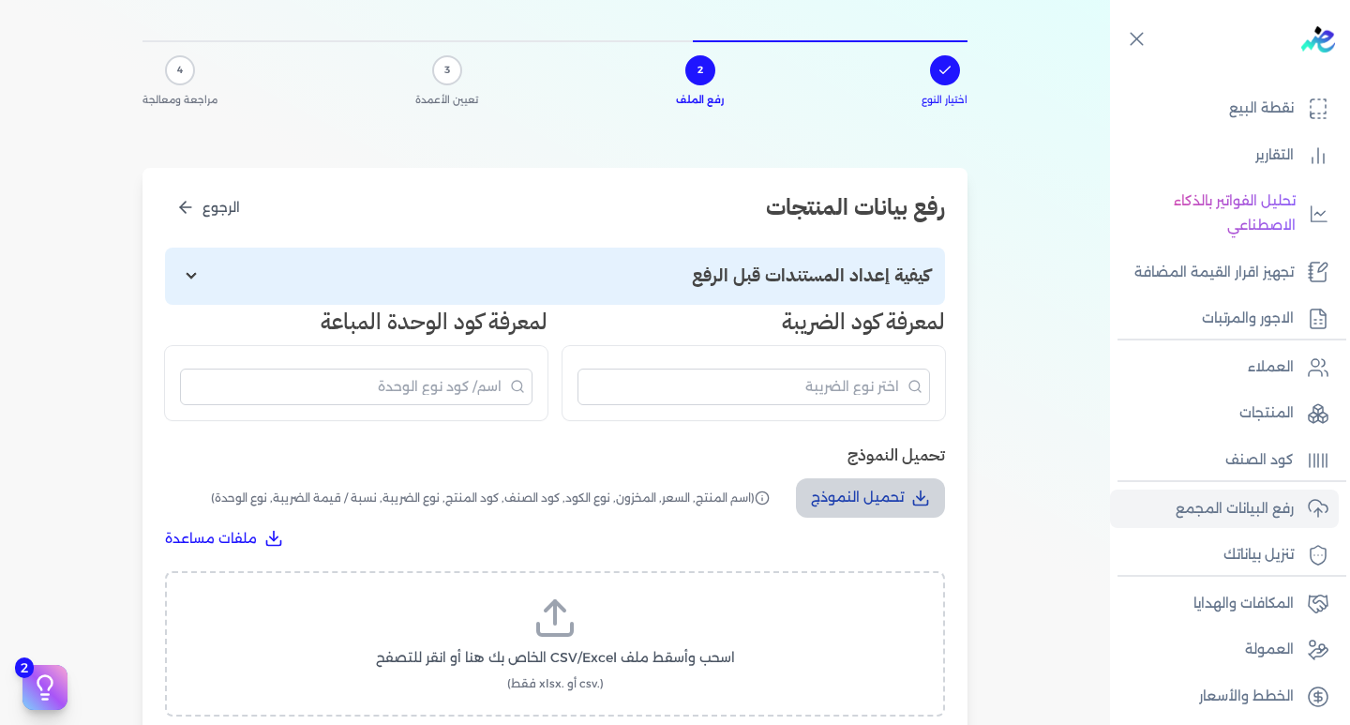
scroll to position [187, 0]
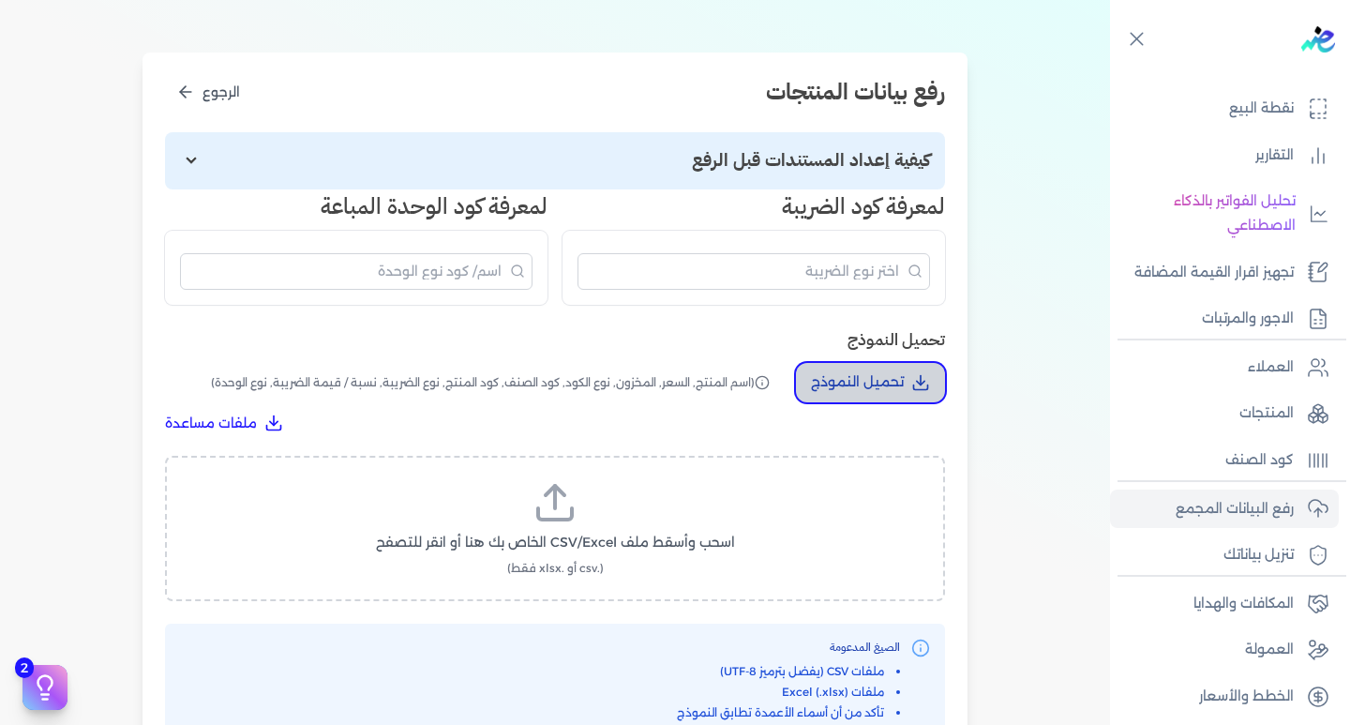
click at [830, 392] on p "تحميل النموذج" at bounding box center [857, 382] width 93 height 24
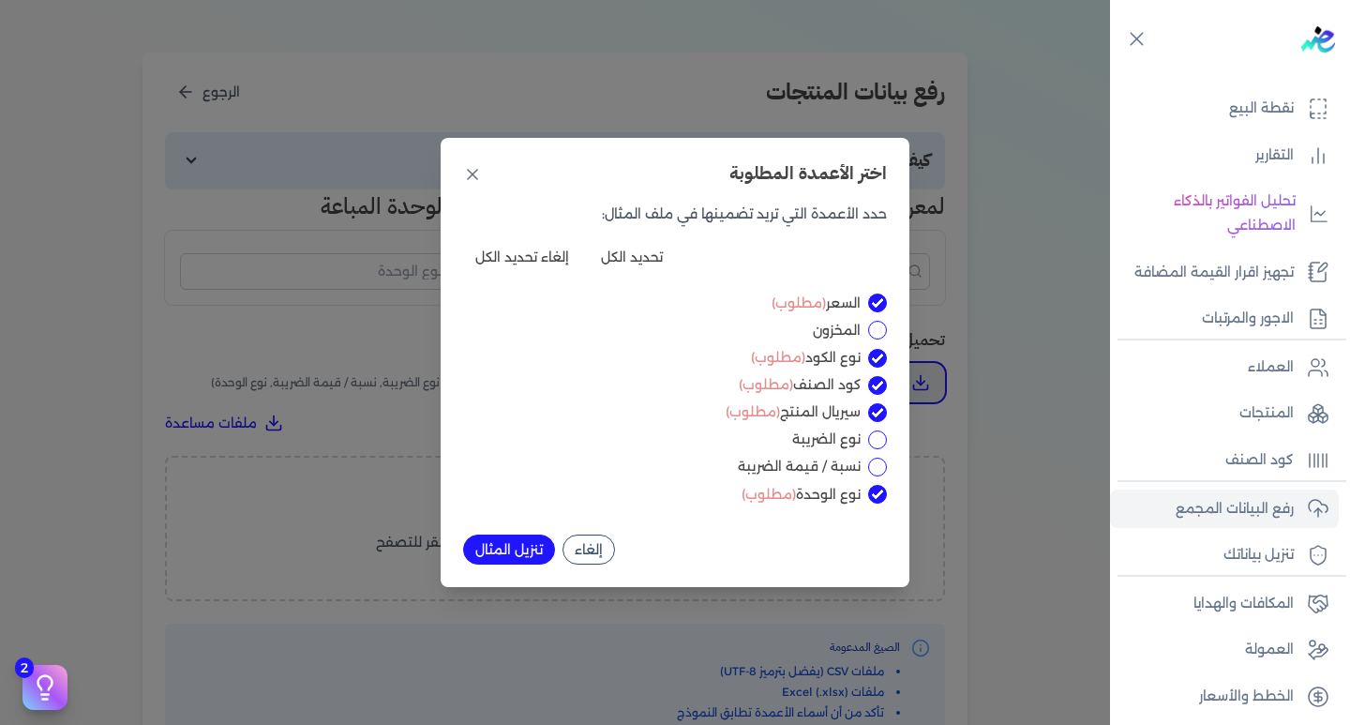
scroll to position [0, 0]
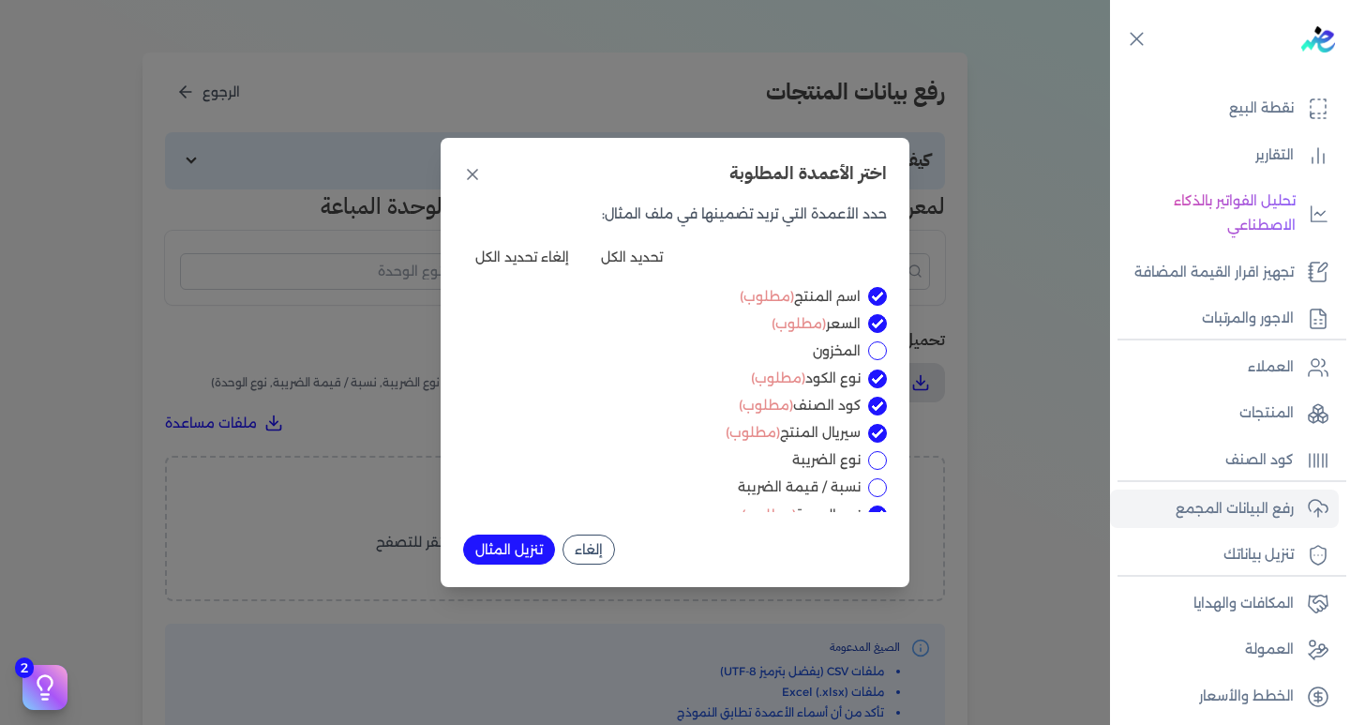
click at [466, 161] on div "اختر الأعمدة المطلوبة حدد الأعمدة التي تريد تضمينها في ملف المثال: تحديد الكل إ…" at bounding box center [675, 362] width 469 height 448
click at [469, 170] on icon at bounding box center [472, 174] width 9 height 9
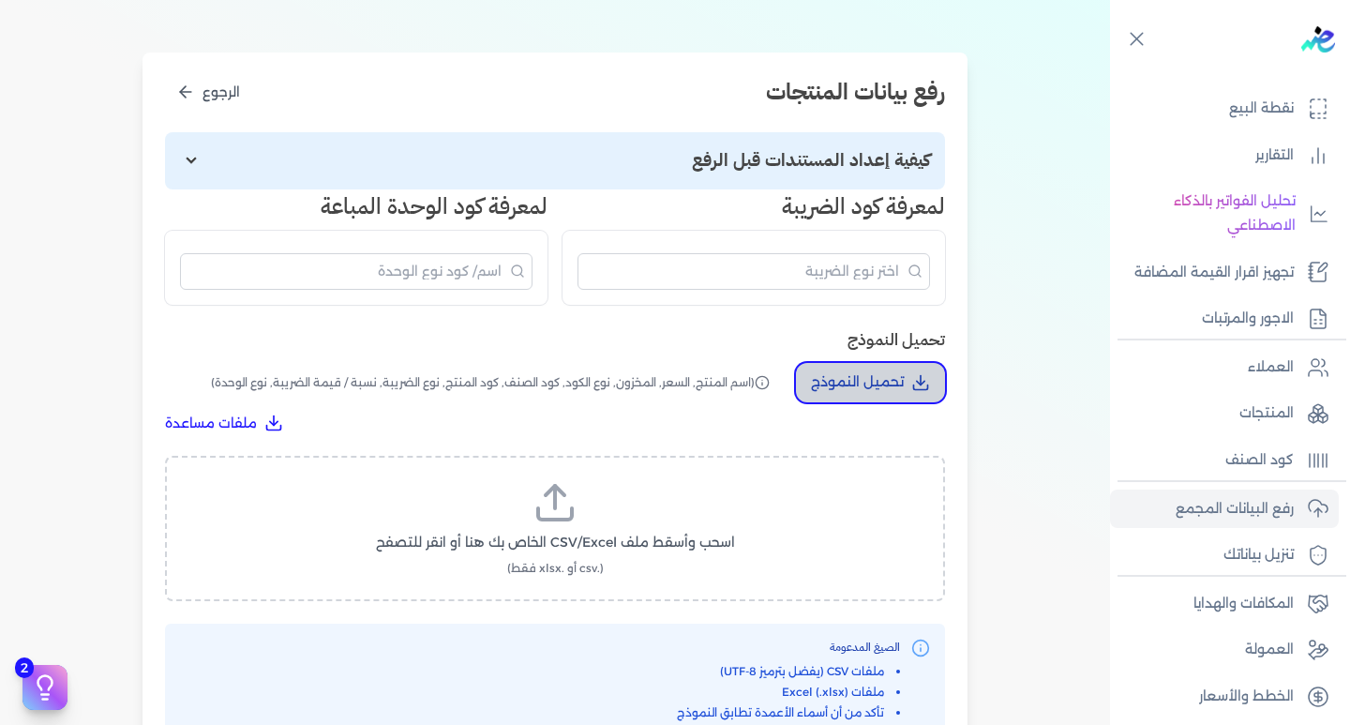
click at [865, 381] on p "تحميل النموذج" at bounding box center [857, 382] width 93 height 24
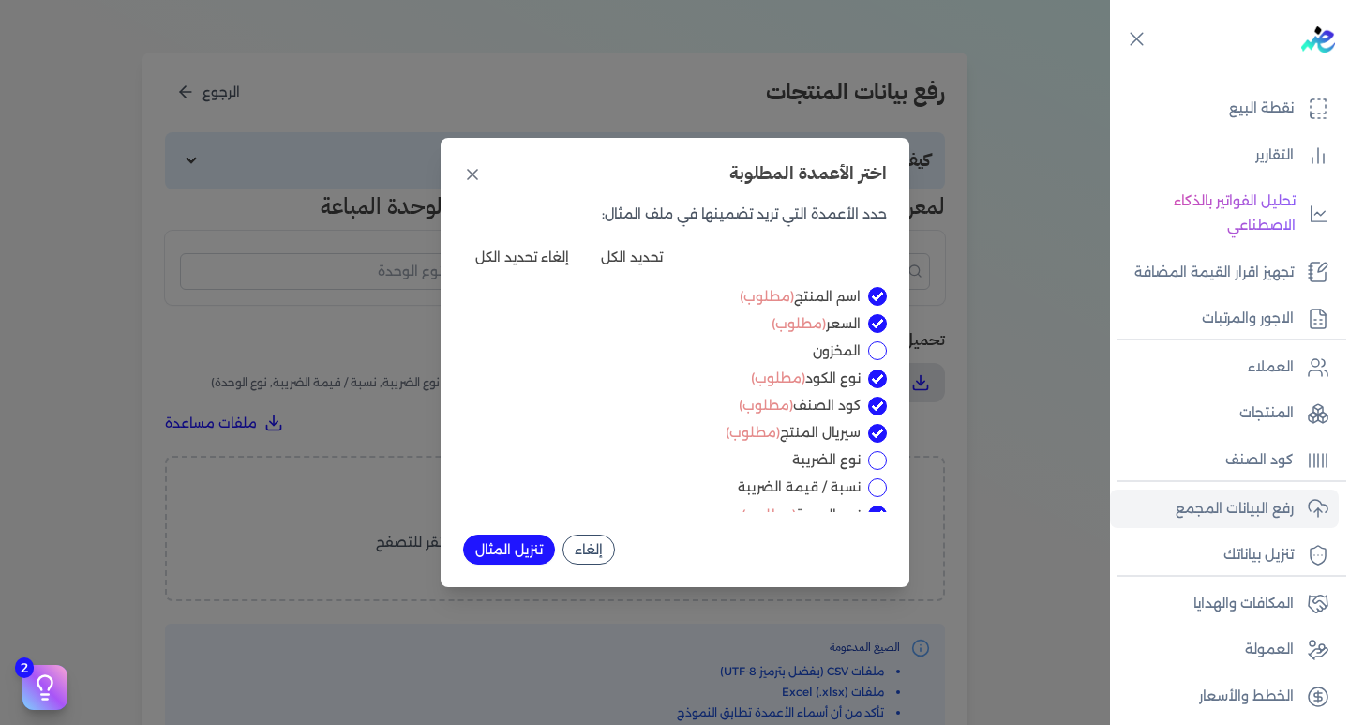
click at [510, 548] on button "تنزيل المثال" at bounding box center [509, 549] width 92 height 30
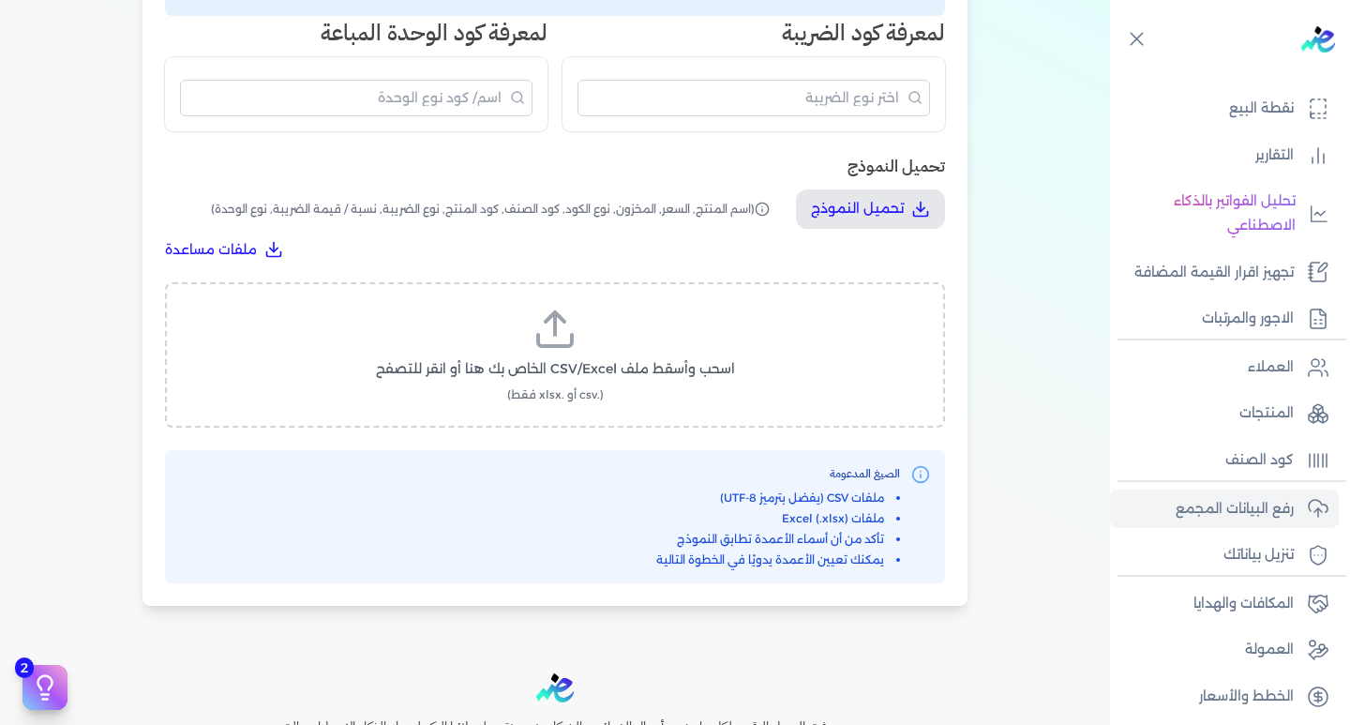
scroll to position [375, 0]
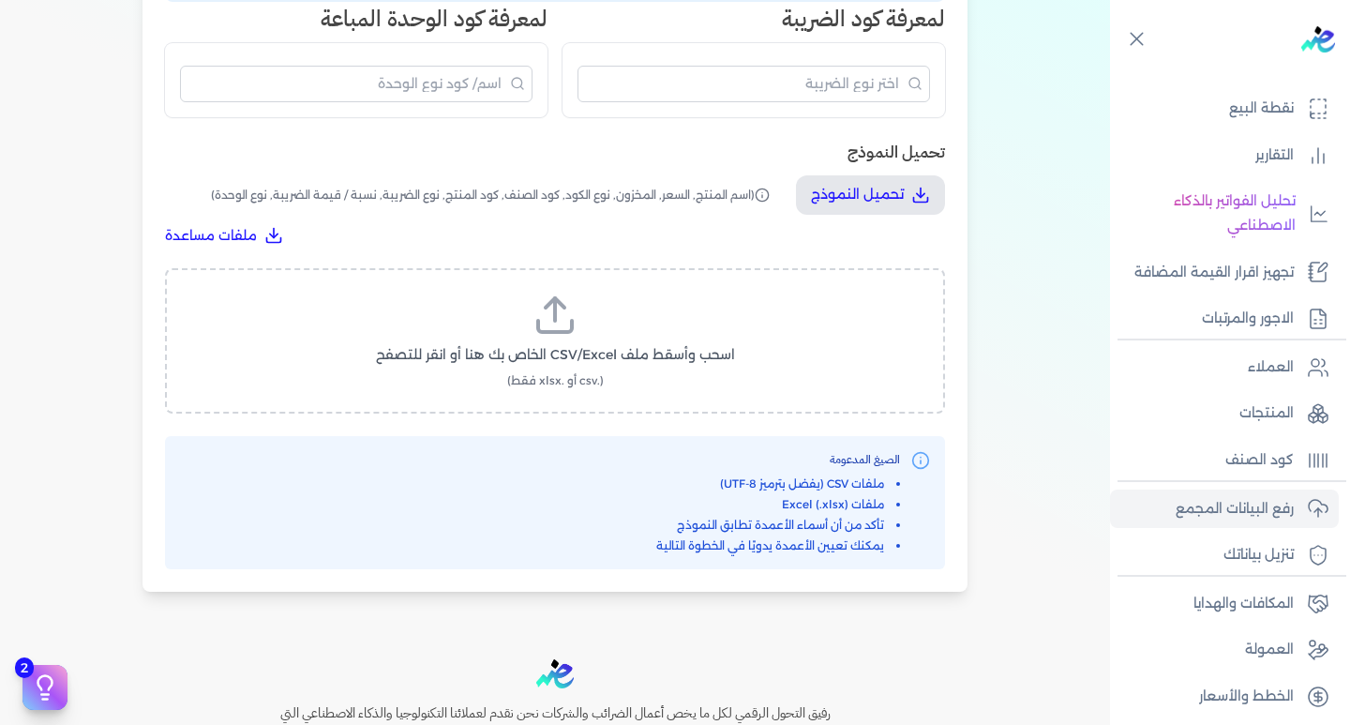
click at [542, 321] on icon at bounding box center [555, 326] width 34 height 11
click at [0, 0] on input "اسحب وأسقط ملف CSV/Excel الخاص بك هنا أو انقر للتصفح (.csv أو .xlsx فقط)" at bounding box center [0, 0] width 0 height 0
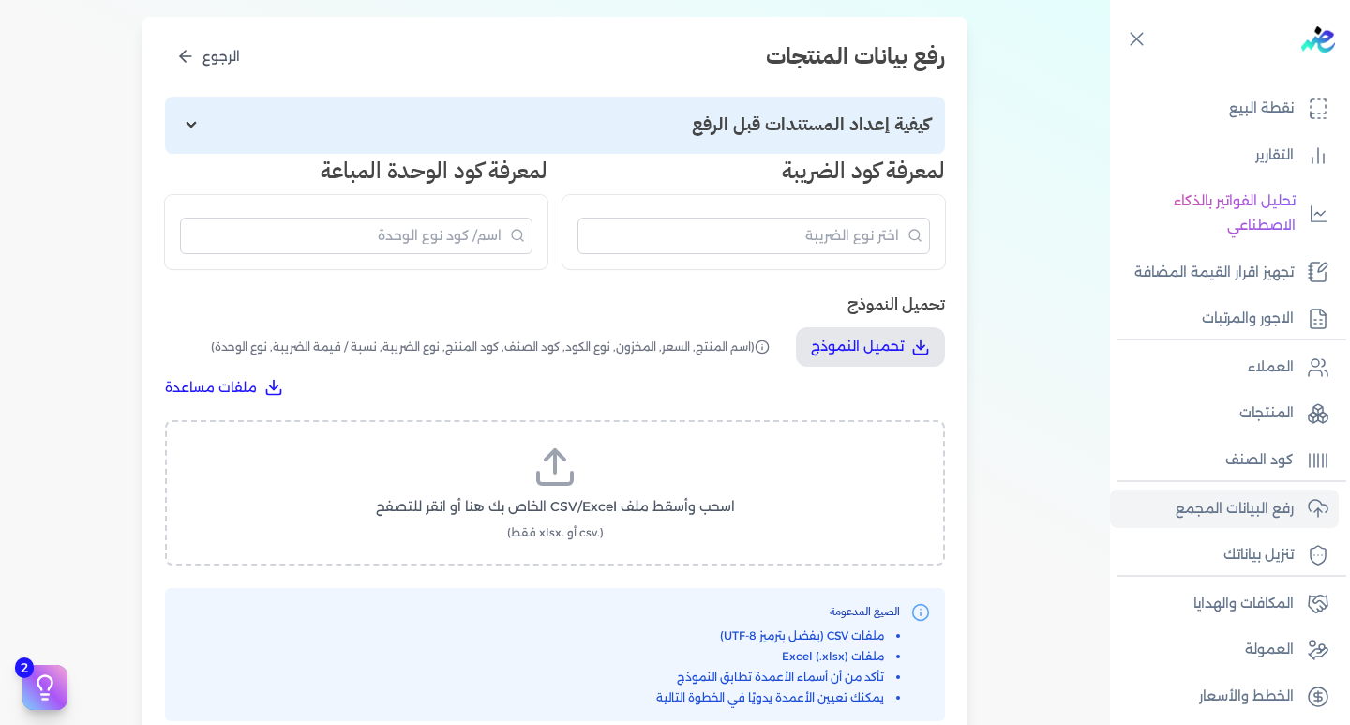
scroll to position [183, 0]
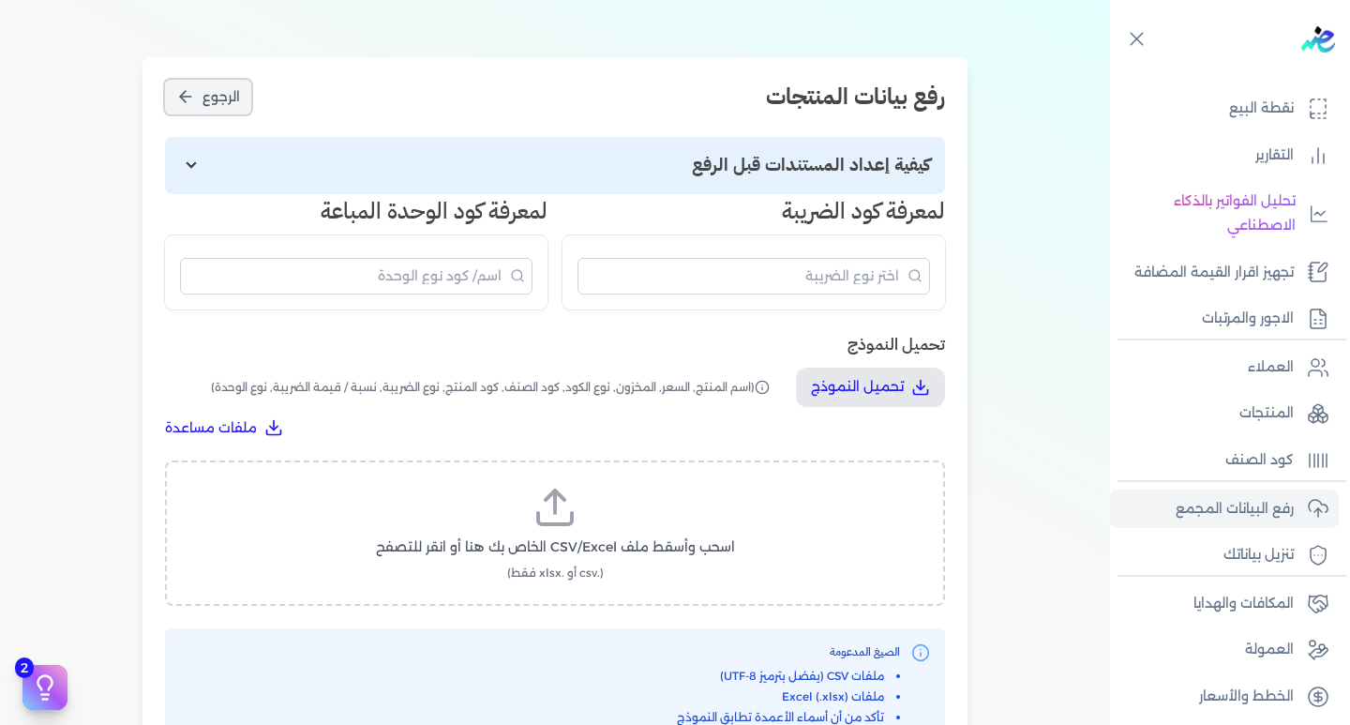
click at [195, 101] on icon "الرجوع" at bounding box center [185, 96] width 19 height 19
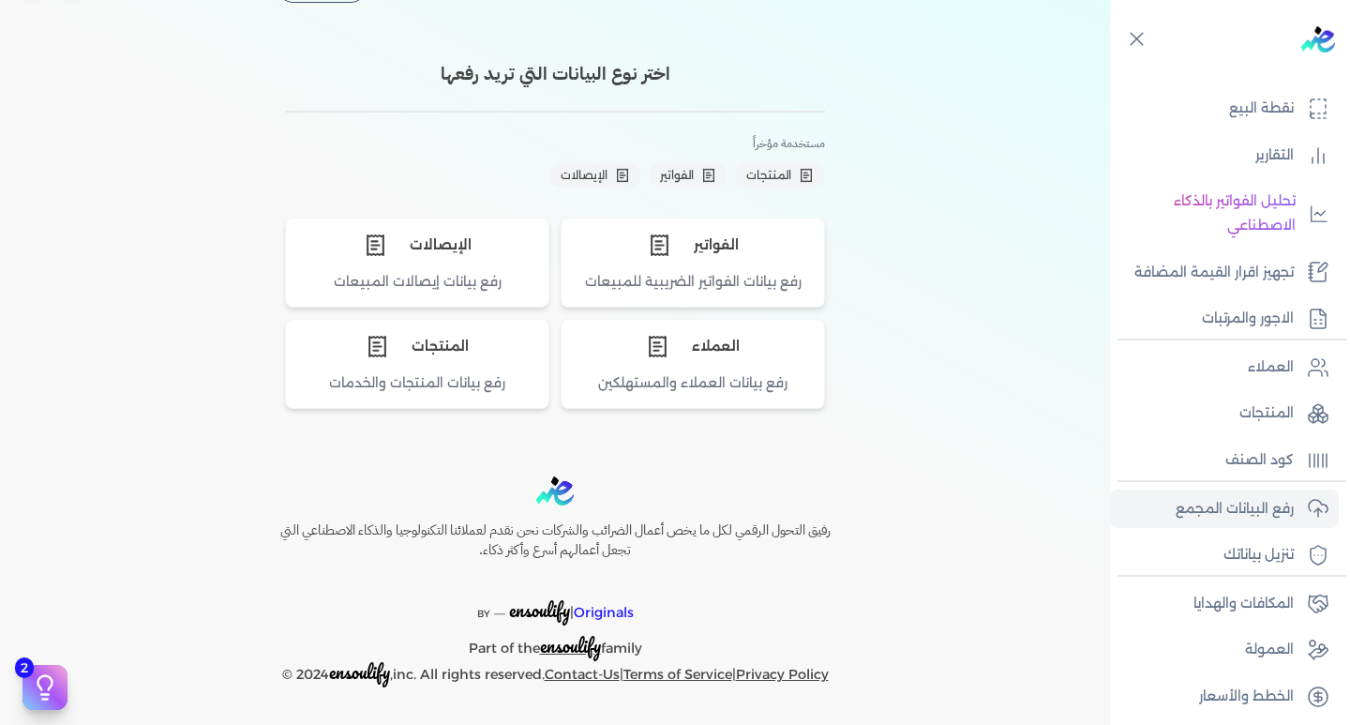
scroll to position [52, 0]
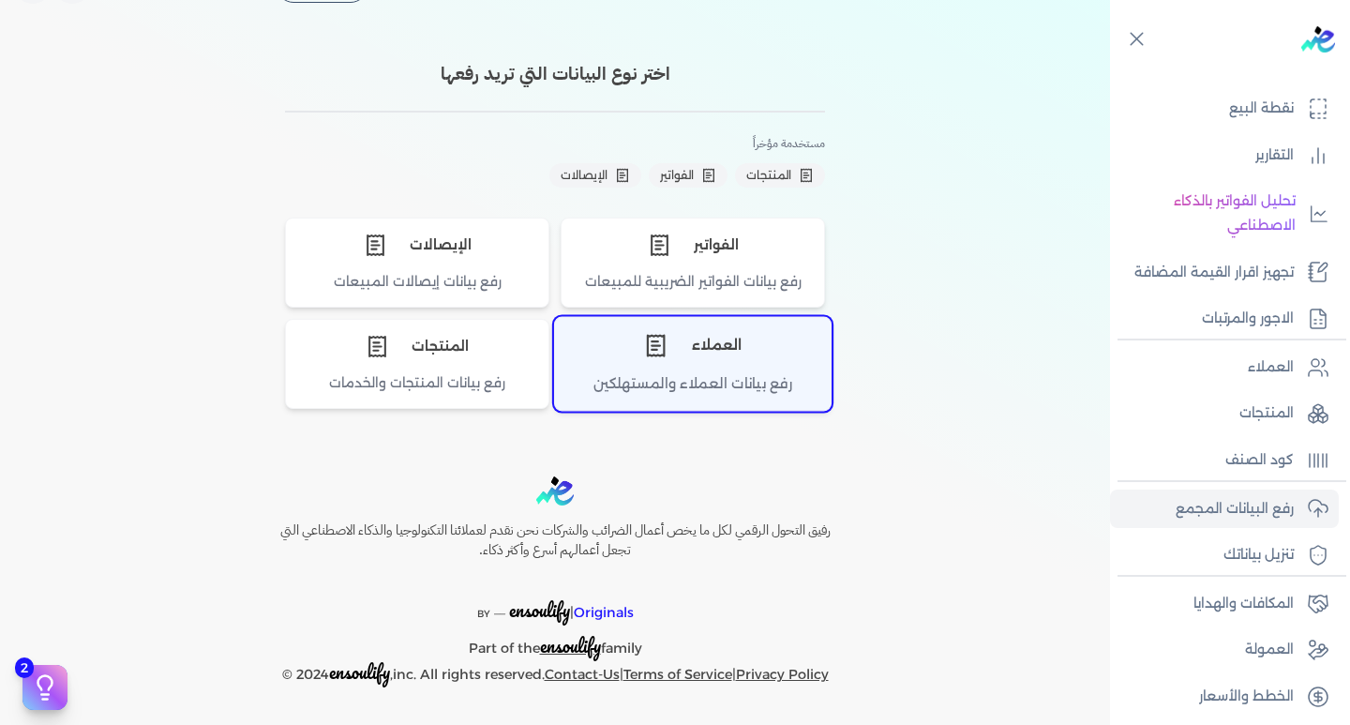
click at [705, 376] on div "رفع بيانات العملاء والمستهلكين" at bounding box center [693, 391] width 276 height 37
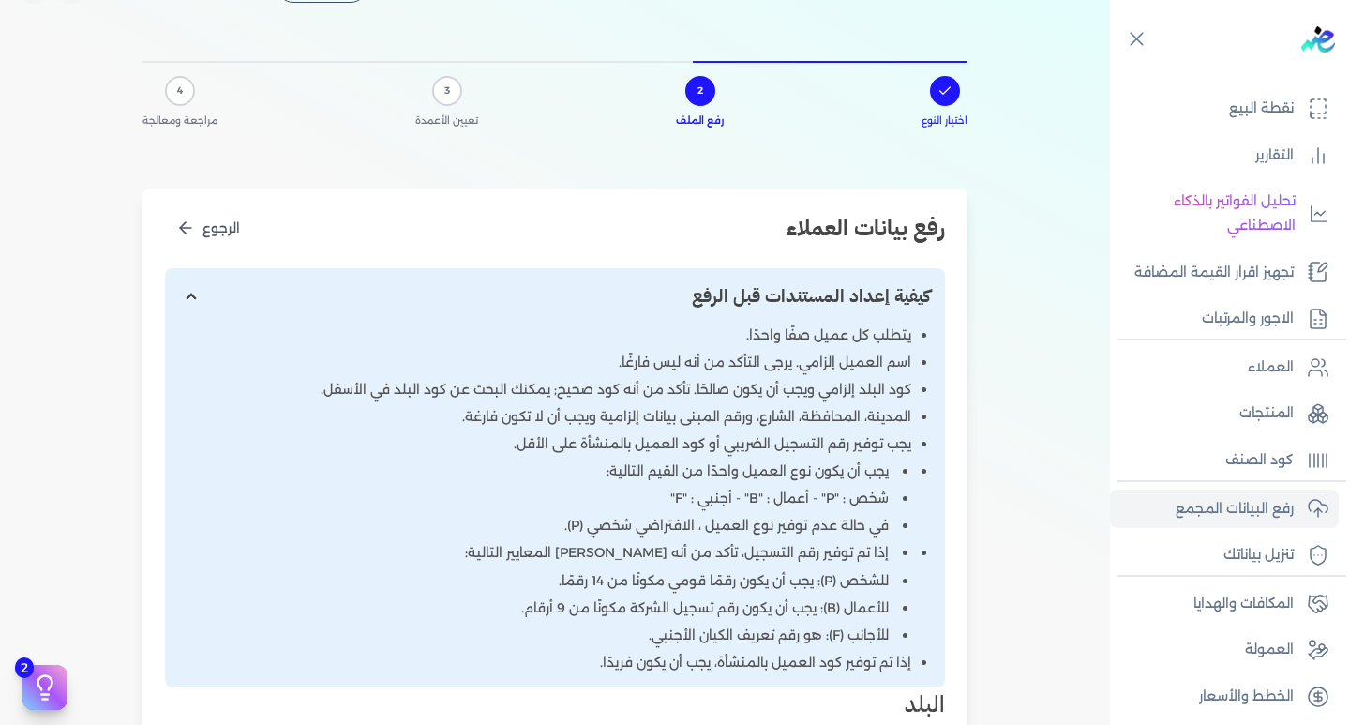
click at [195, 288] on input "إظهار/إخفاء التعليمات" at bounding box center [555, 296] width 780 height 57
checkbox input "false"
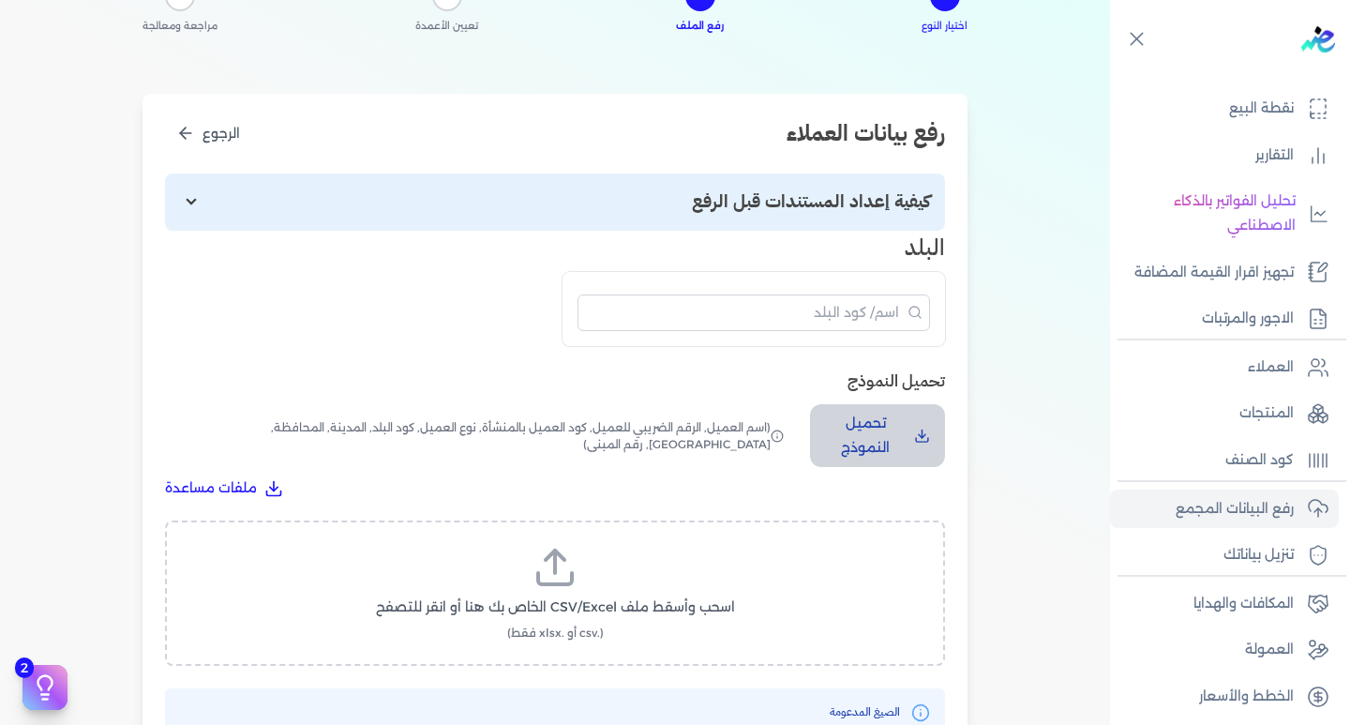
scroll to position [239, 0]
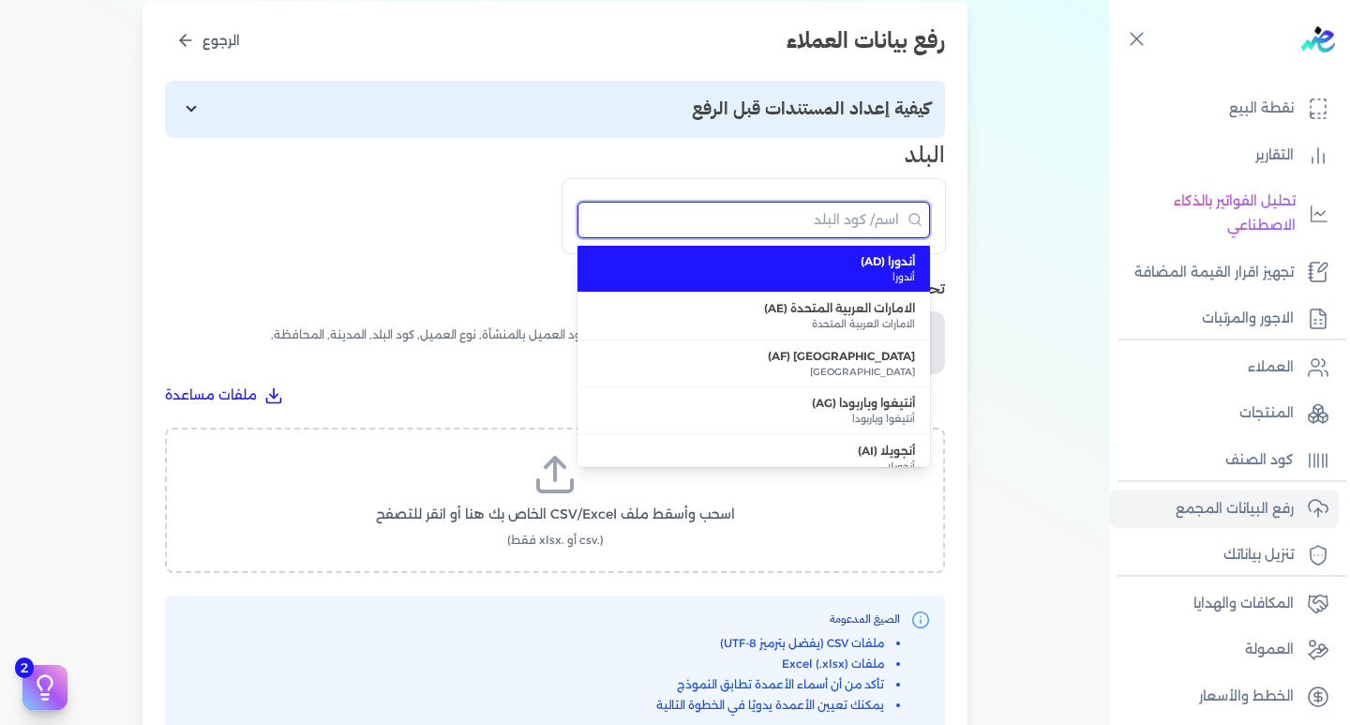
click at [855, 225] on input "البحث" at bounding box center [753, 220] width 352 height 37
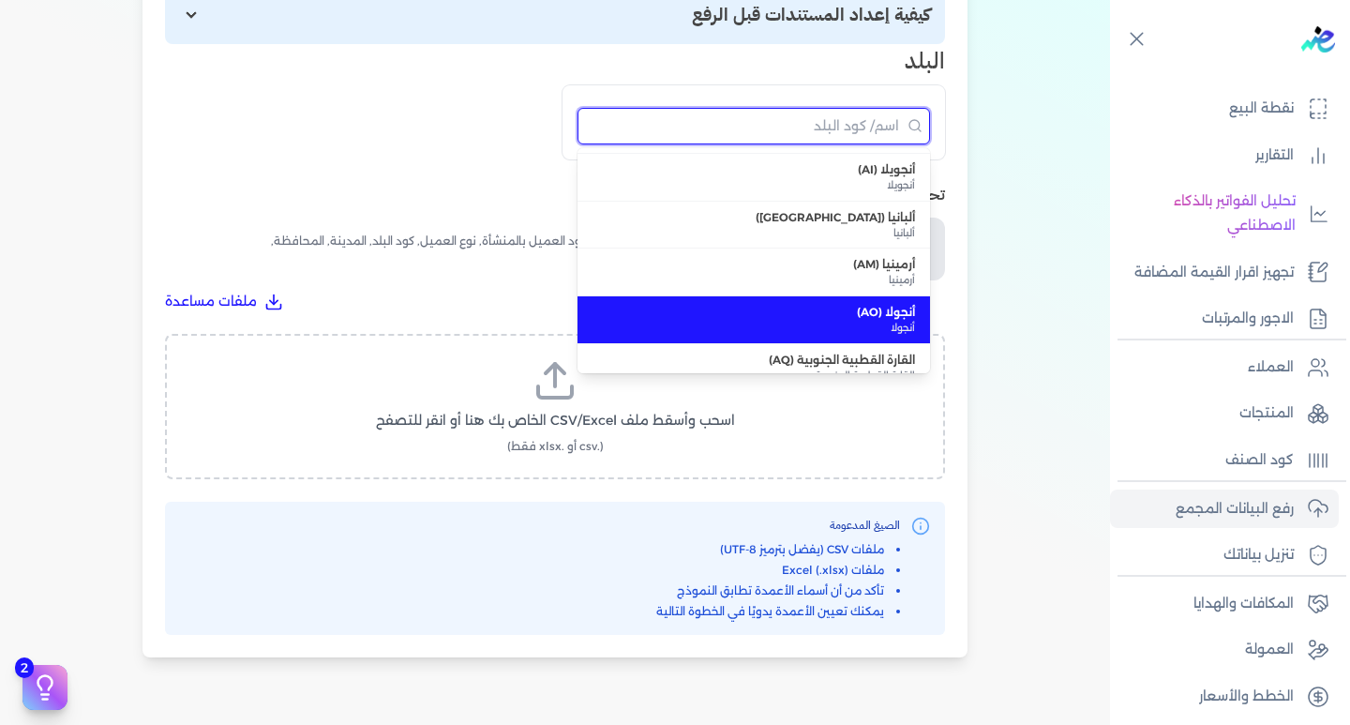
scroll to position [256, 0]
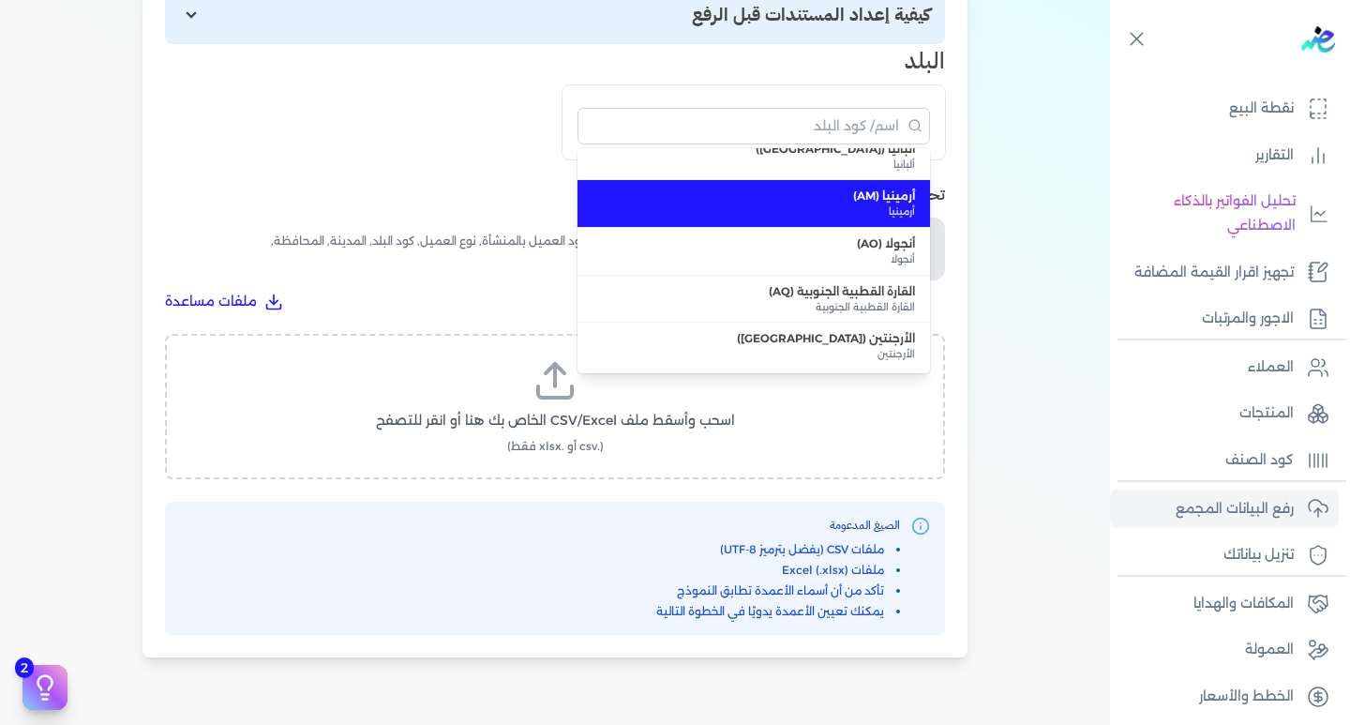
click at [266, 57] on div "البلد أندورا (AD) أندورا الامارات العربية المتحدة (AE) الامارات العربية المتحدة…" at bounding box center [555, 101] width 780 height 115
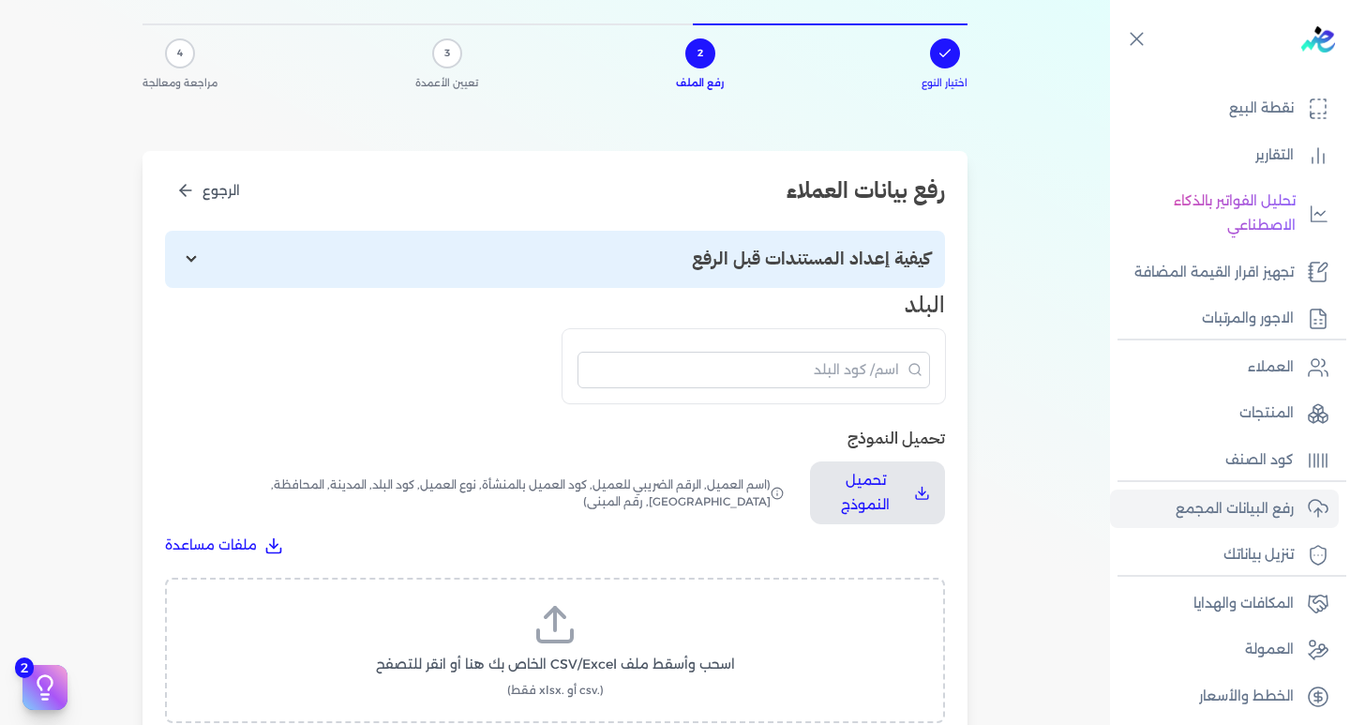
scroll to position [0, 0]
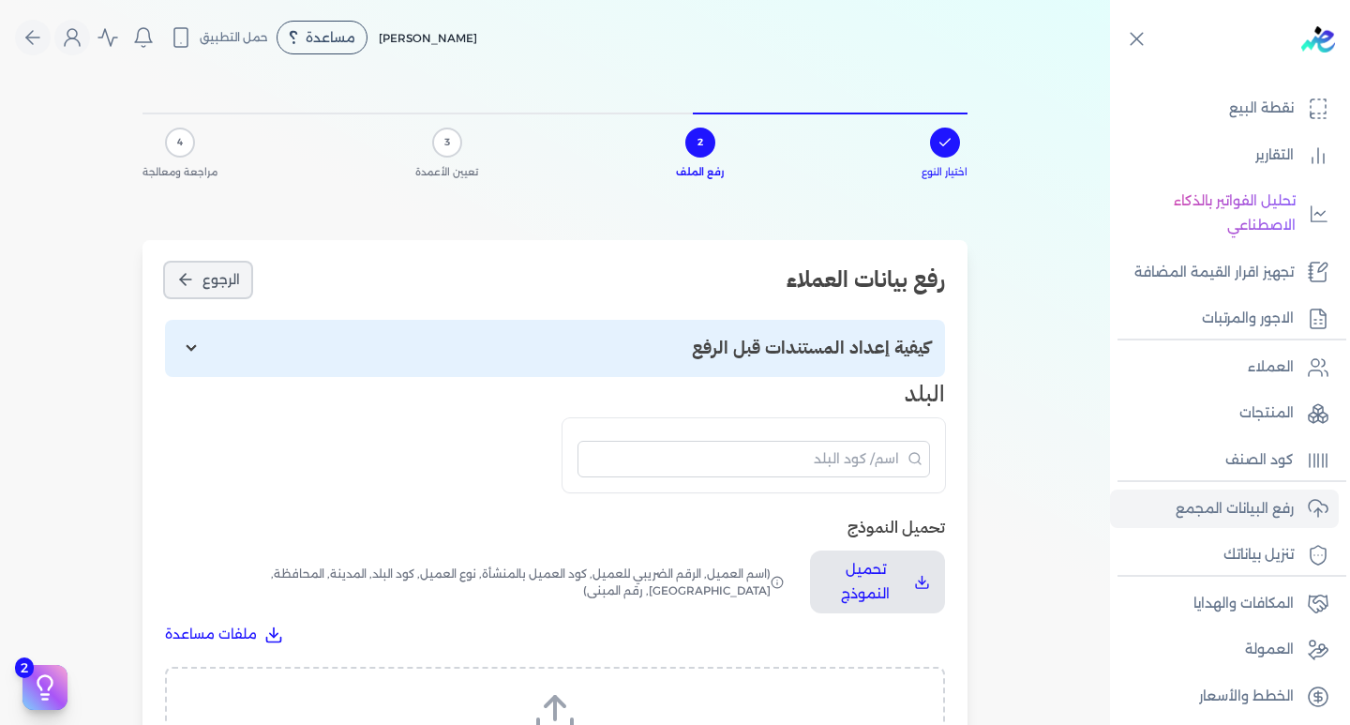
click at [200, 272] on button "الرجوع" at bounding box center [208, 279] width 86 height 35
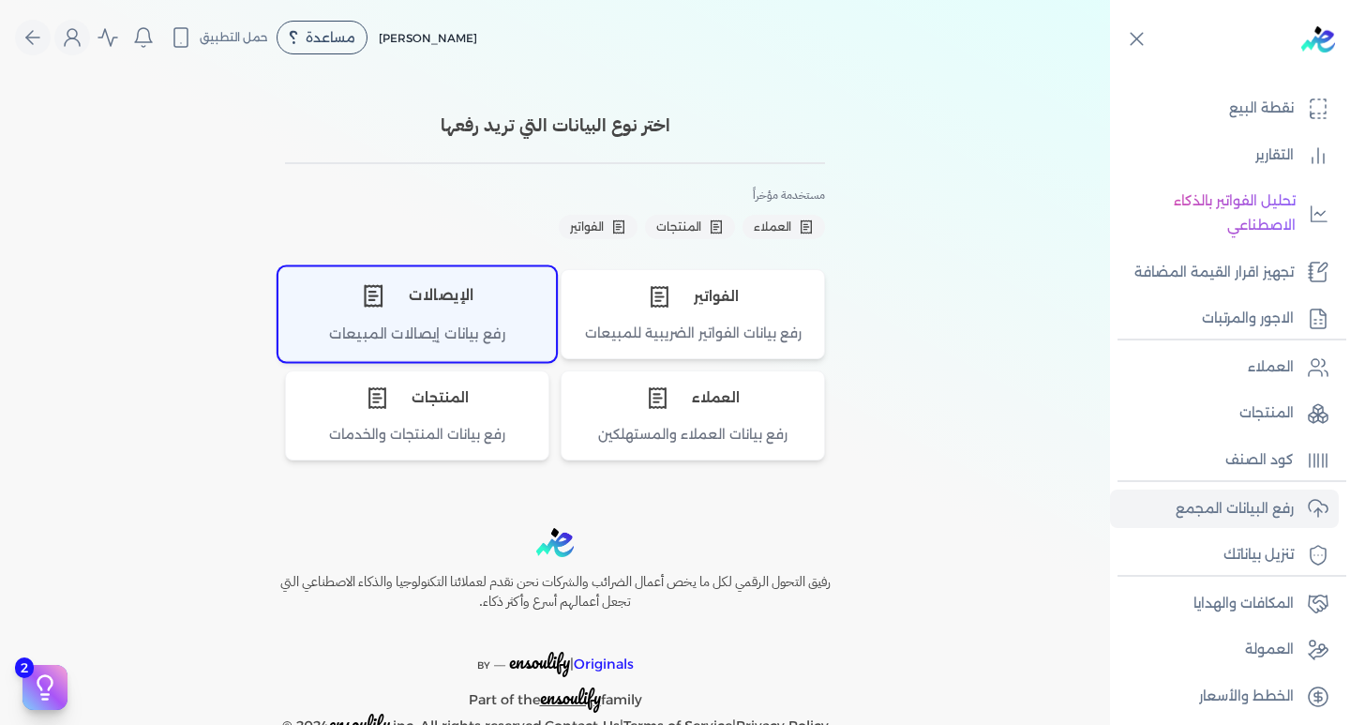
click at [512, 313] on div "الإيصالات" at bounding box center [417, 295] width 276 height 56
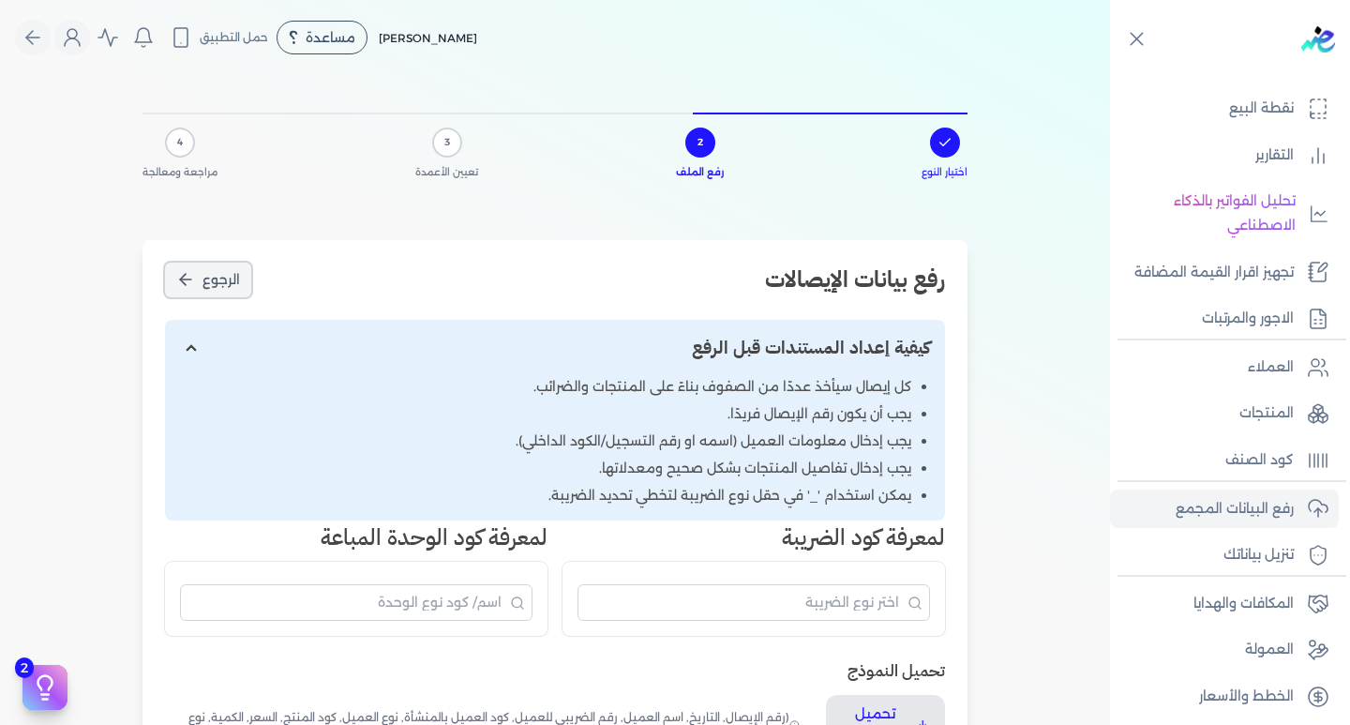
click at [194, 278] on icon "الرجوع" at bounding box center [185, 279] width 19 height 19
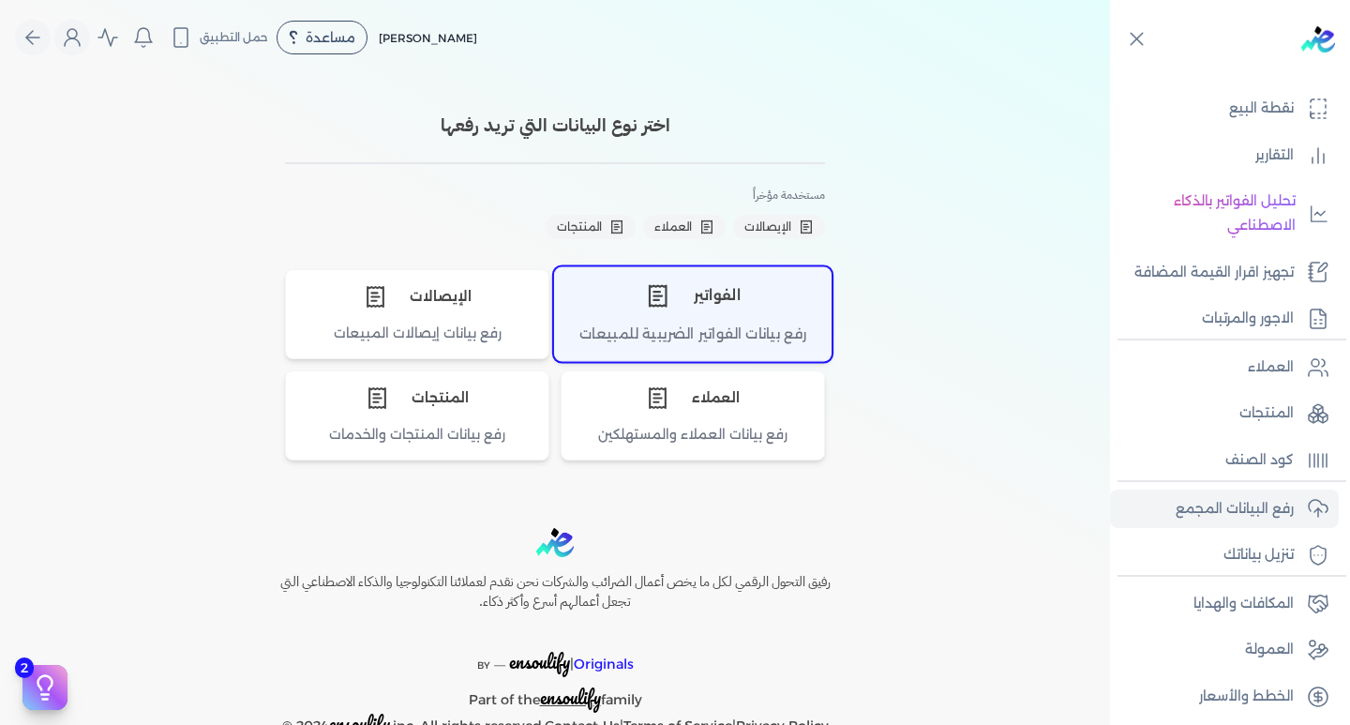
click at [661, 331] on div "رفع بيانات الفواتير الضريبية للمبيعات" at bounding box center [693, 341] width 276 height 37
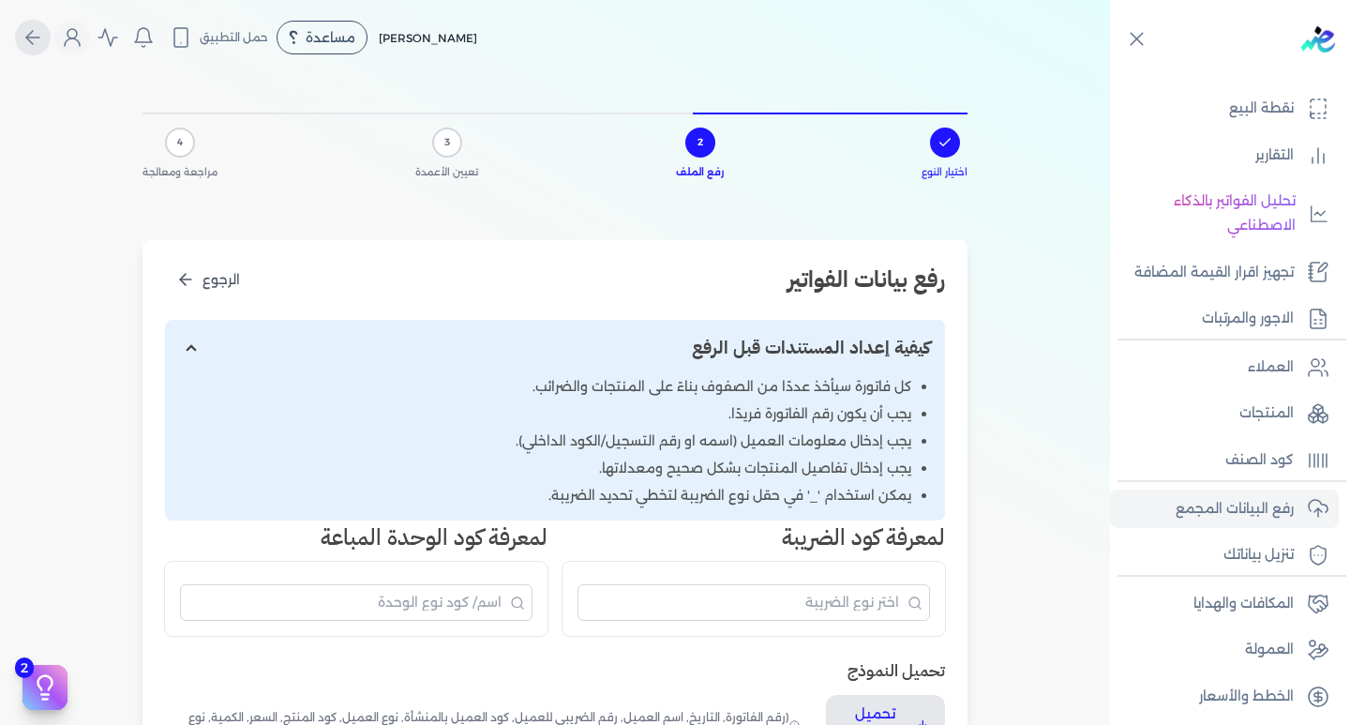
click at [28, 40] on button "Global" at bounding box center [33, 38] width 36 height 36
